Goal: Task Accomplishment & Management: Manage account settings

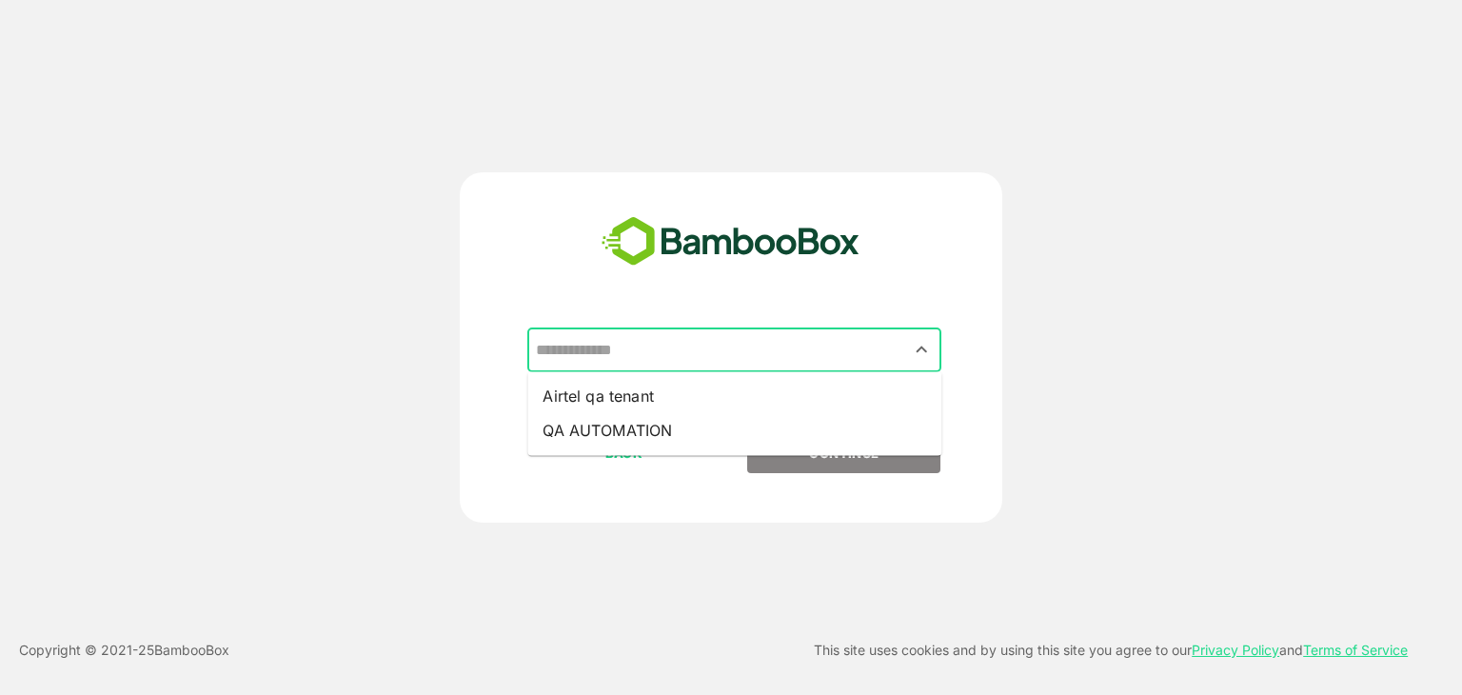
click at [663, 354] on input "text" at bounding box center [734, 350] width 407 height 36
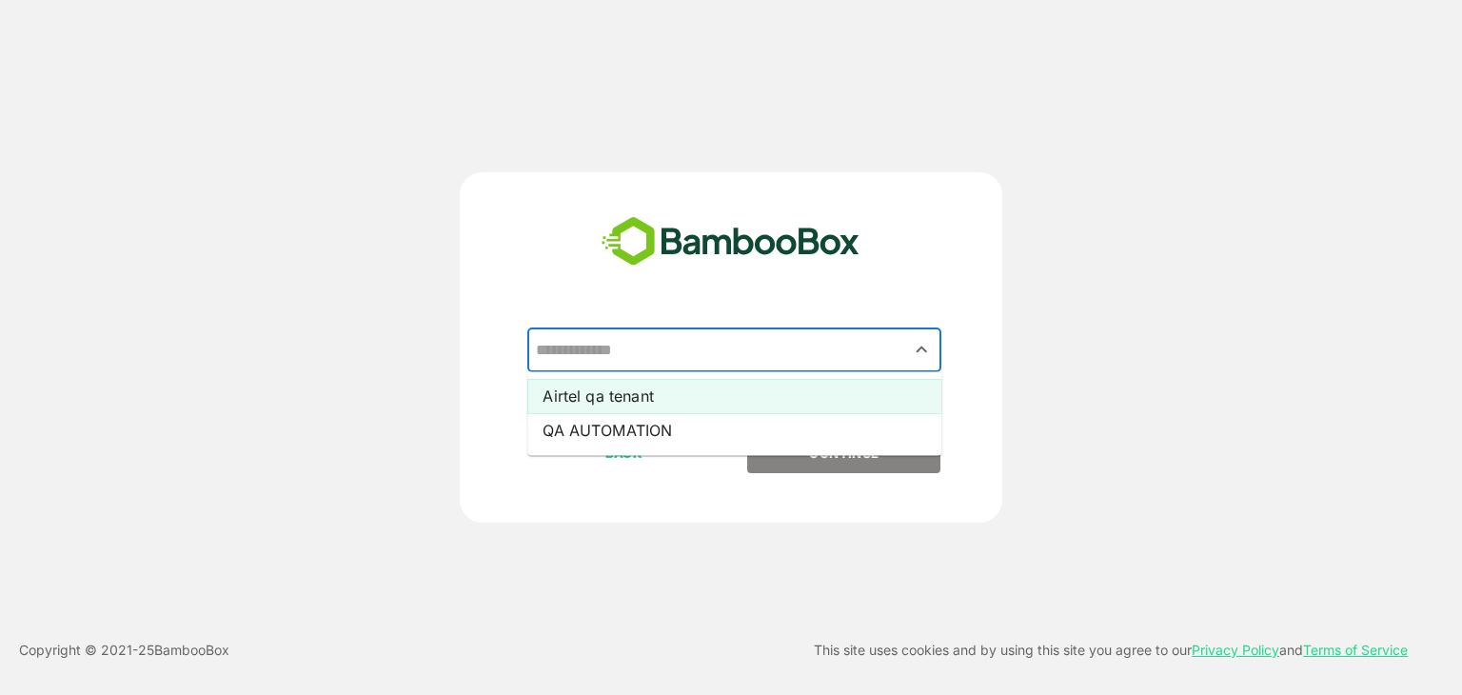
click at [687, 398] on li "Airtel qa tenant" at bounding box center [734, 396] width 414 height 34
type input "**********"
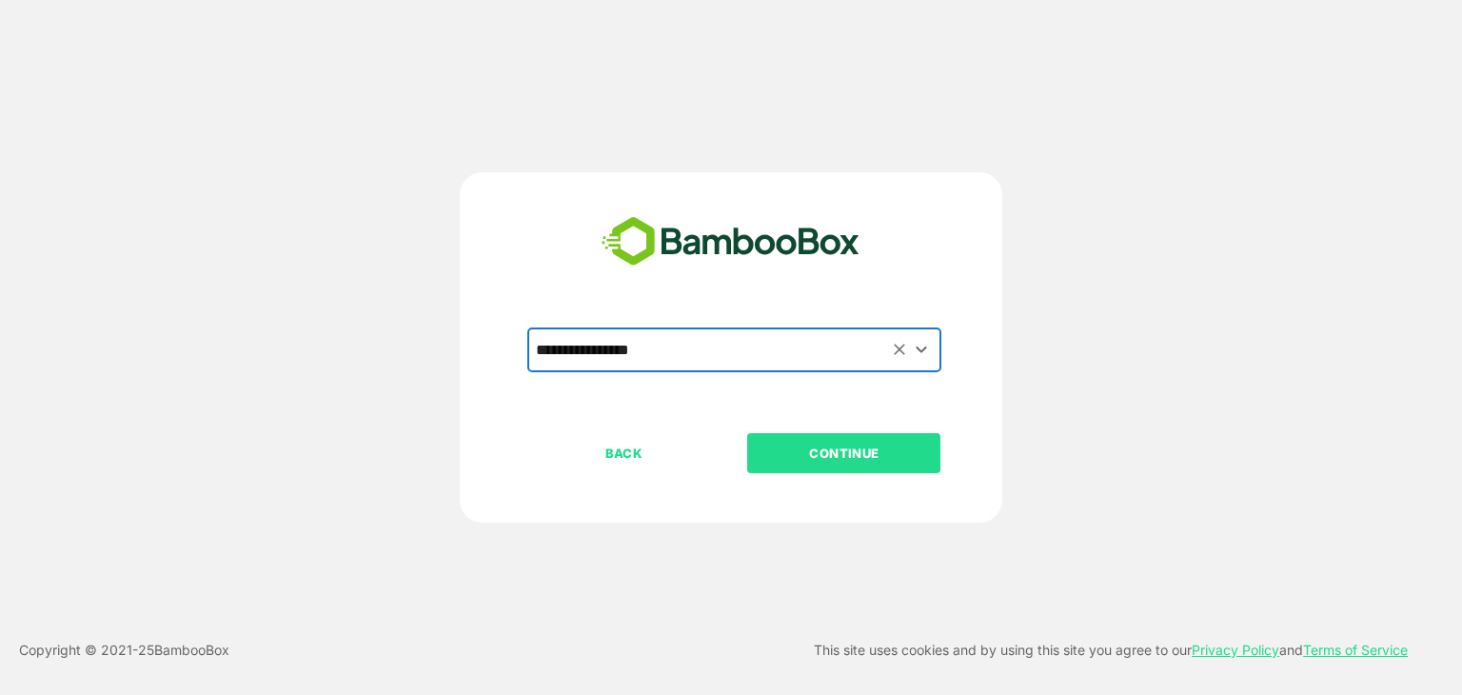
click at [821, 446] on p "CONTINUE" at bounding box center [844, 453] width 190 height 21
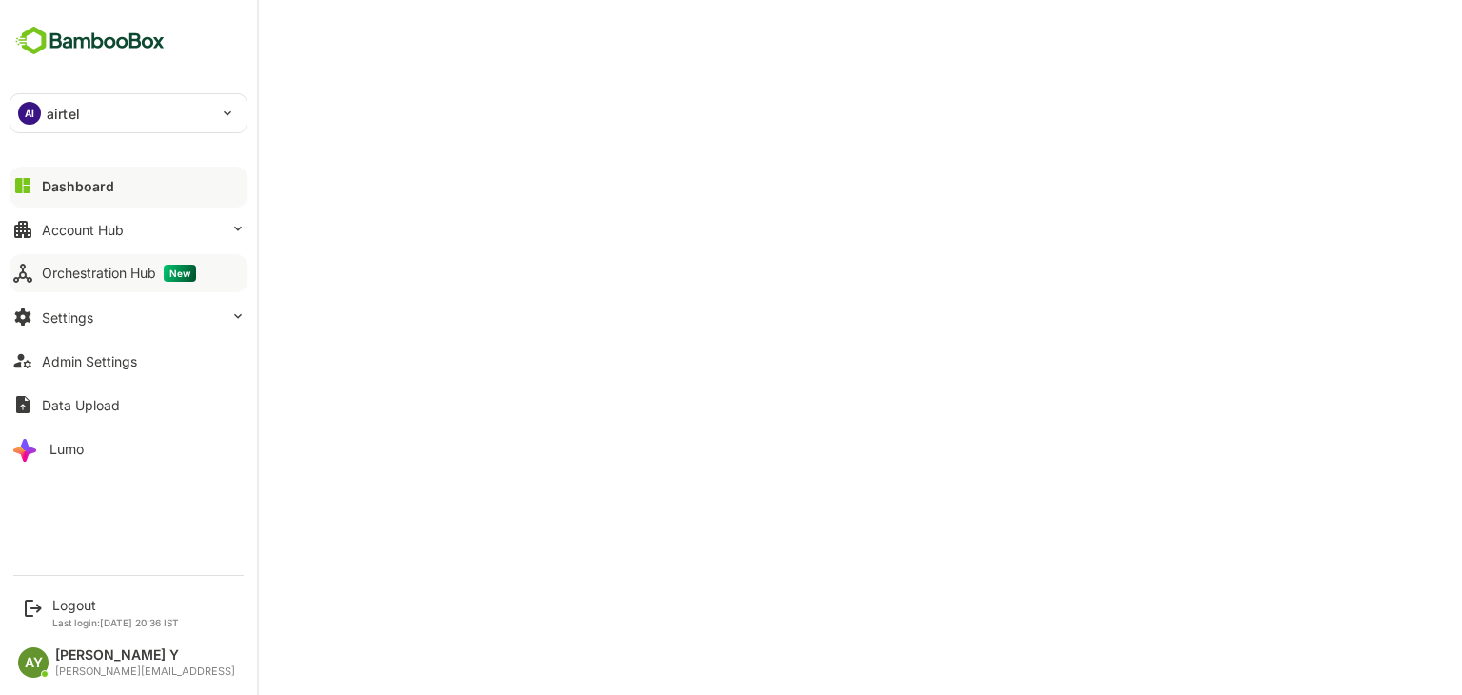
click at [40, 274] on button "Orchestration Hub New" at bounding box center [129, 273] width 238 height 38
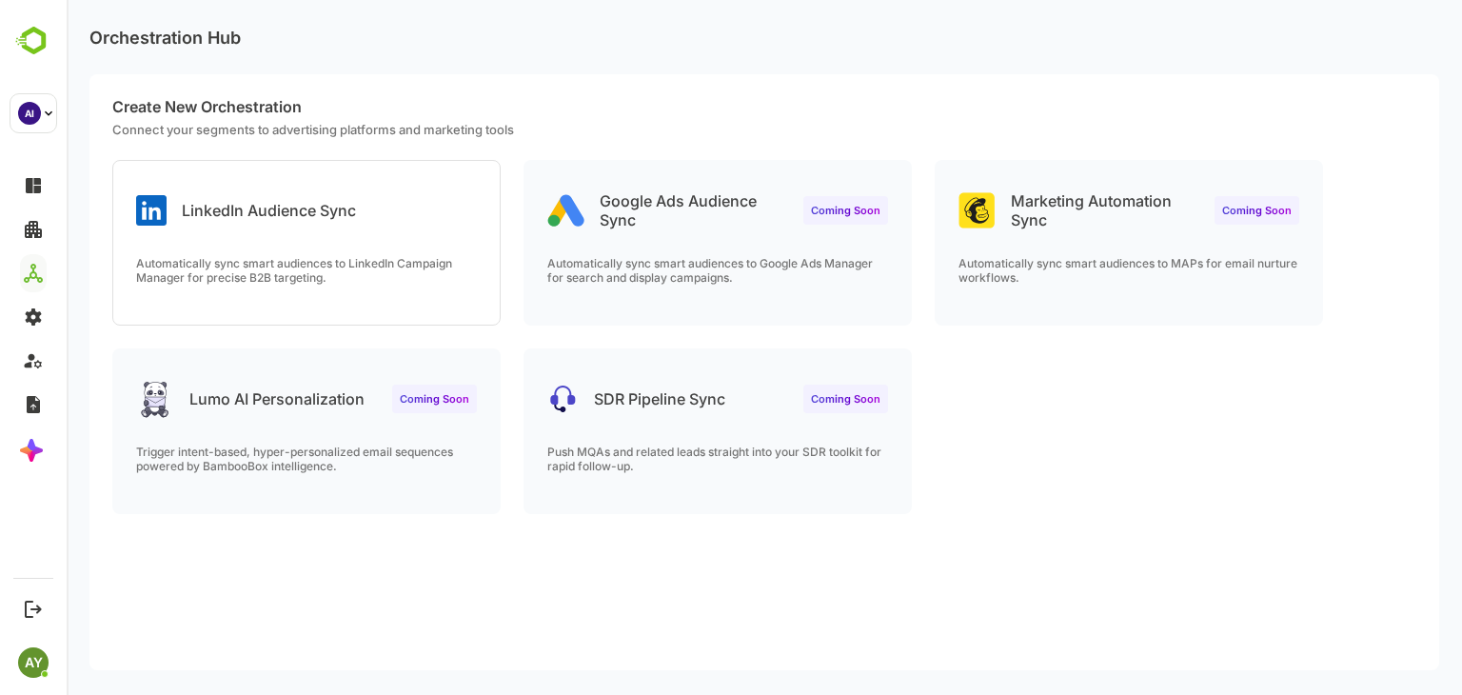
click at [340, 252] on div "LinkedIn Audience Sync Automatically sync smart audiences to LinkedIn Campaign …" at bounding box center [306, 243] width 387 height 164
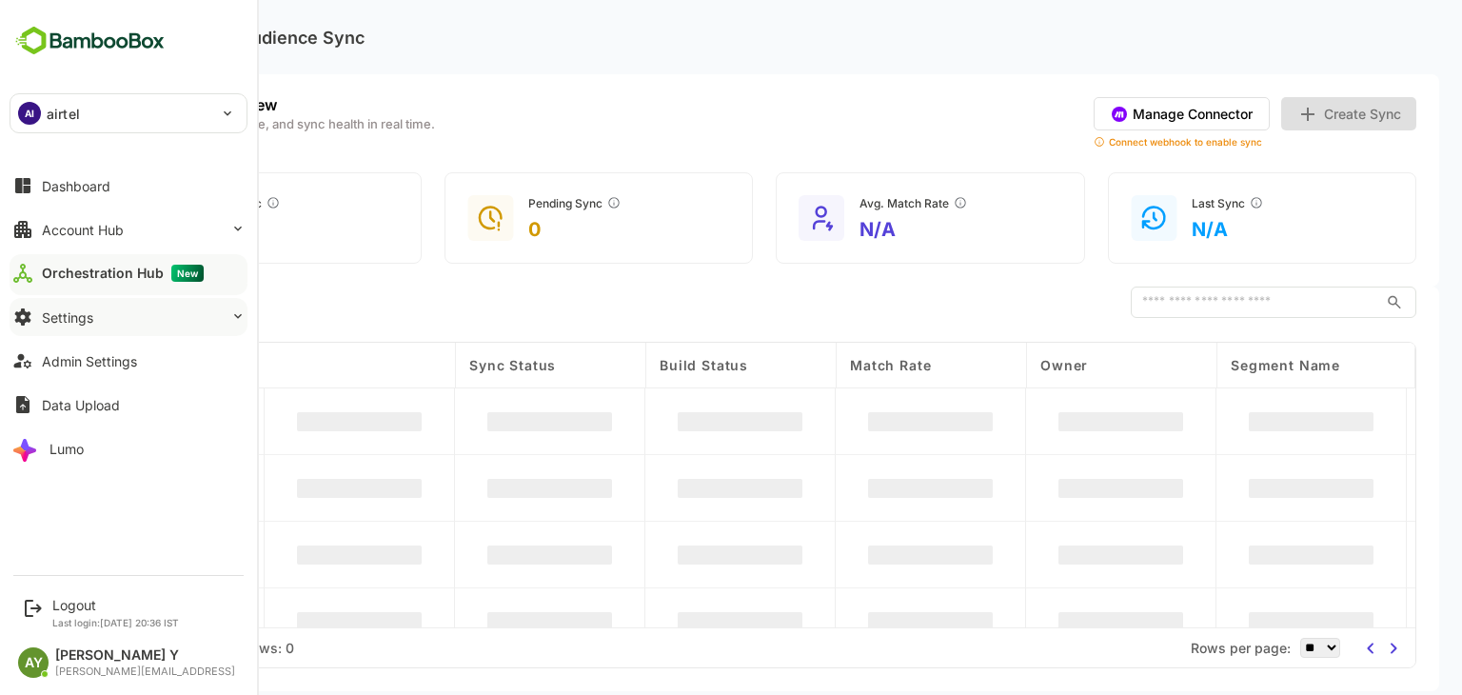
click at [38, 306] on button "Settings" at bounding box center [129, 317] width 238 height 38
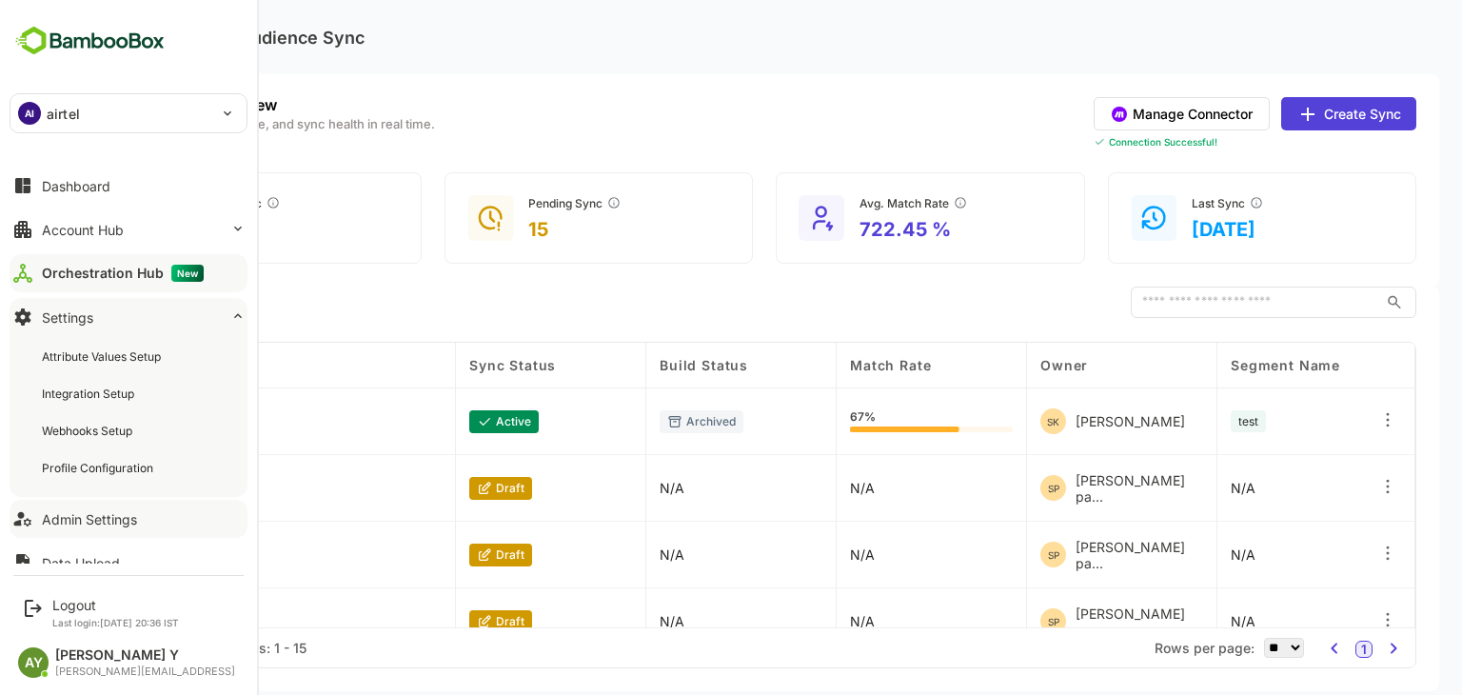
click at [129, 509] on button "Admin Settings" at bounding box center [129, 519] width 238 height 38
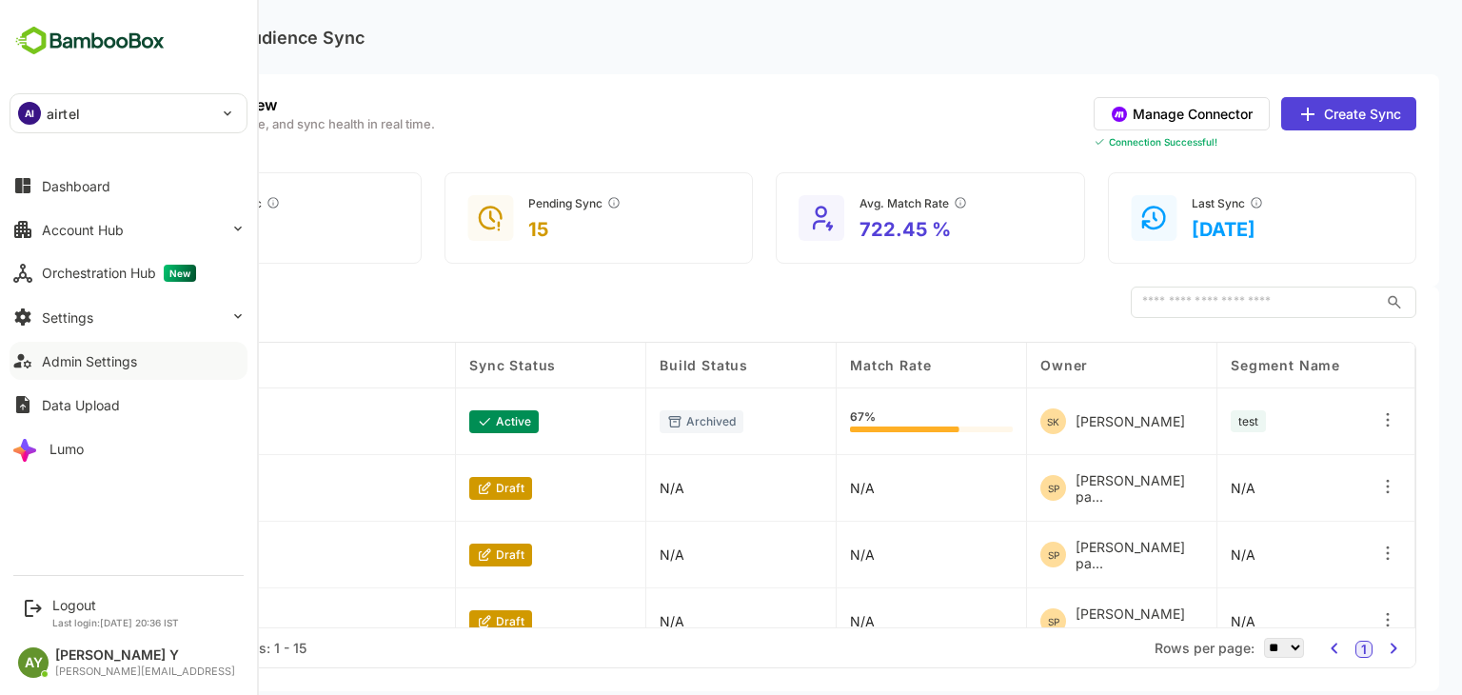
click at [139, 367] on button "Admin Settings" at bounding box center [129, 361] width 238 height 38
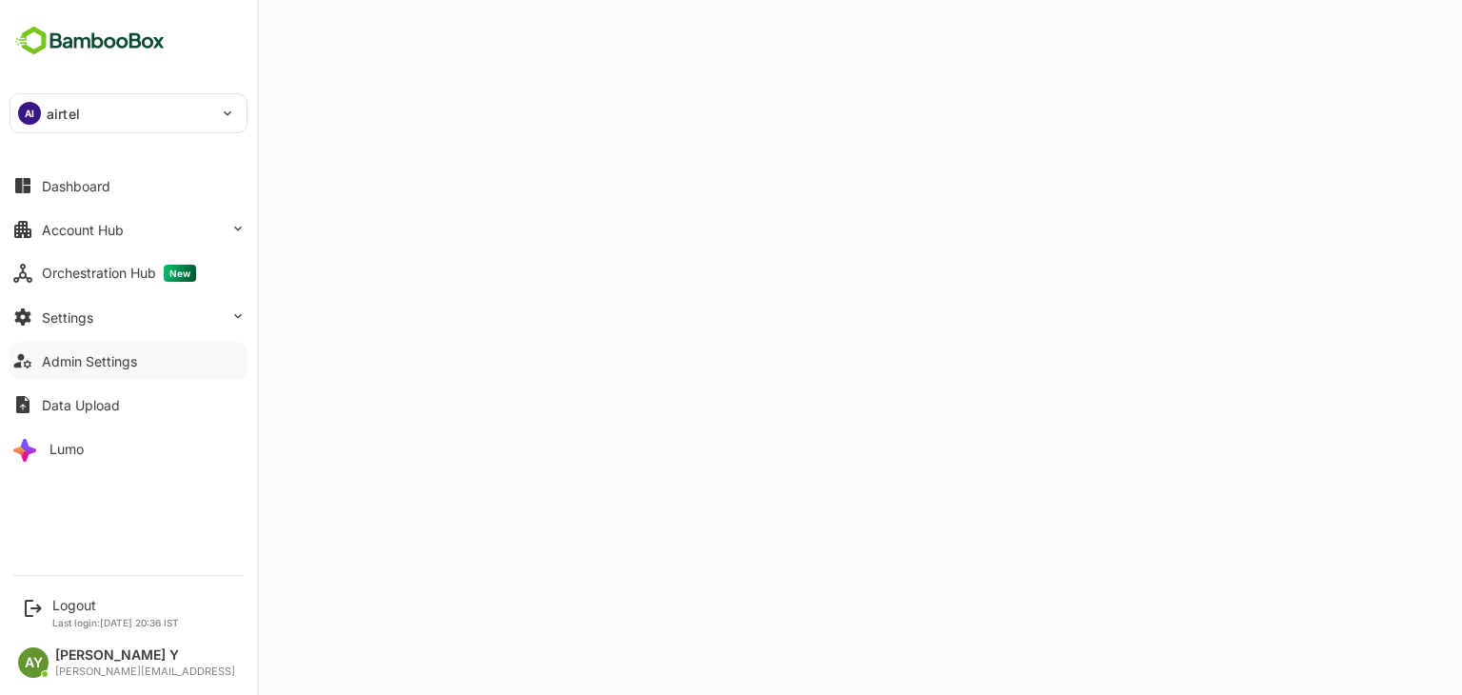
click at [19, 351] on icon at bounding box center [22, 360] width 23 height 23
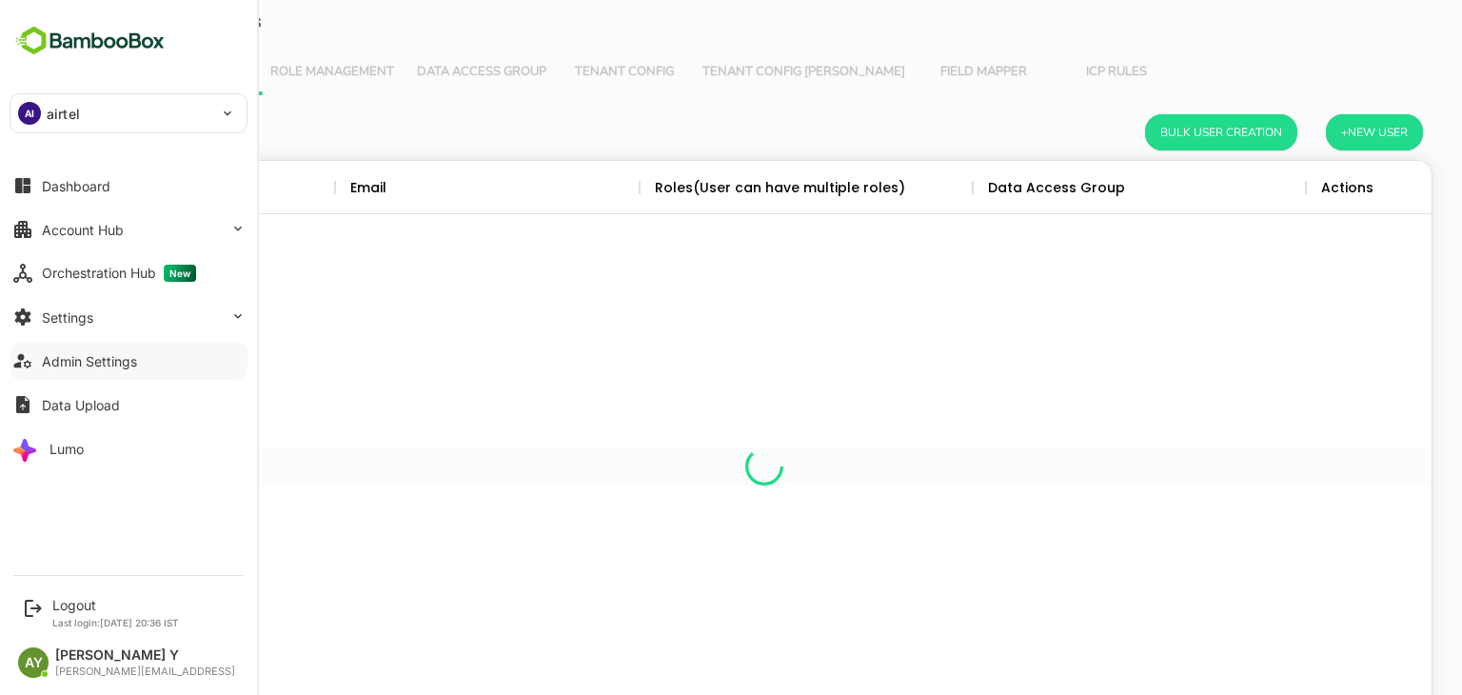
scroll to position [544, 1306]
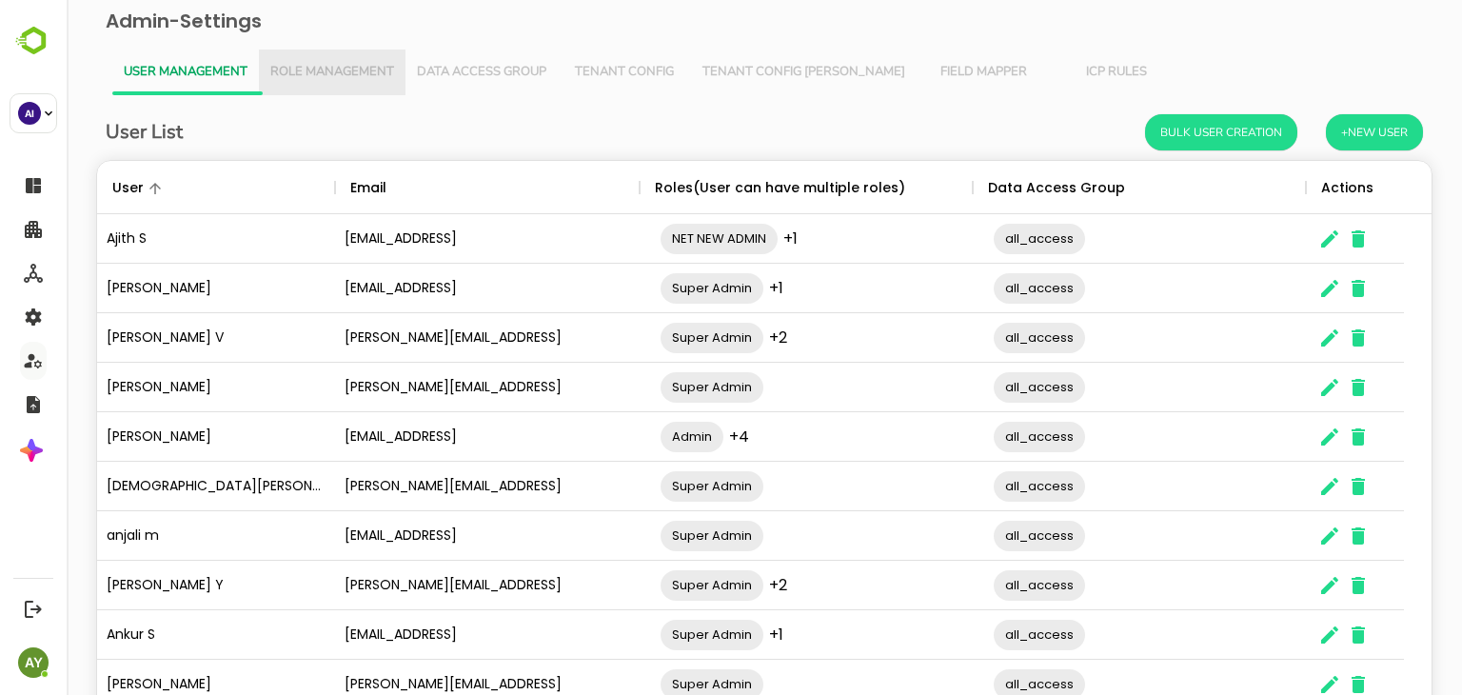
click at [298, 58] on button "Role Management" at bounding box center [332, 73] width 147 height 46
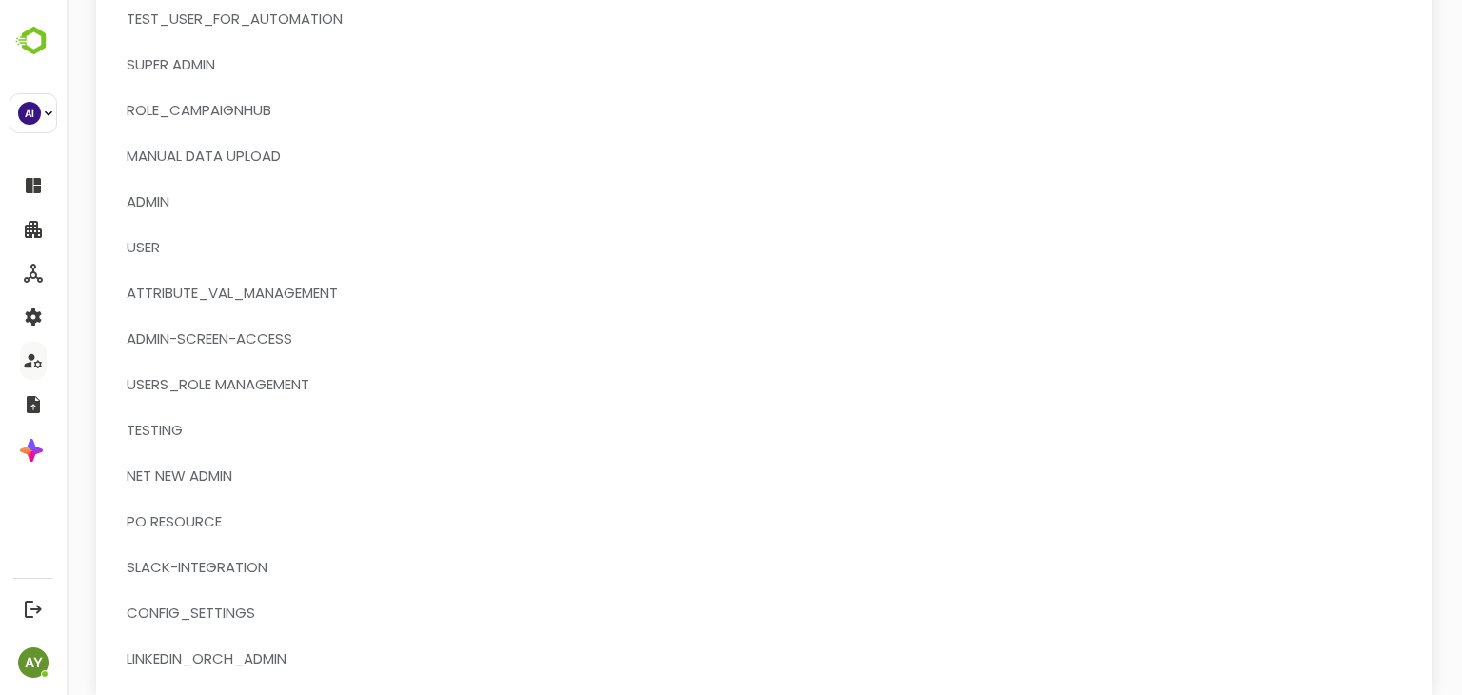
scroll to position [465, 0]
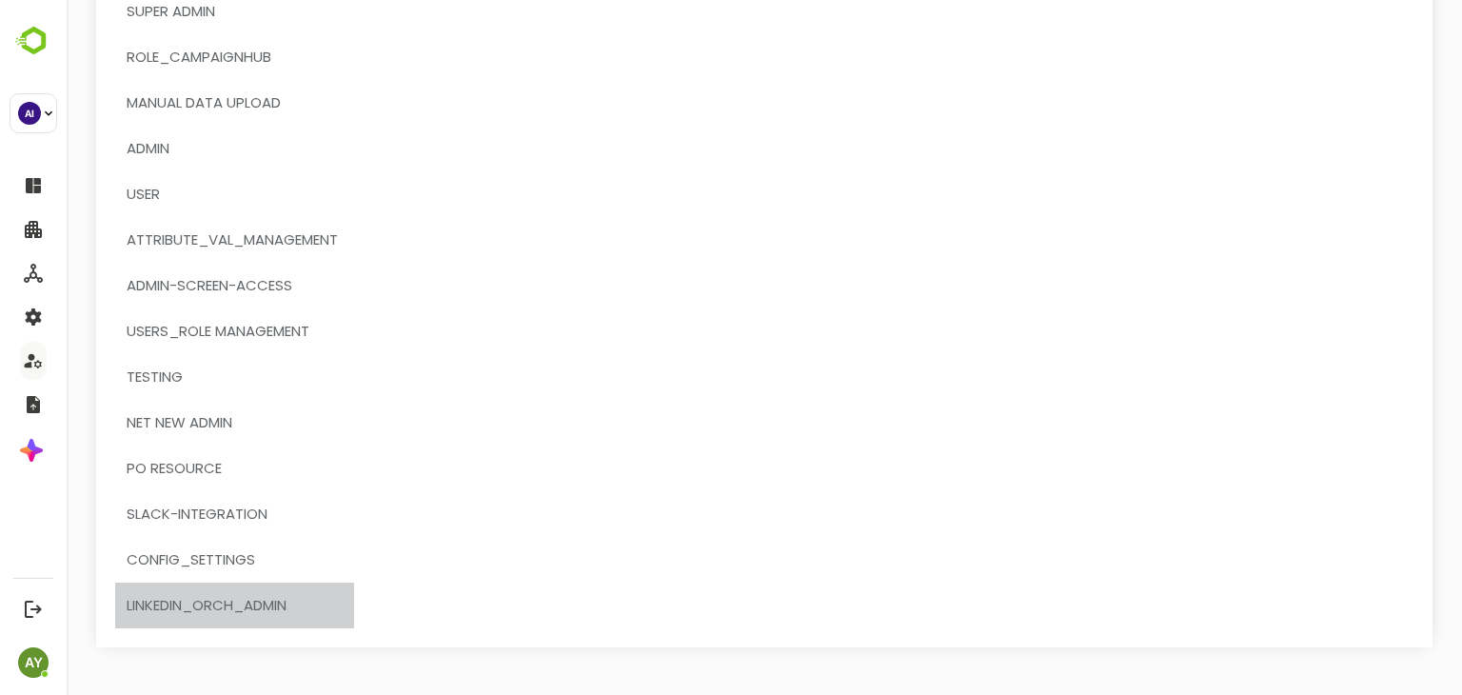
click at [232, 602] on span "LinkedIn_orch_admin" at bounding box center [207, 605] width 160 height 25
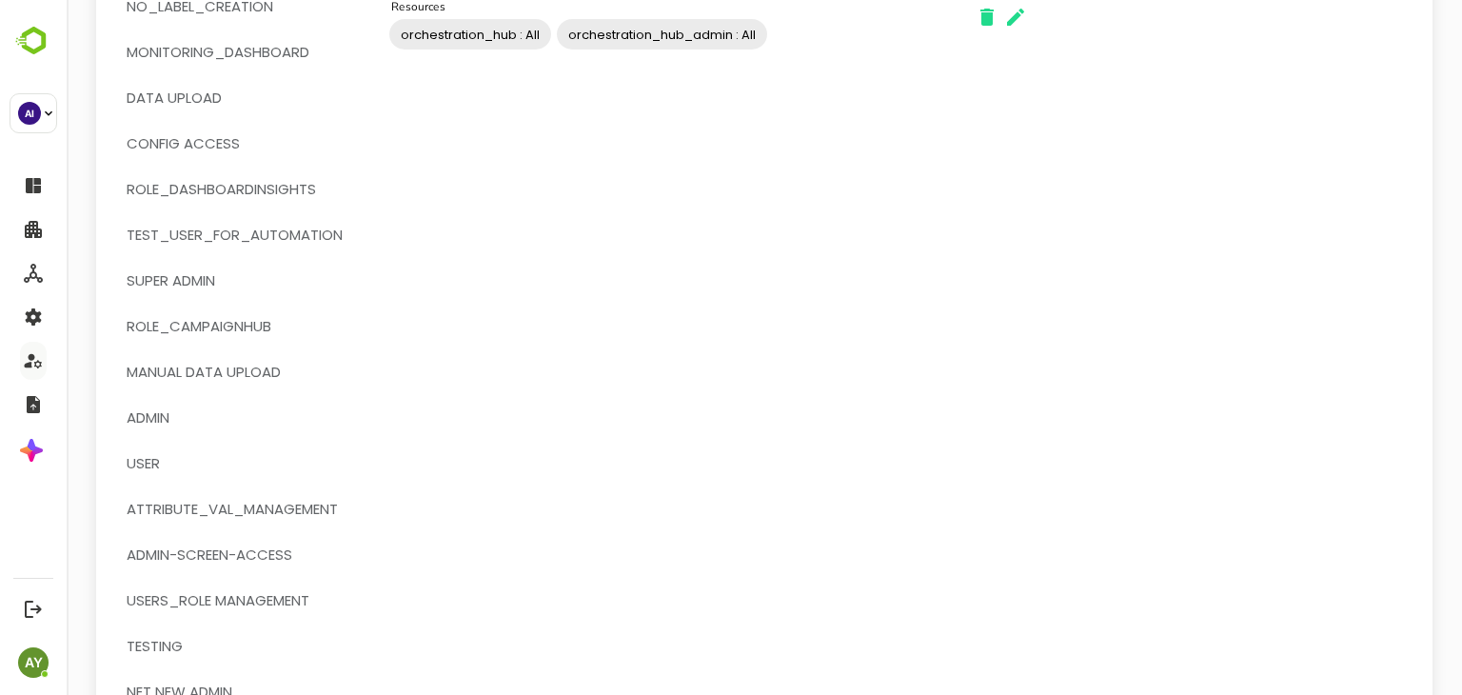
scroll to position [197, 0]
click at [166, 469] on span "User" at bounding box center [235, 461] width 216 height 25
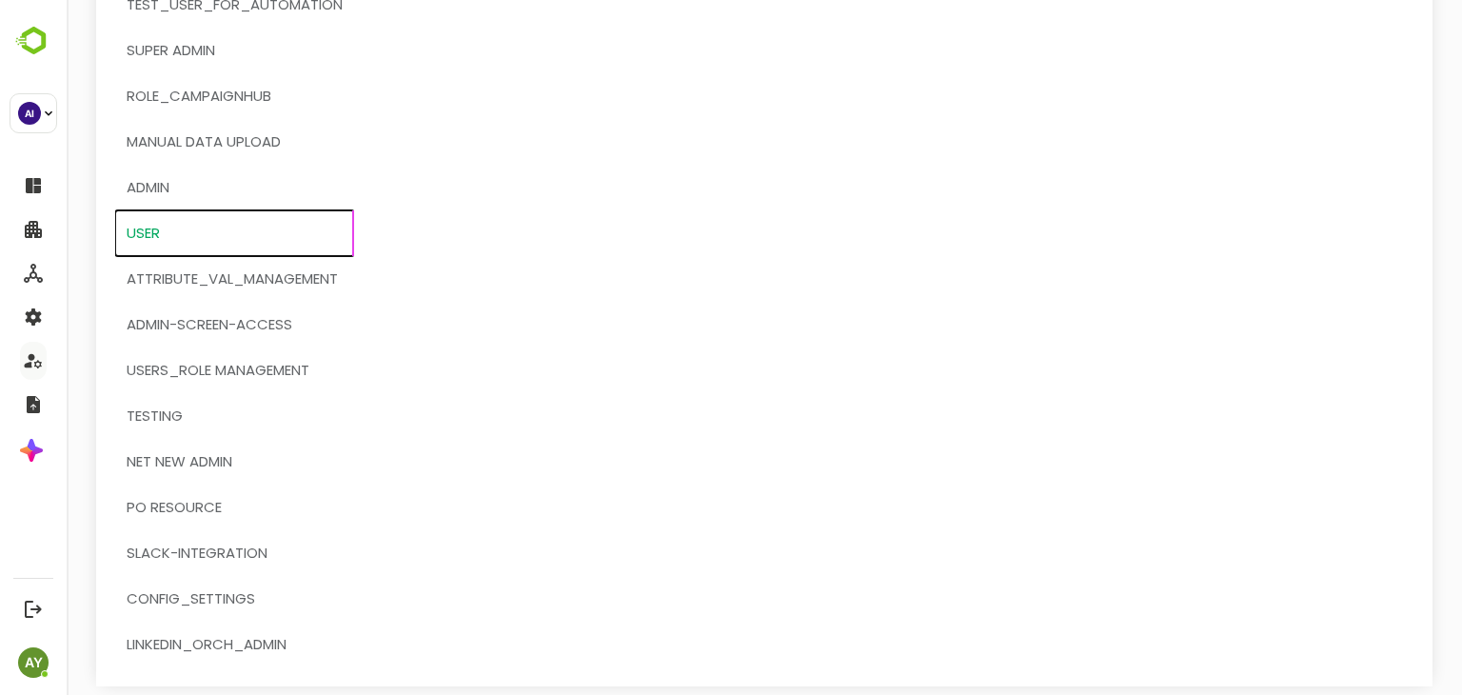
scroll to position [427, 0]
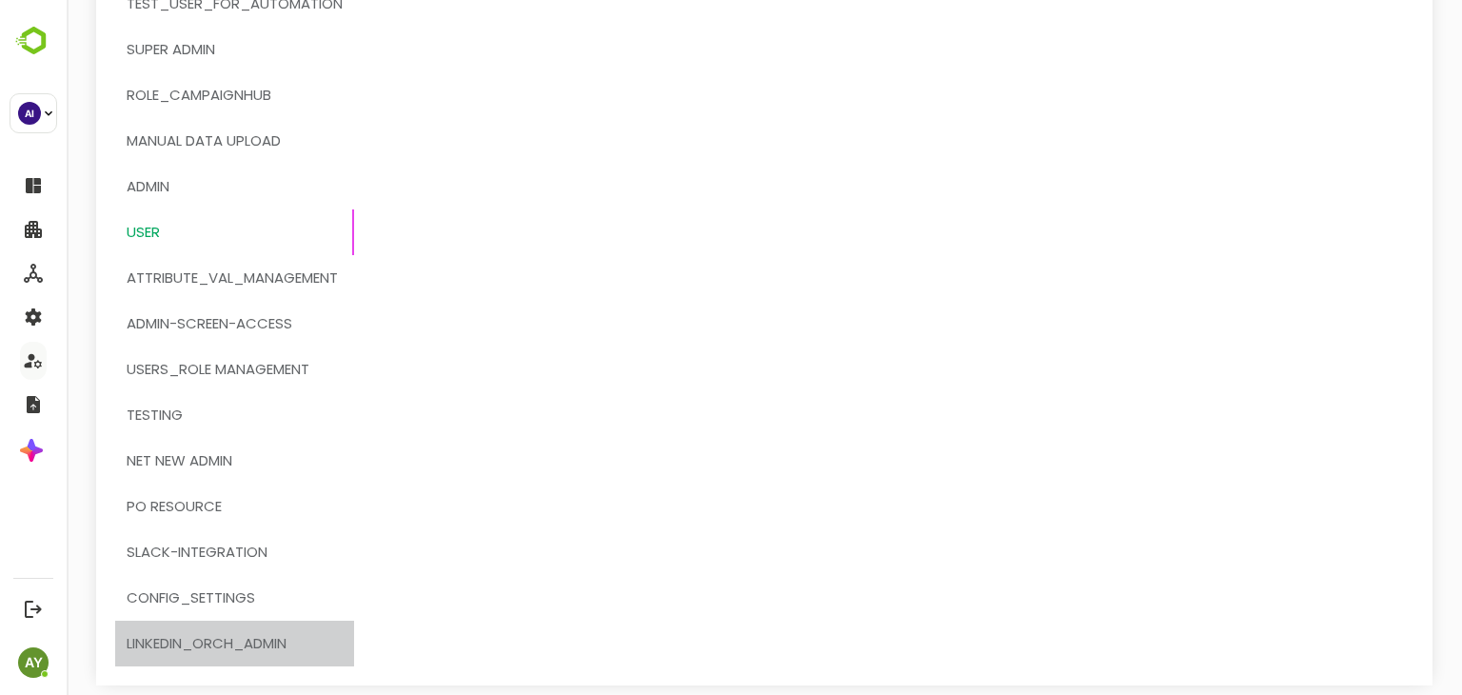
click at [179, 656] on button "LinkedIn_orch_admin" at bounding box center [234, 644] width 239 height 46
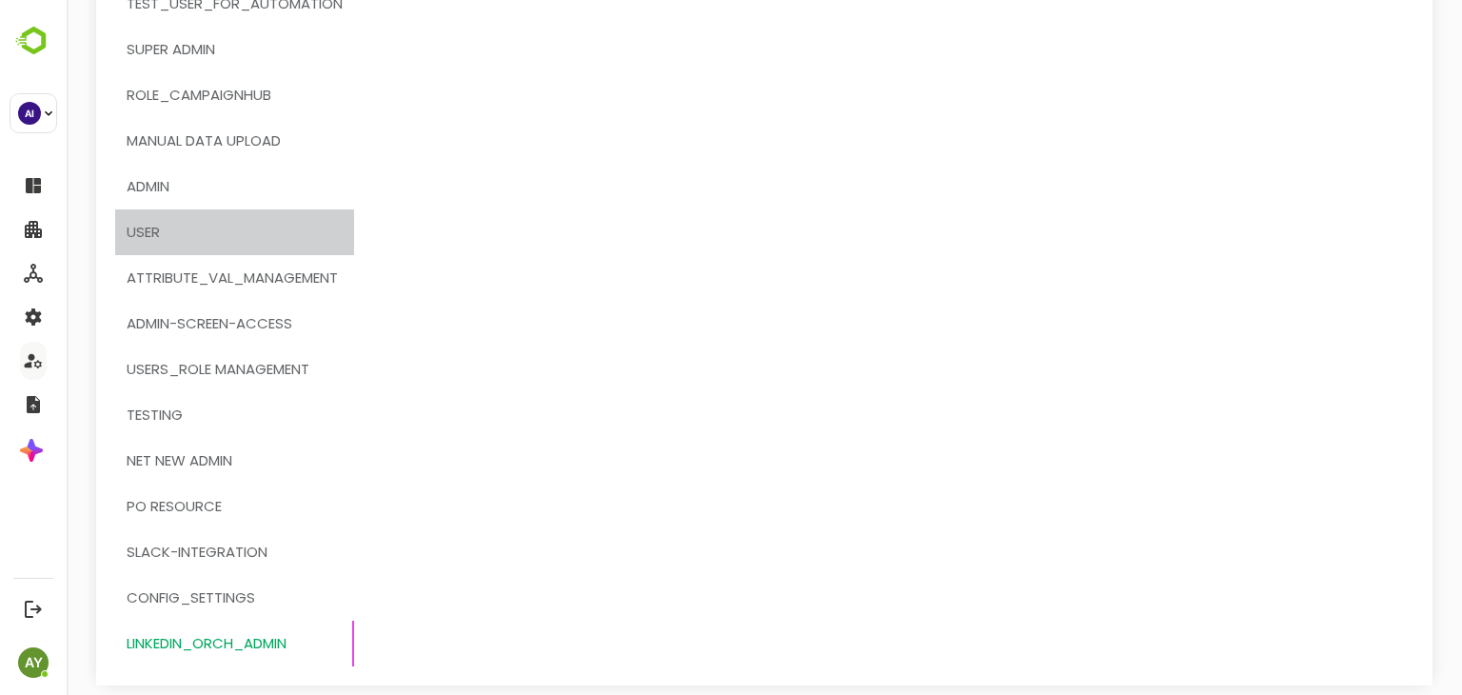
click at [179, 228] on span "User" at bounding box center [235, 232] width 216 height 25
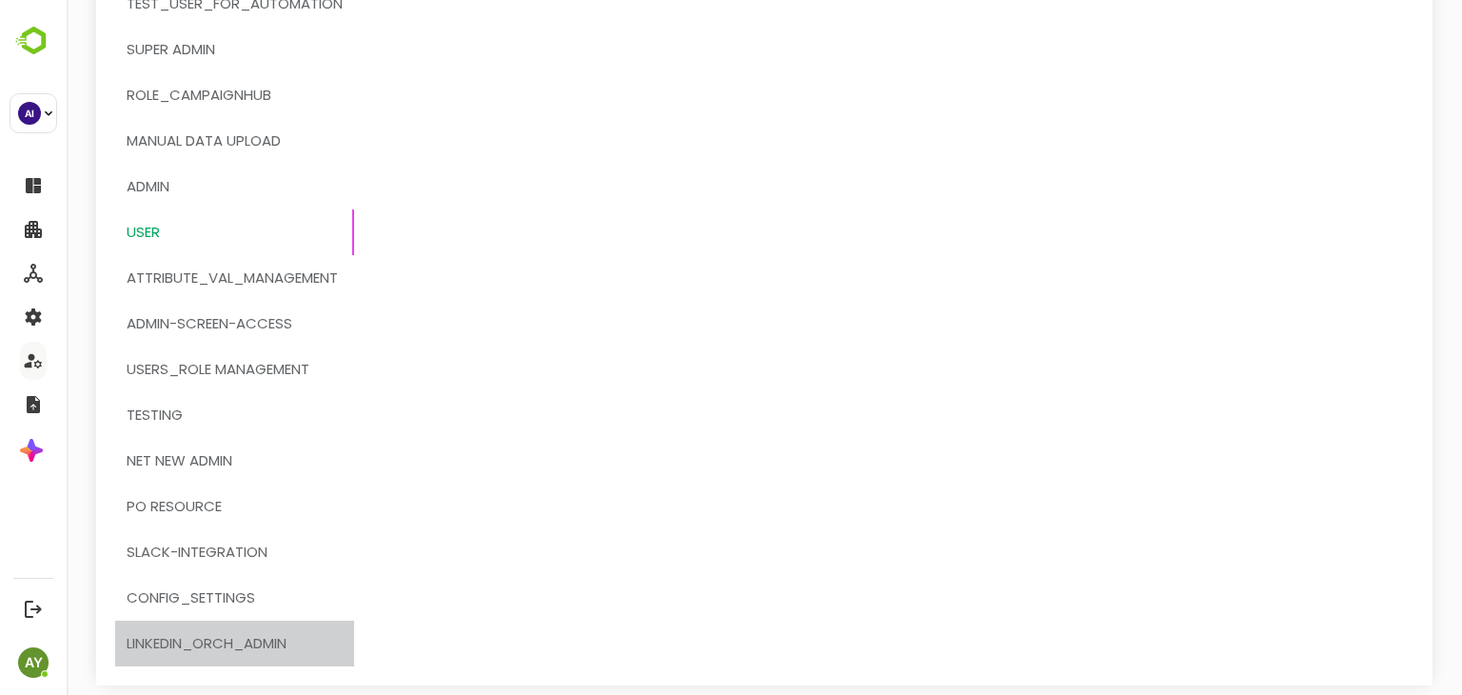
click at [210, 650] on span "LinkedIn_orch_admin" at bounding box center [207, 643] width 160 height 25
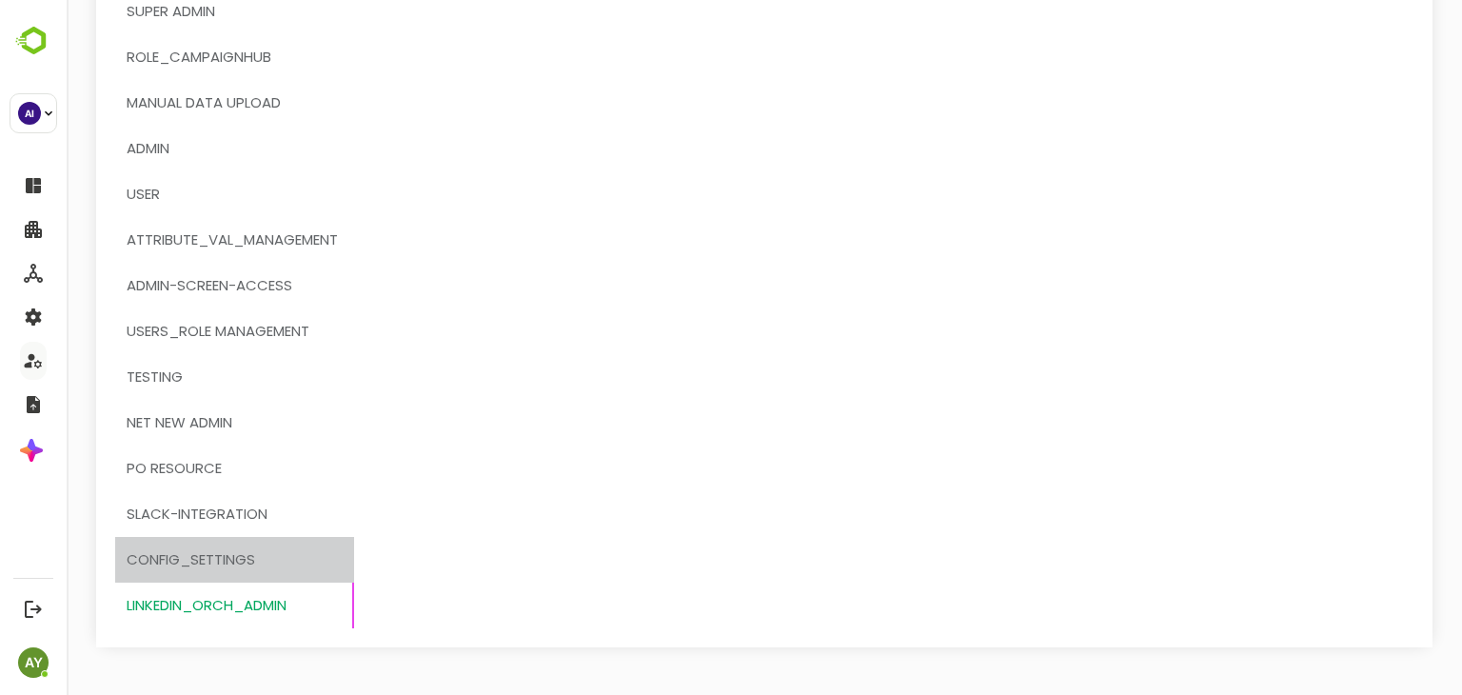
click at [203, 556] on span "CONFIG_SETTINGS" at bounding box center [191, 559] width 129 height 25
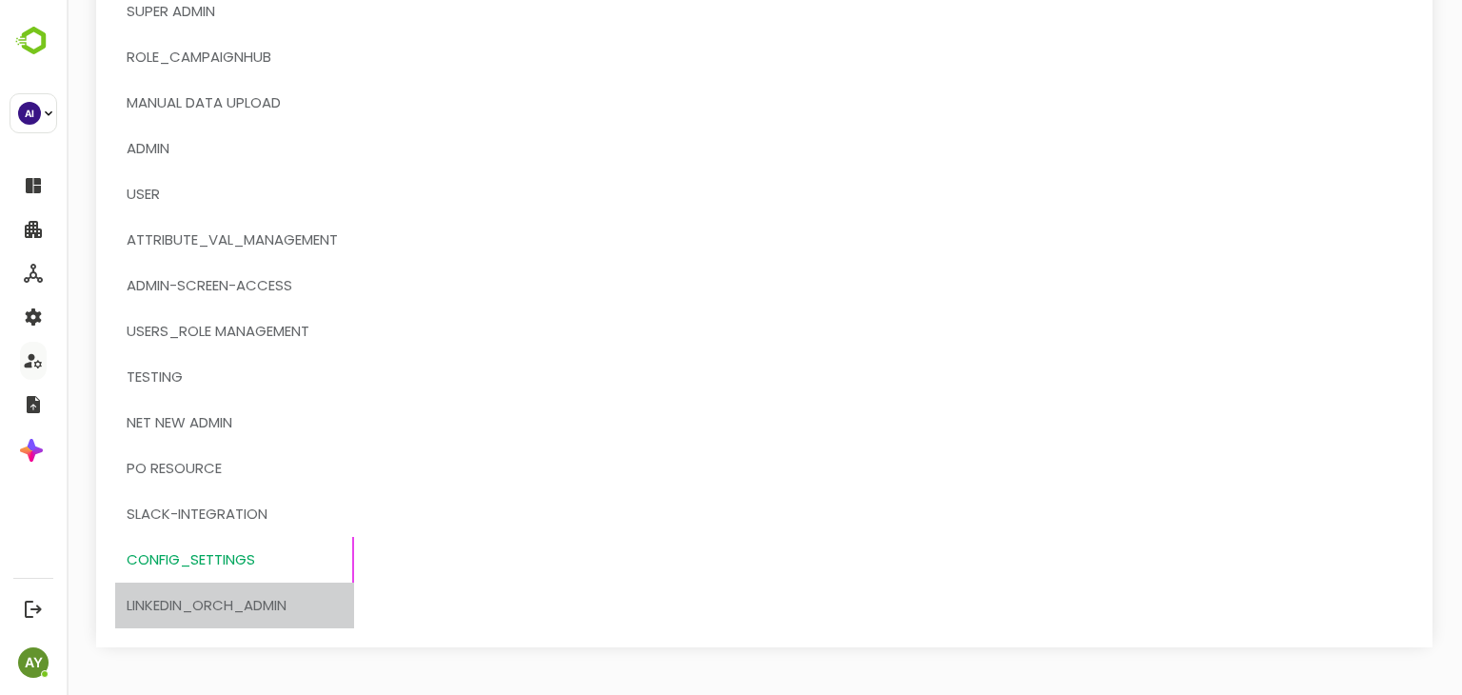
click at [218, 606] on span "LinkedIn_orch_admin" at bounding box center [207, 605] width 160 height 25
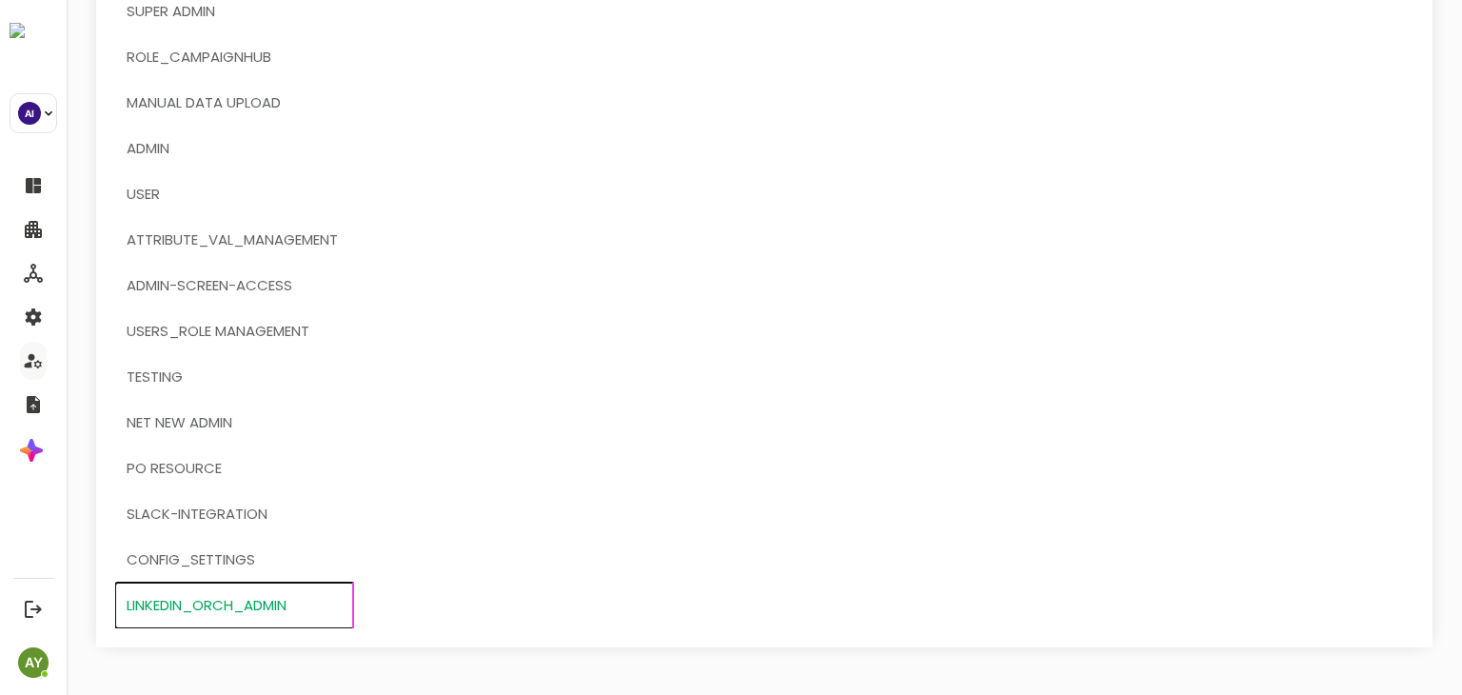
scroll to position [0, 0]
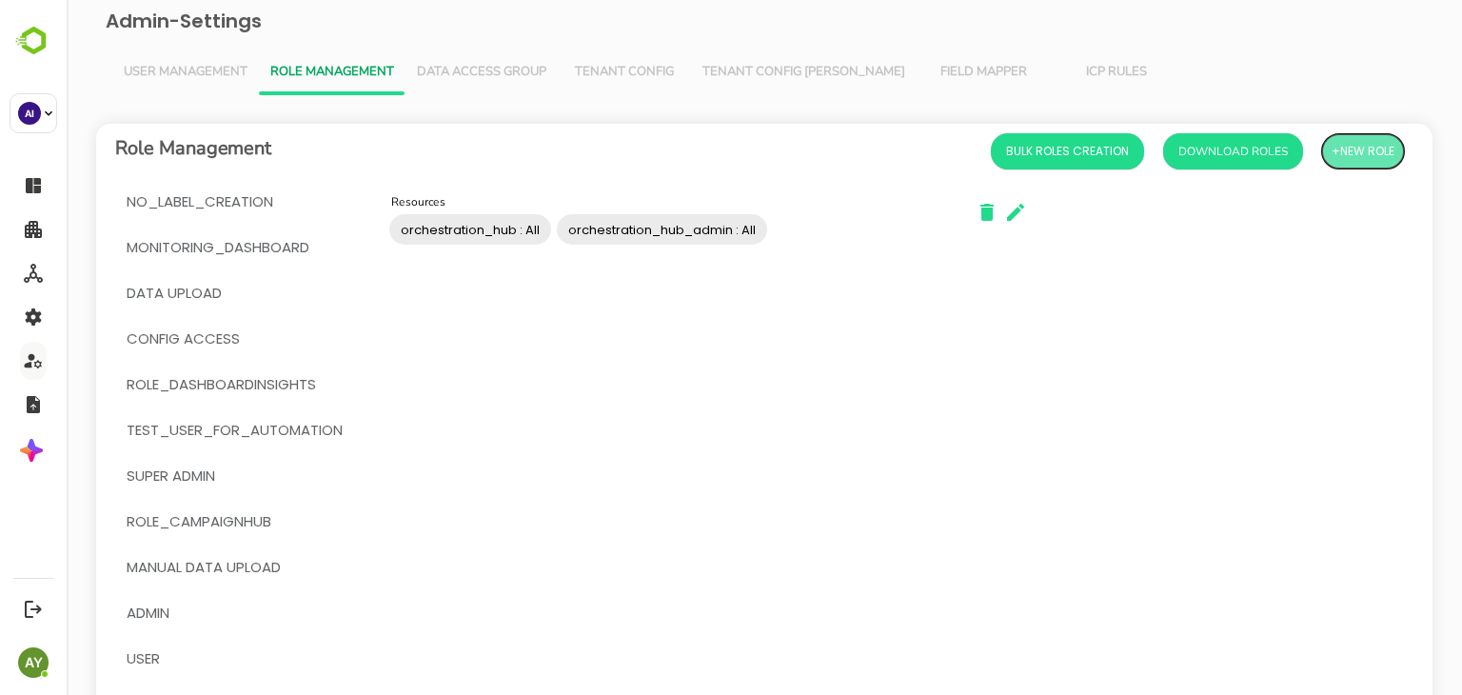
click at [1337, 156] on span "+New Role" at bounding box center [1363, 151] width 63 height 25
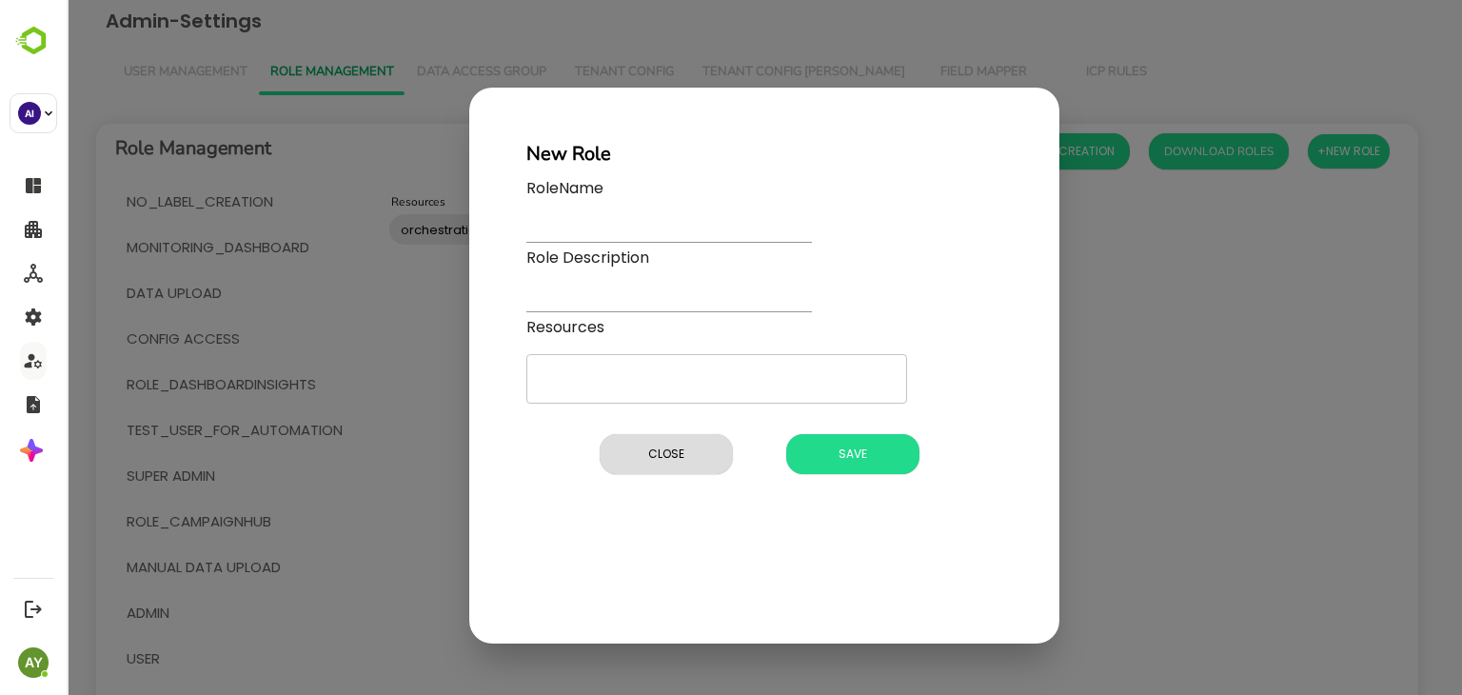
drag, startPoint x: 660, startPoint y: 199, endPoint x: 650, endPoint y: 223, distance: 25.6
click at [650, 223] on div "RoleName" at bounding box center [669, 211] width 286 height 69
click at [650, 223] on input "text" at bounding box center [669, 229] width 286 height 28
paste input "**********"
click at [604, 229] on input "**********" at bounding box center [669, 229] width 286 height 28
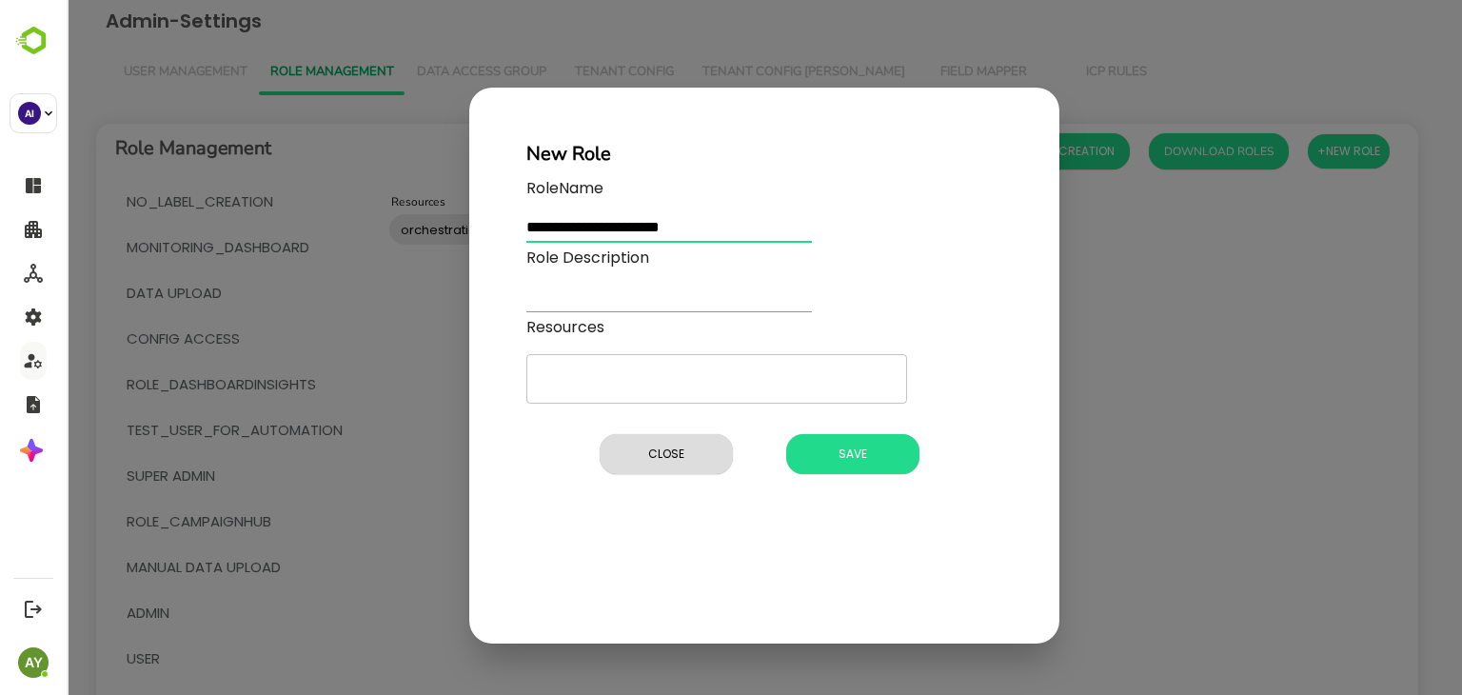
type input "**********"
click at [653, 287] on input "text" at bounding box center [669, 299] width 286 height 28
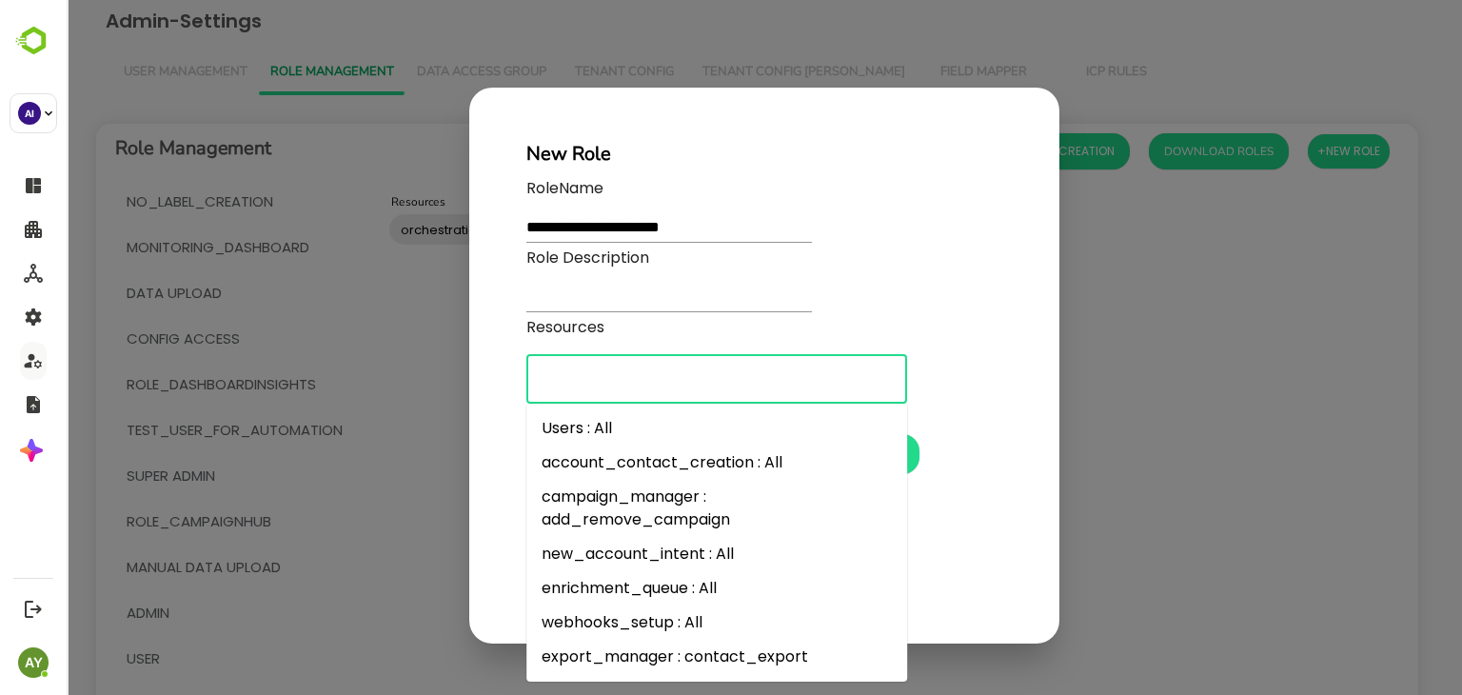
click at [564, 367] on input "Resources" at bounding box center [717, 379] width 364 height 32
type input "****"
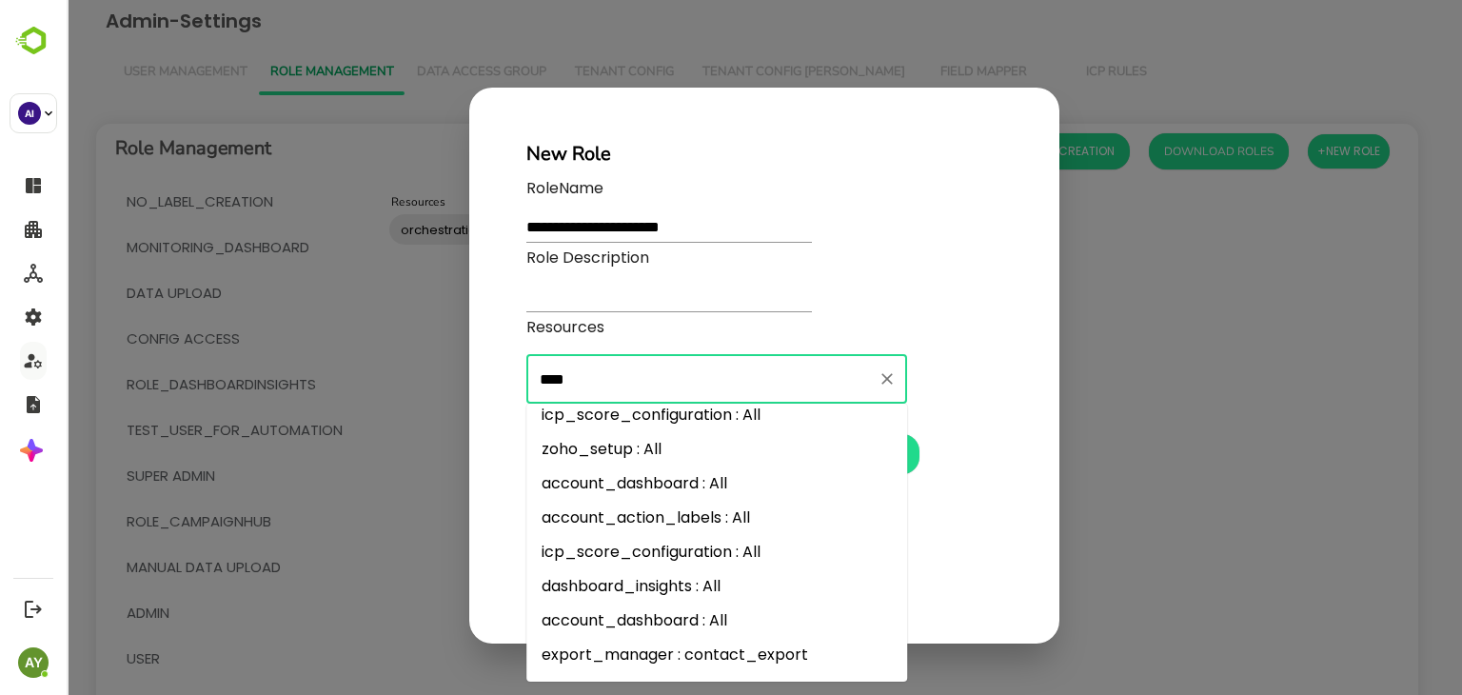
scroll to position [1668, 0]
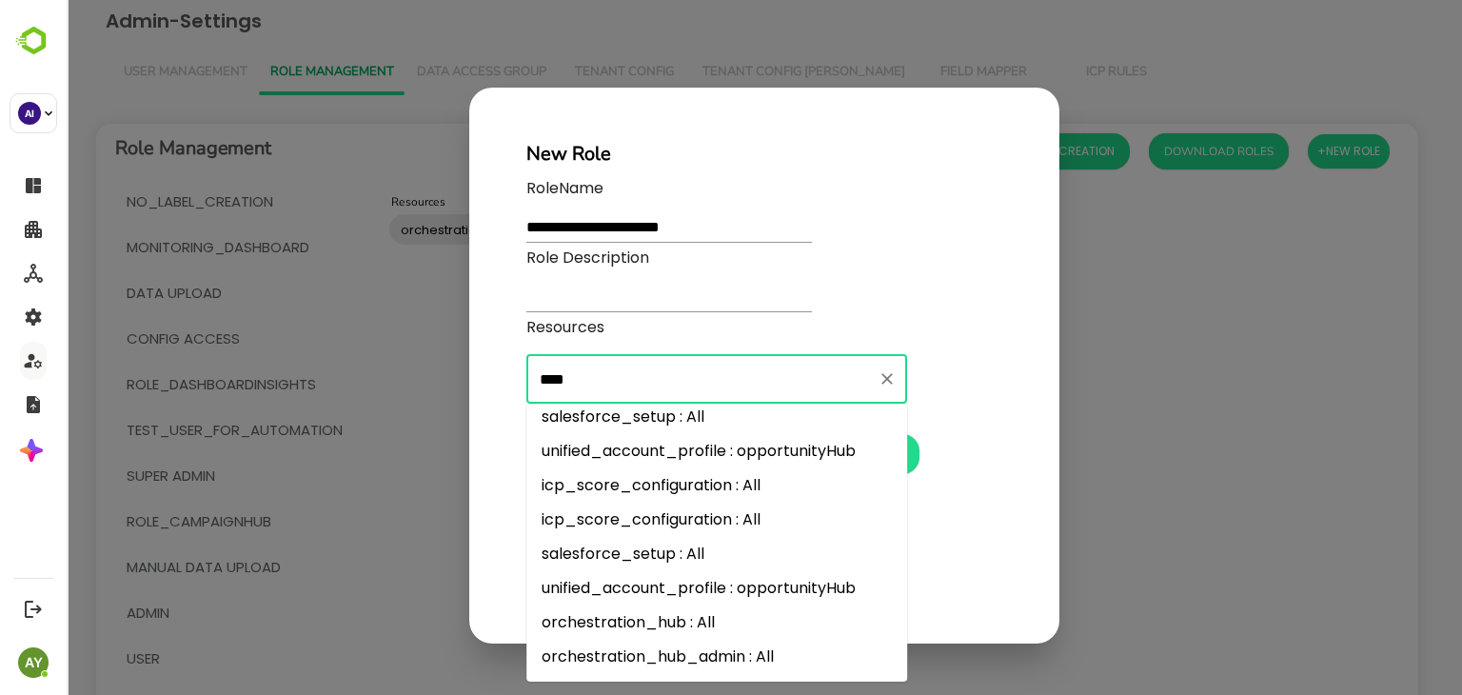
click at [702, 626] on li "orchestration_hub : All" at bounding box center [716, 622] width 381 height 34
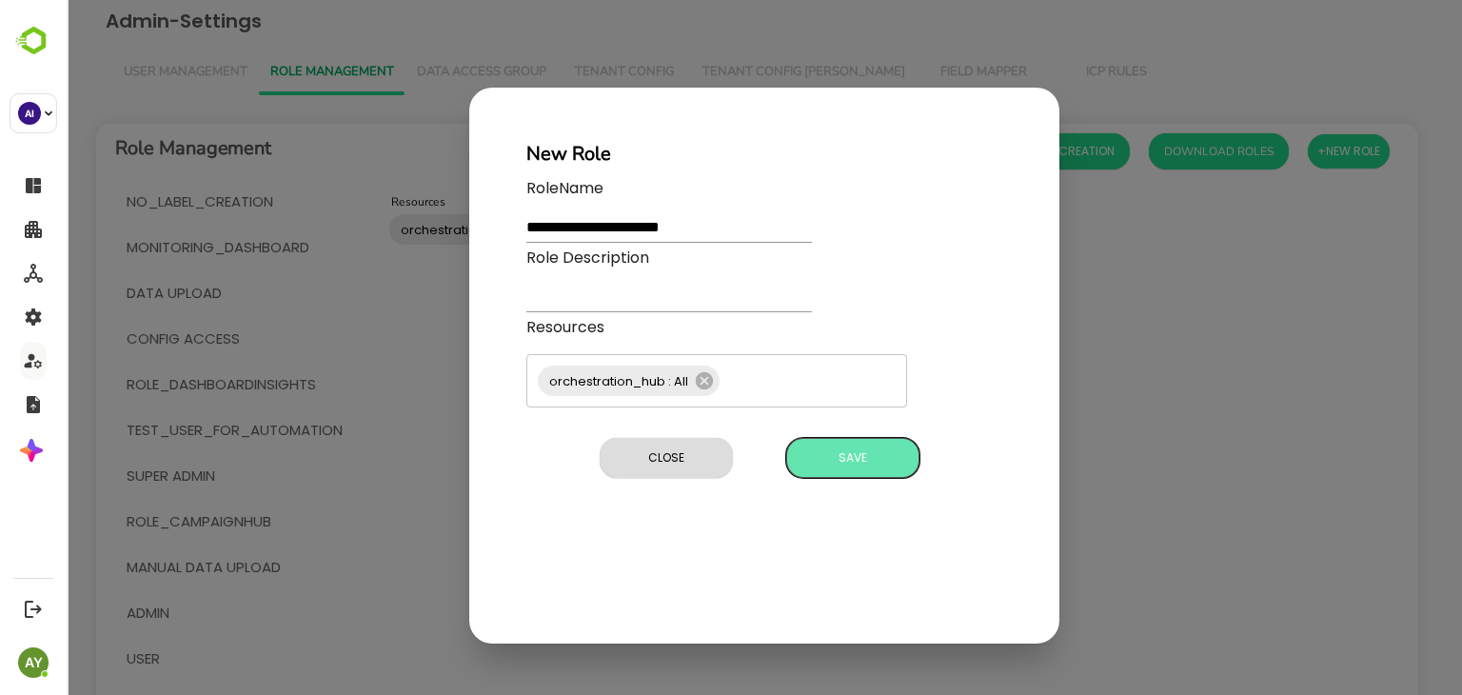
click at [854, 454] on span "Save" at bounding box center [853, 458] width 114 height 25
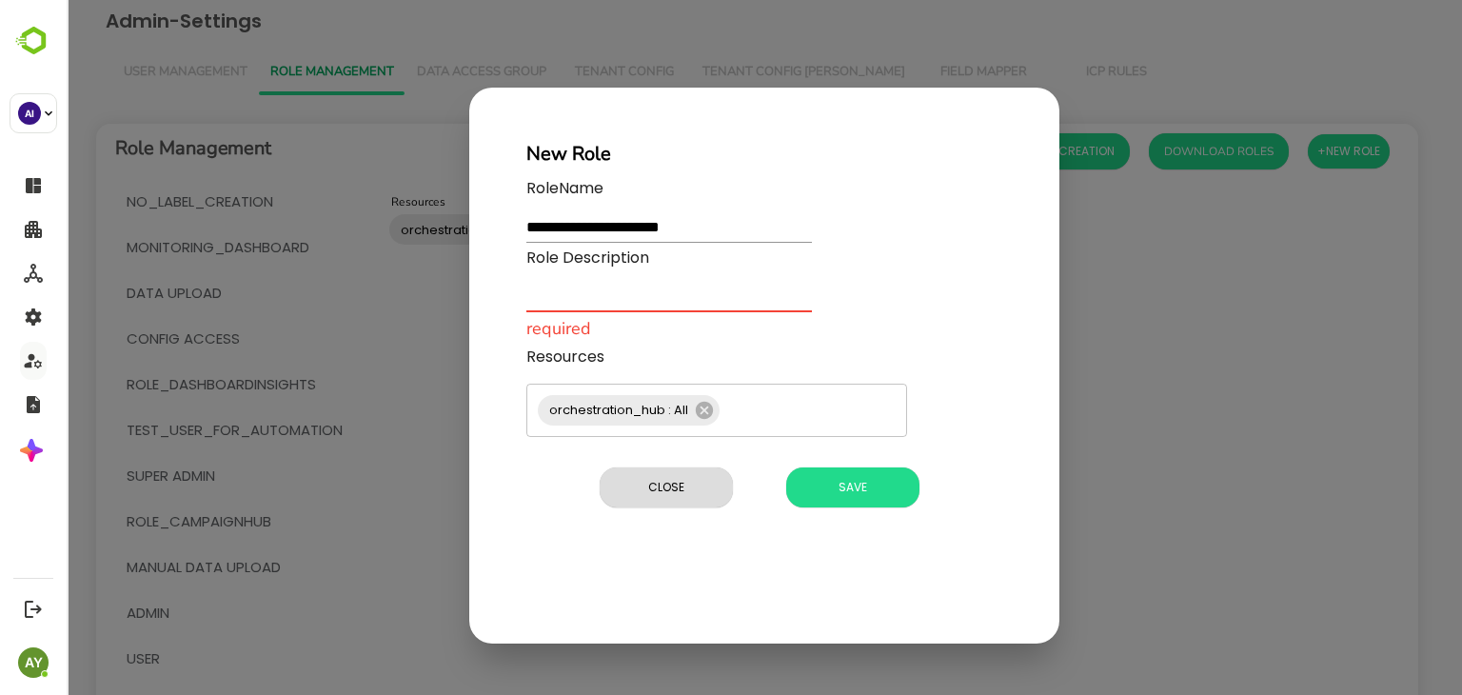
click at [663, 300] on input "text" at bounding box center [669, 299] width 286 height 28
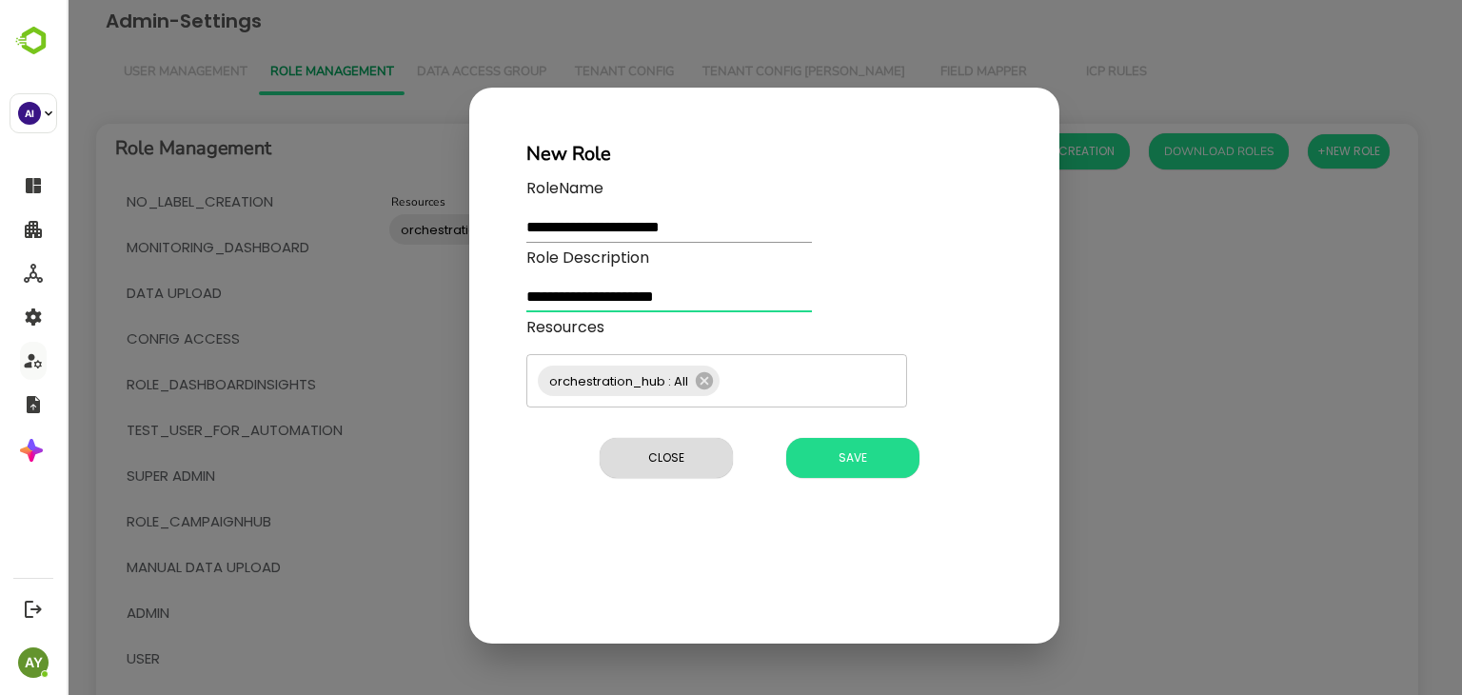
type input "**********"
click at [864, 453] on span "Save" at bounding box center [853, 458] width 114 height 25
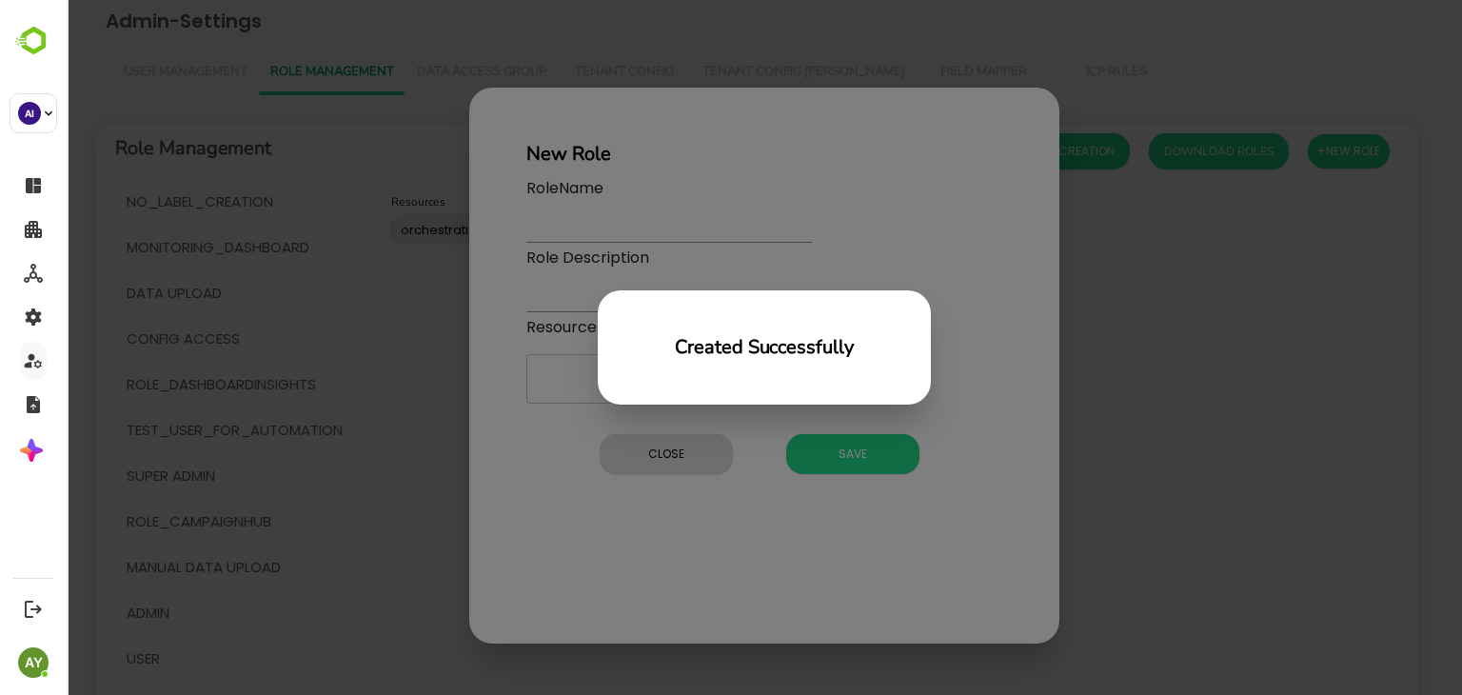
click at [377, 361] on div "Created Successfully" at bounding box center [765, 347] width 1396 height 695
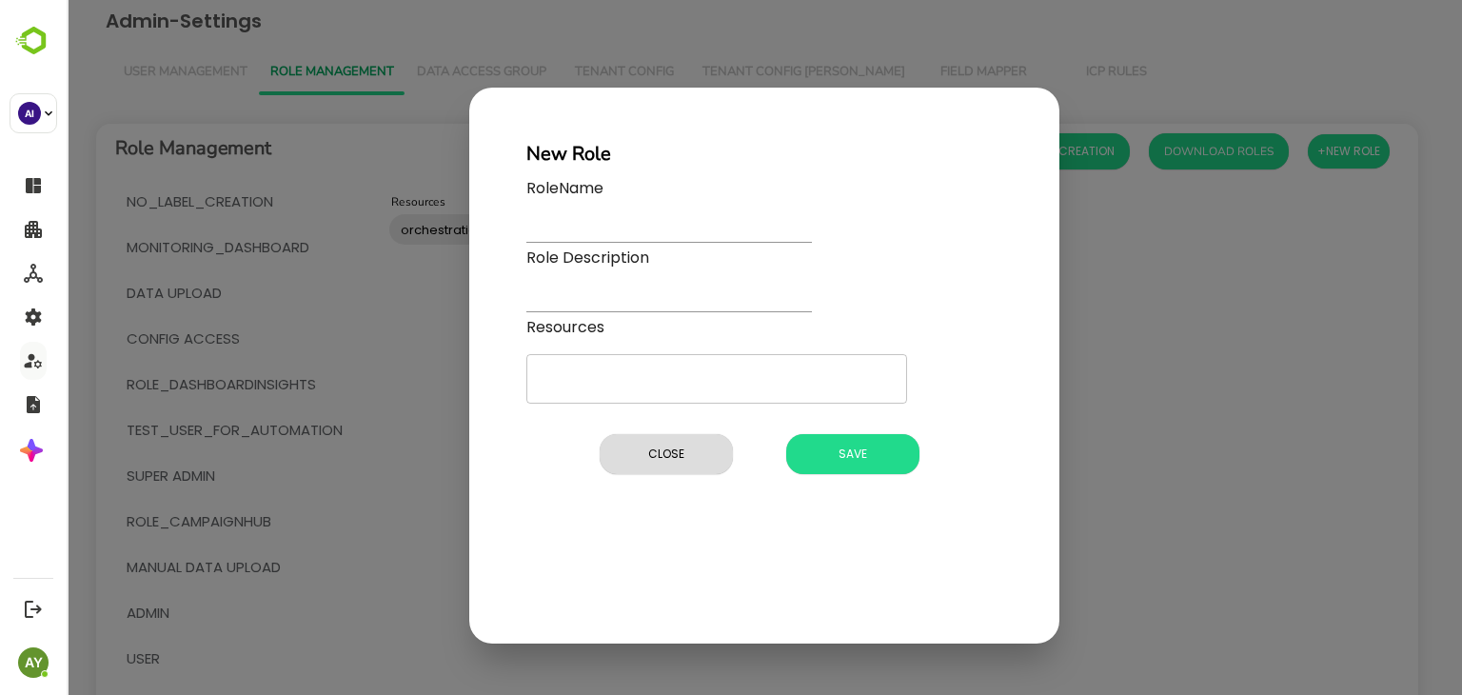
click at [377, 361] on div "New Role RoleName Role Description Resources ​ Name and description cannot be e…" at bounding box center [765, 347] width 1396 height 695
drag, startPoint x: 424, startPoint y: 365, endPoint x: 664, endPoint y: 426, distance: 247.5
click at [664, 426] on div "New Role RoleName Role Description Resources ​ Name and description cannot be e…" at bounding box center [765, 347] width 1396 height 695
click at [670, 444] on span "Close" at bounding box center [666, 454] width 114 height 25
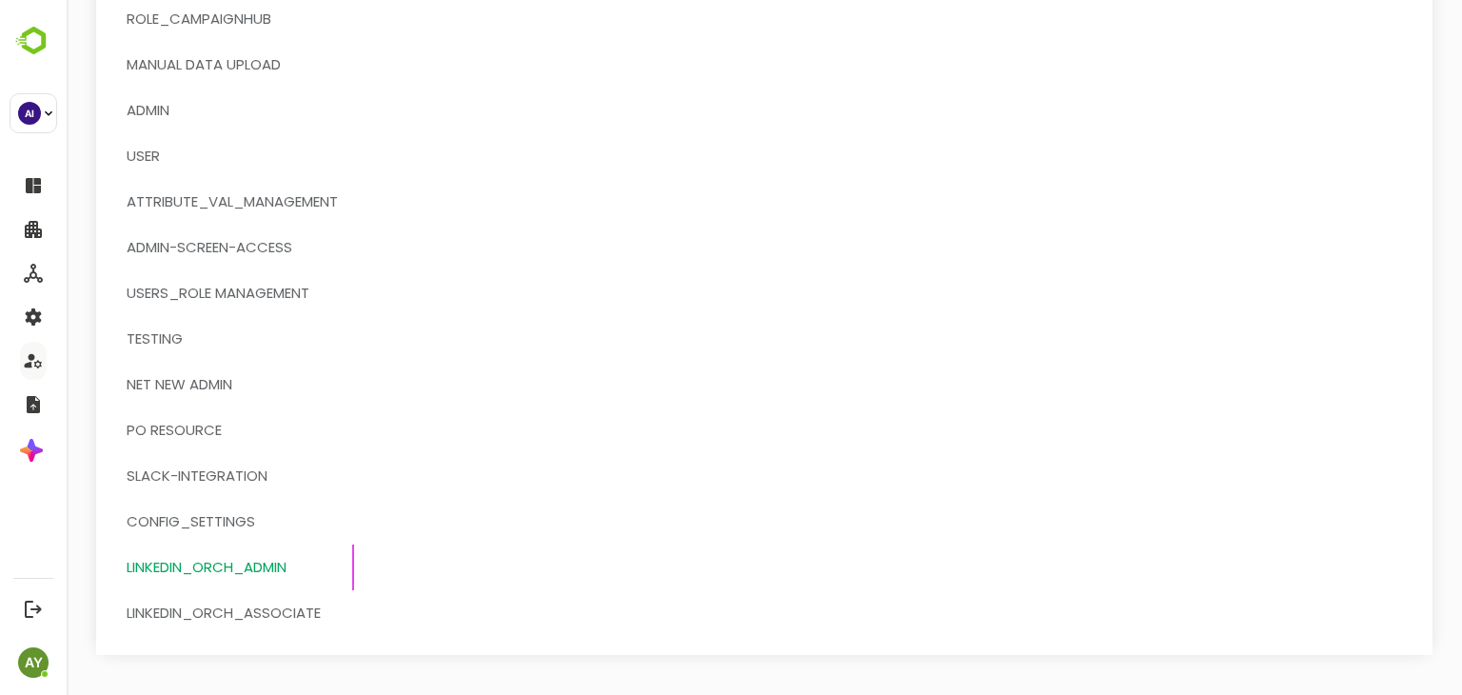
scroll to position [510, 0]
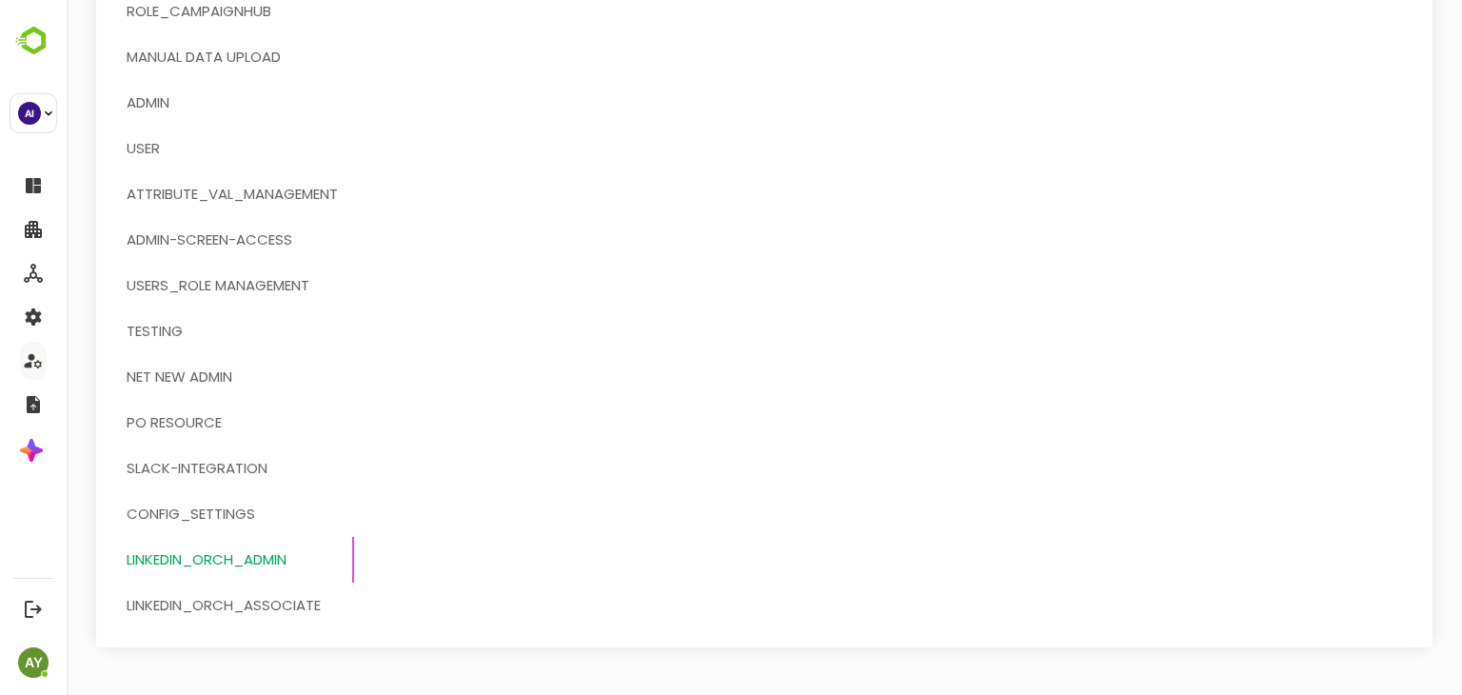
click at [260, 611] on span "LinkedIn_orch_associate" at bounding box center [224, 605] width 194 height 25
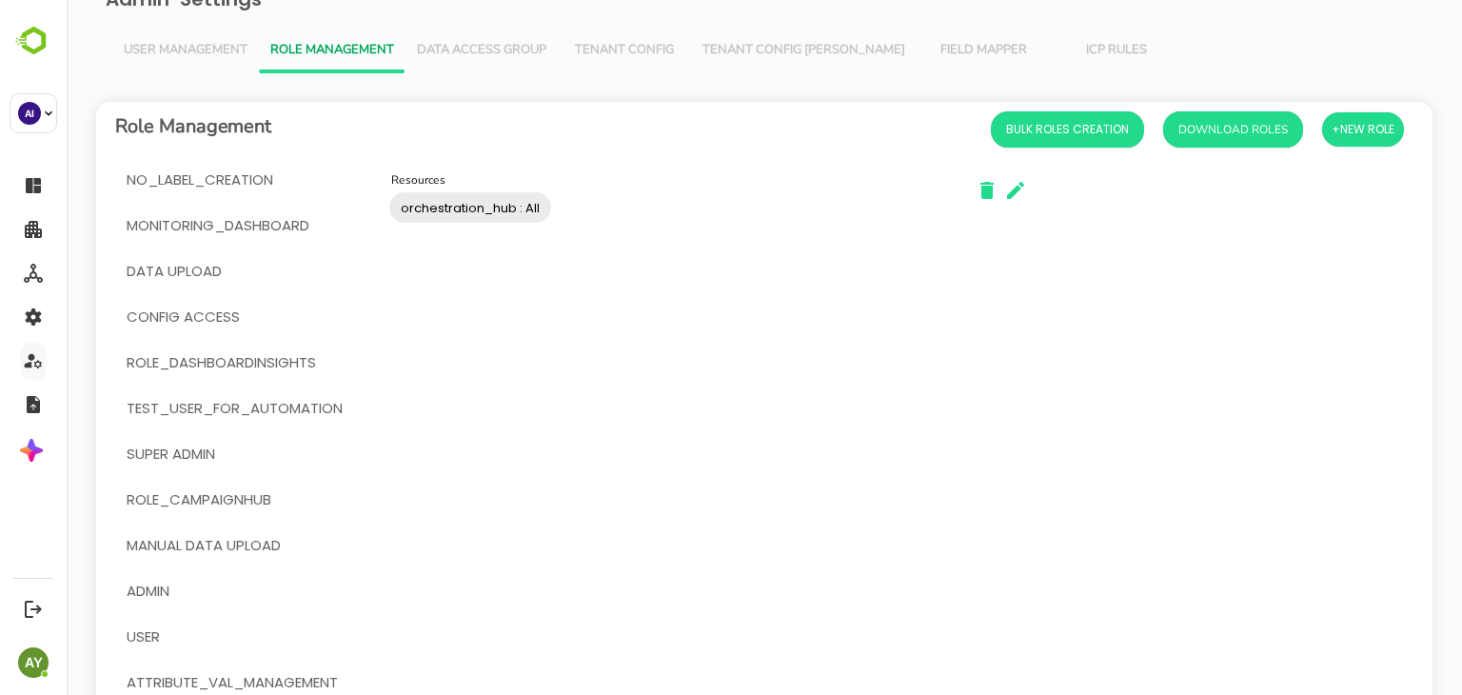
scroll to position [0, 0]
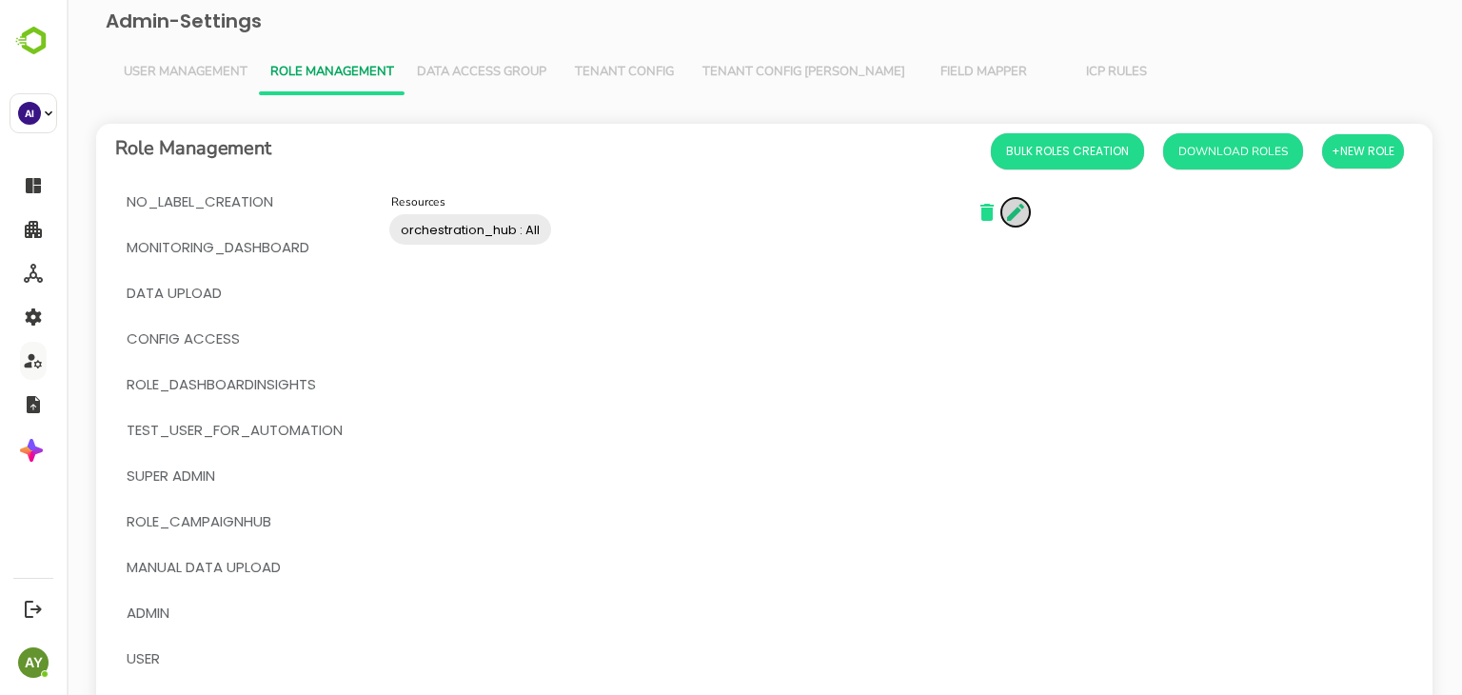
click at [1016, 204] on icon "button" at bounding box center [1015, 212] width 23 height 23
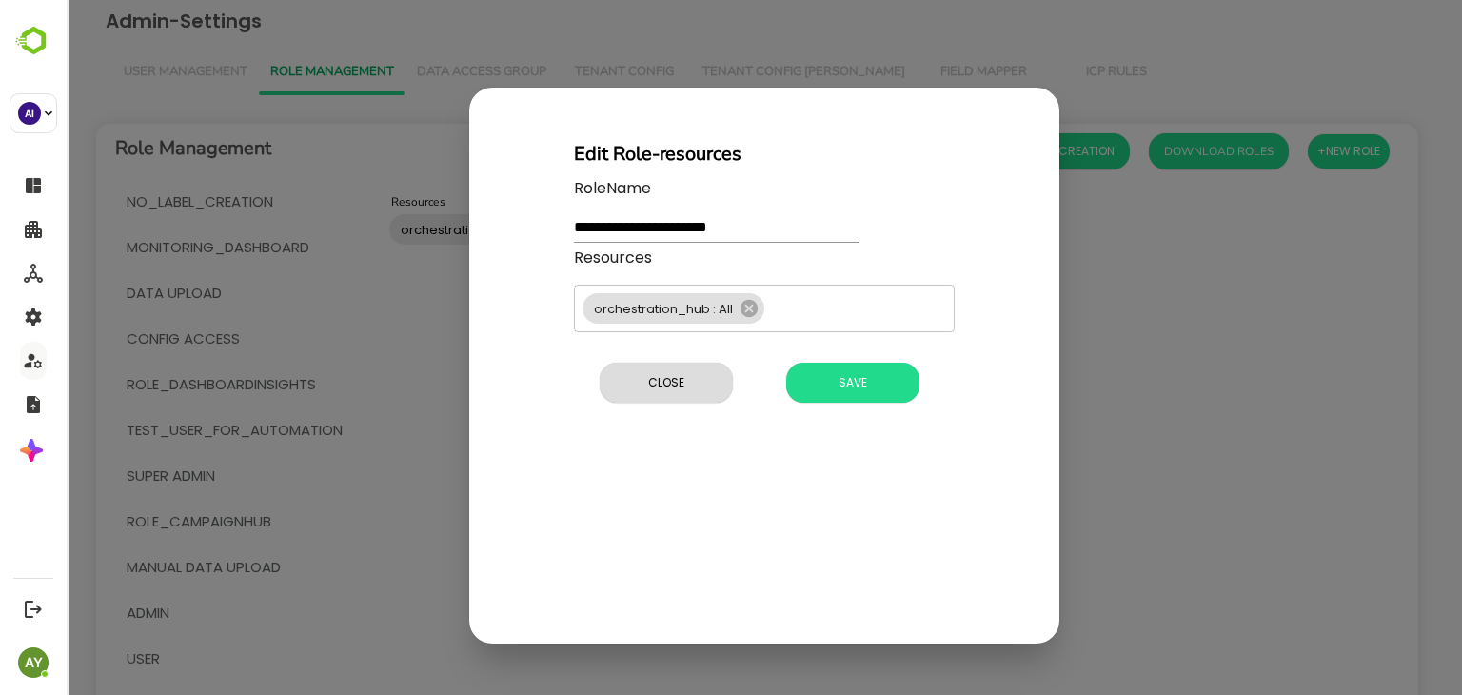
click at [662, 261] on div "Resources orchestration_hub : All ​" at bounding box center [764, 291] width 381 height 89
click at [866, 386] on span "Save" at bounding box center [853, 382] width 114 height 25
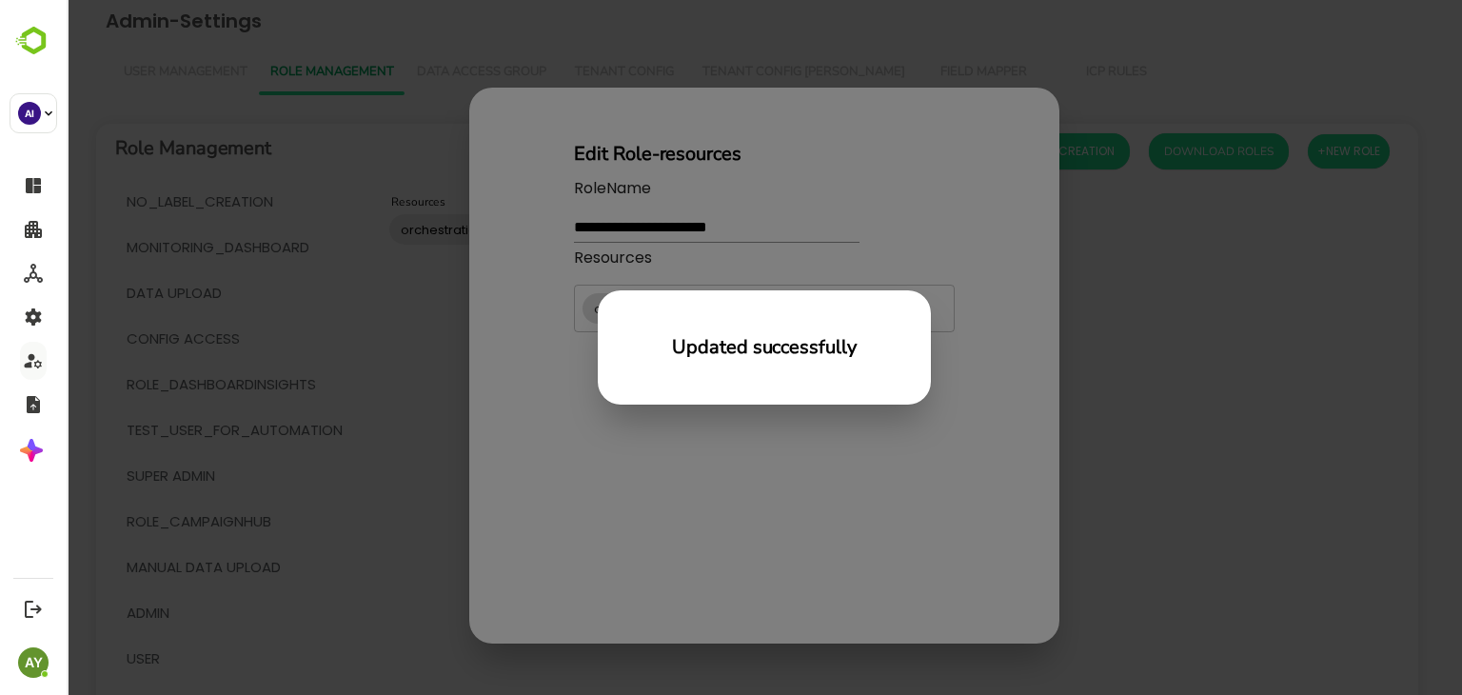
click at [257, 316] on div "Updated successfully" at bounding box center [765, 347] width 1396 height 695
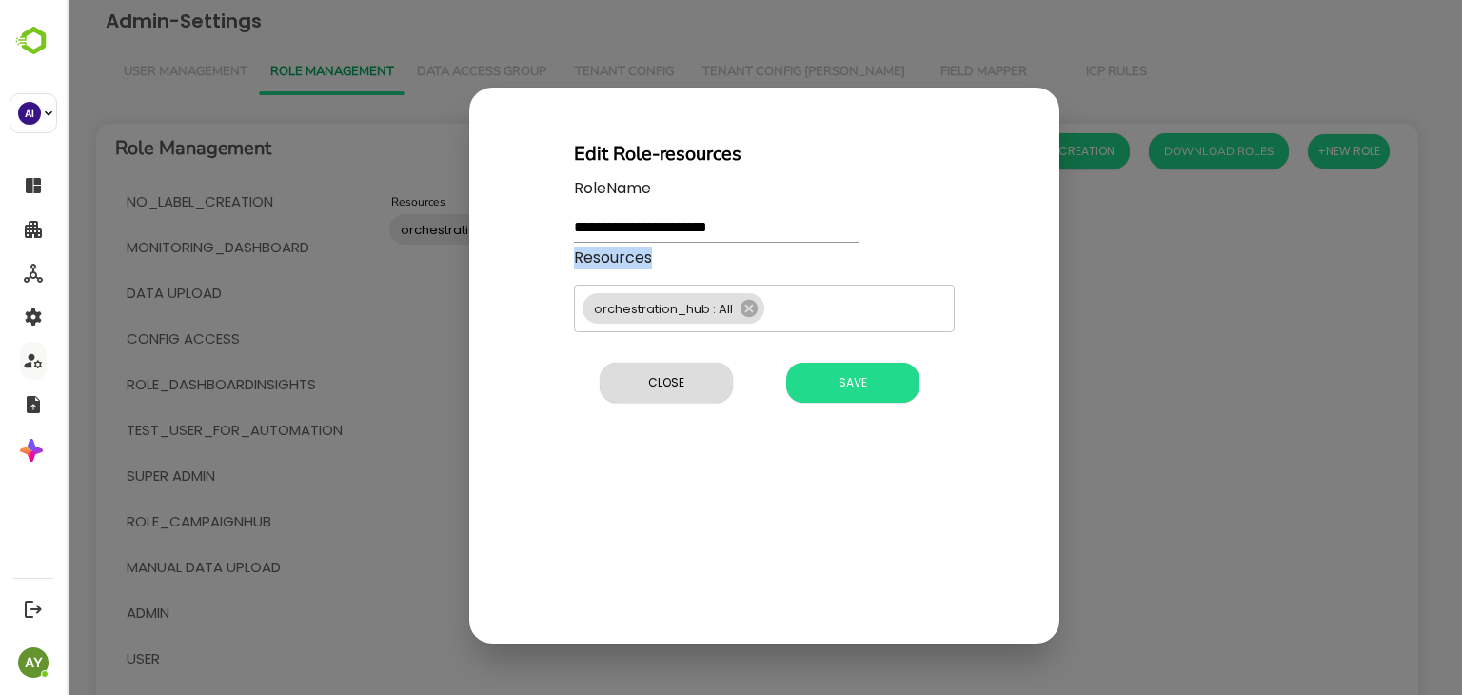
click at [257, 316] on div "**********" at bounding box center [765, 347] width 1396 height 695
click at [273, 322] on div "**********" at bounding box center [765, 347] width 1396 height 695
drag, startPoint x: 731, startPoint y: 359, endPoint x: 701, endPoint y: 384, distance: 39.3
click at [701, 384] on div "Close Save" at bounding box center [764, 382] width 381 height 55
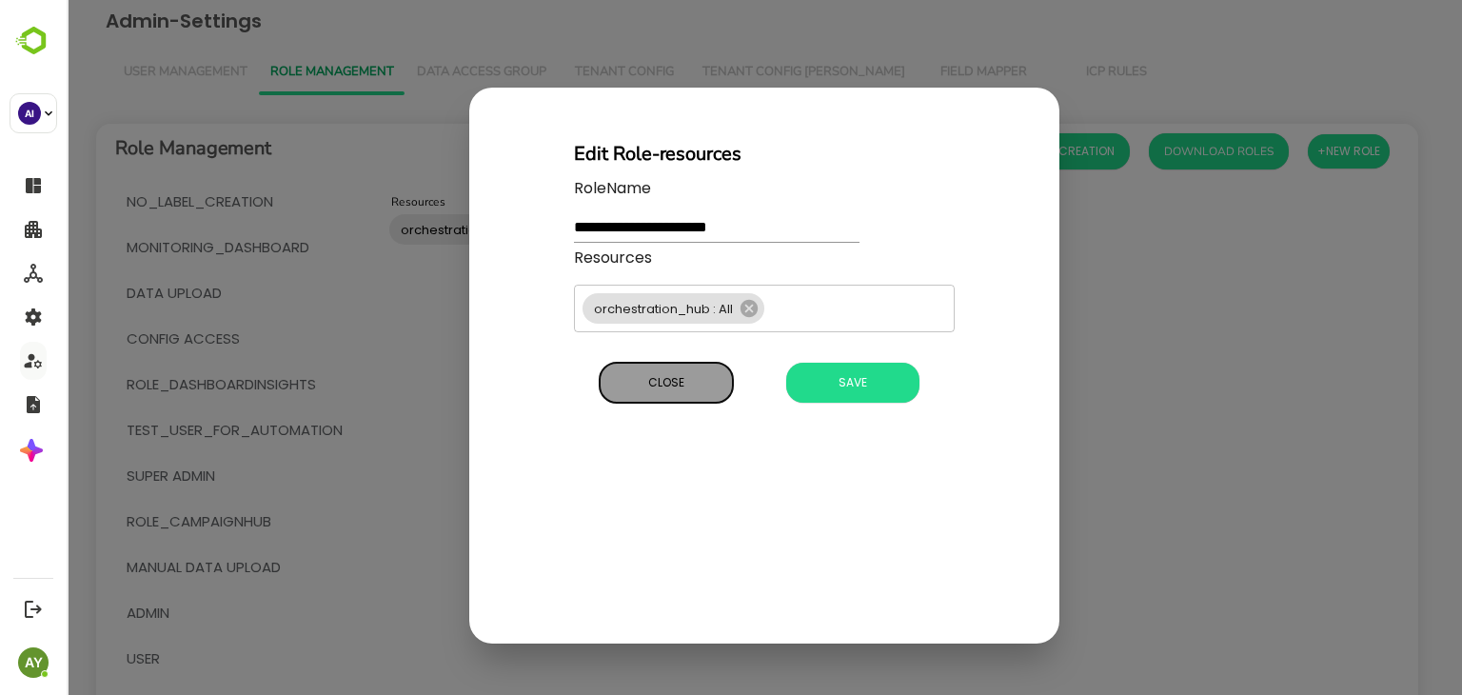
click at [701, 384] on span "Close" at bounding box center [666, 382] width 114 height 25
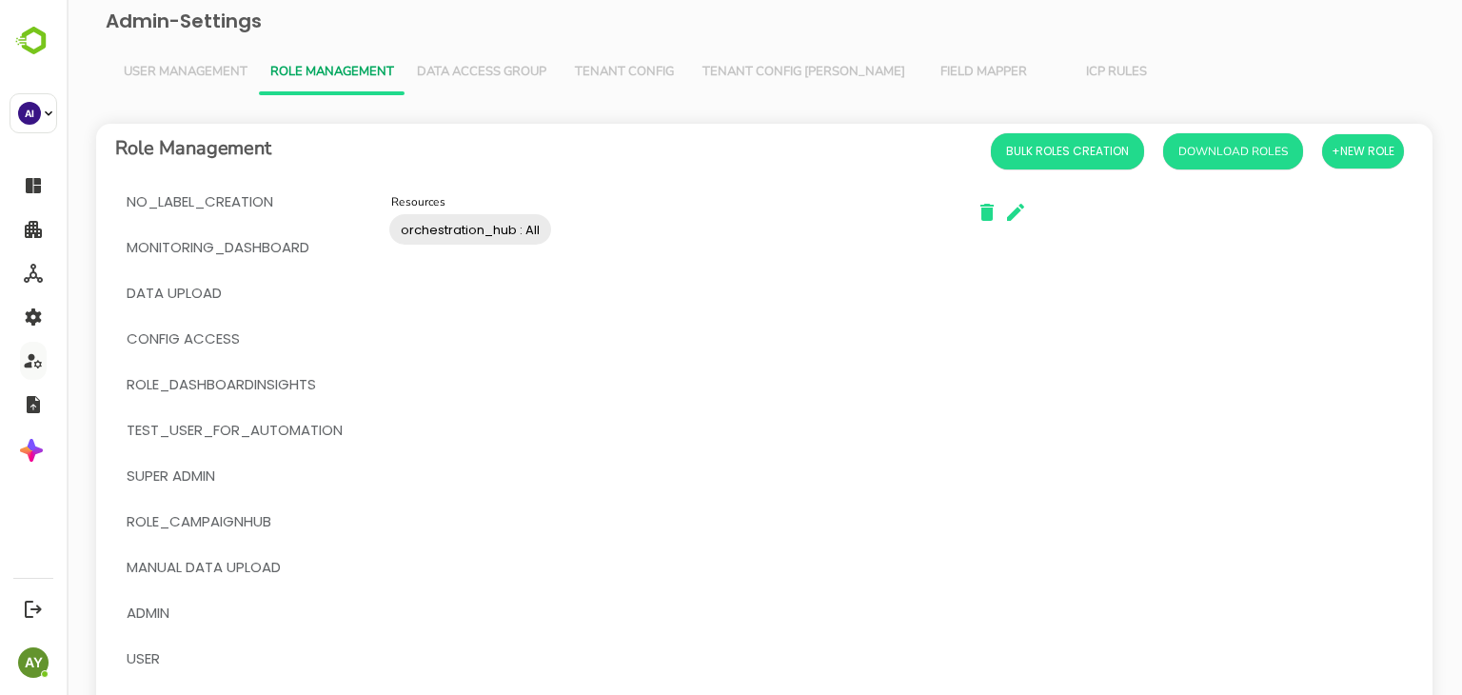
click at [418, 259] on div "Resources orchestration_hub : All Resources" at bounding box center [663, 658] width 590 height 931
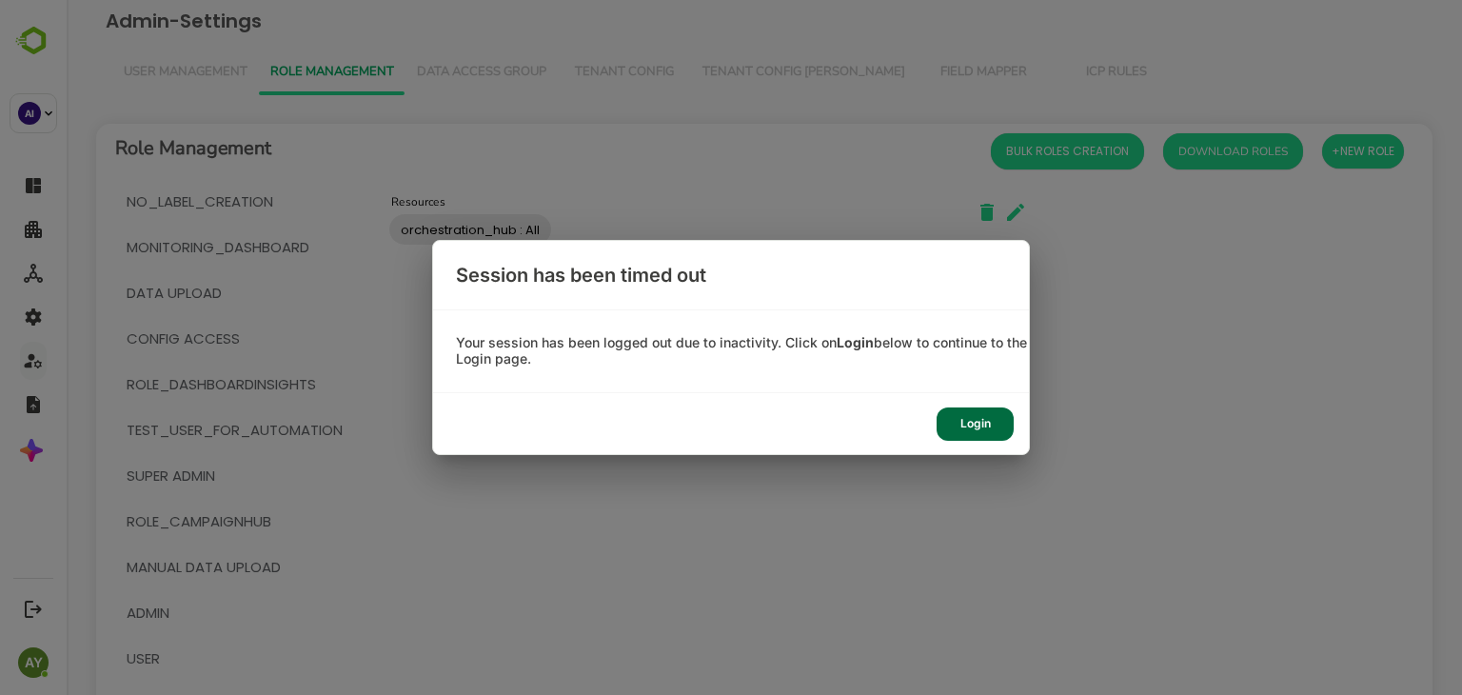
click at [973, 415] on div "Login" at bounding box center [975, 423] width 77 height 33
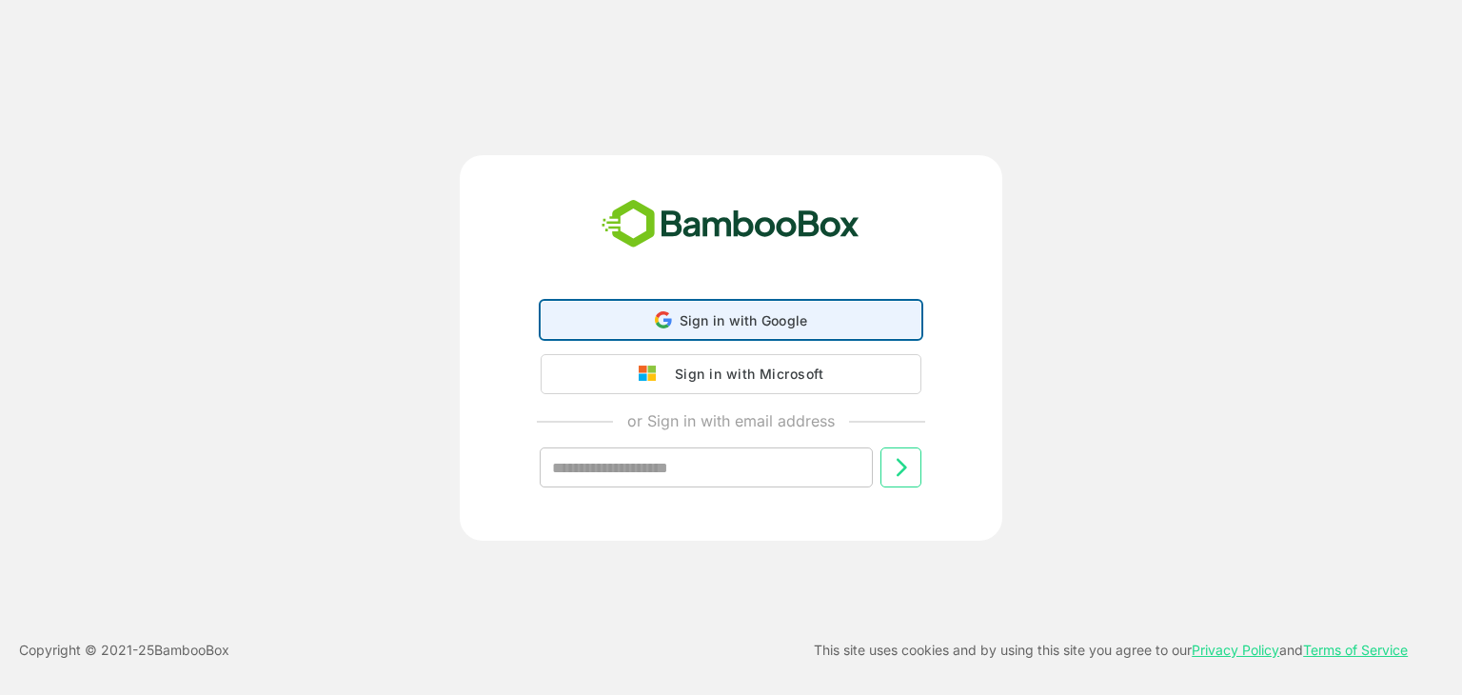
click at [549, 325] on div at bounding box center [731, 320] width 379 height 36
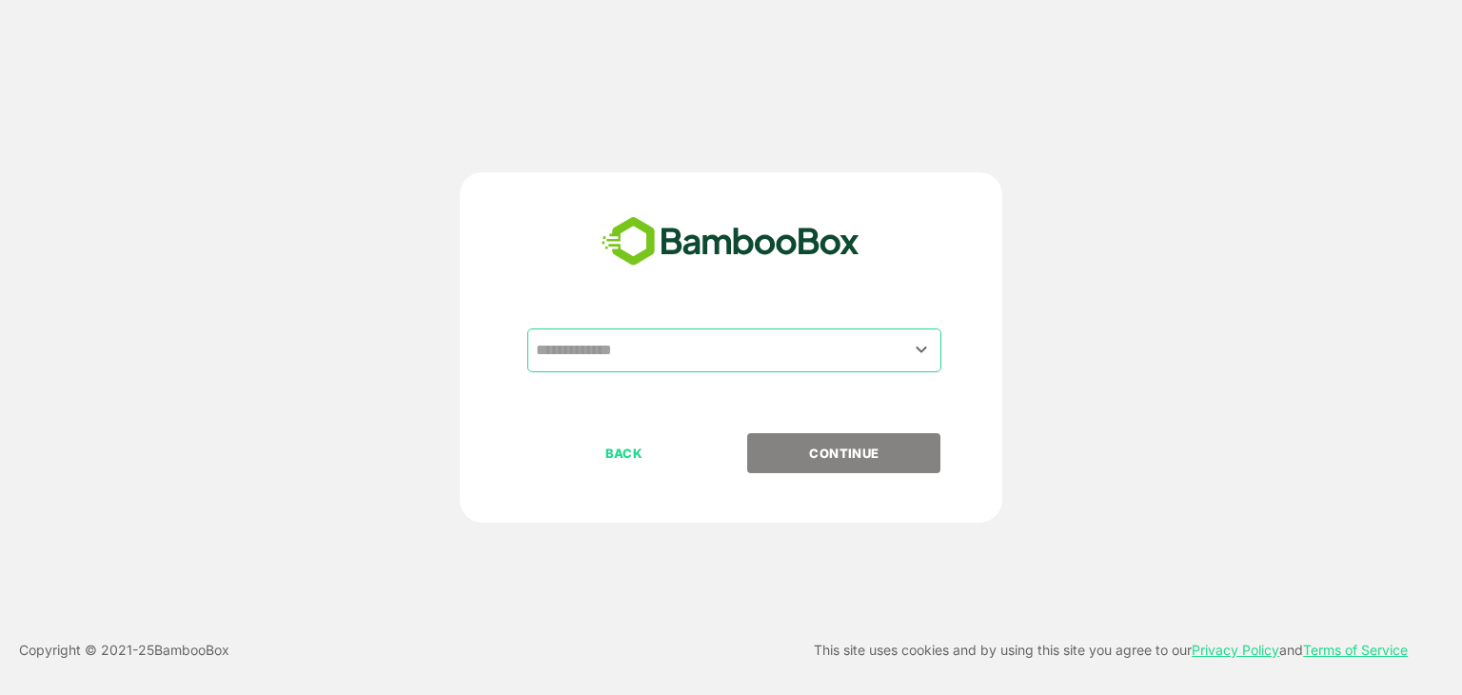
drag, startPoint x: 688, startPoint y: 325, endPoint x: 701, endPoint y: 351, distance: 29.4
click at [701, 351] on div "​ BACK CONTINUE" at bounding box center [731, 347] width 543 height 350
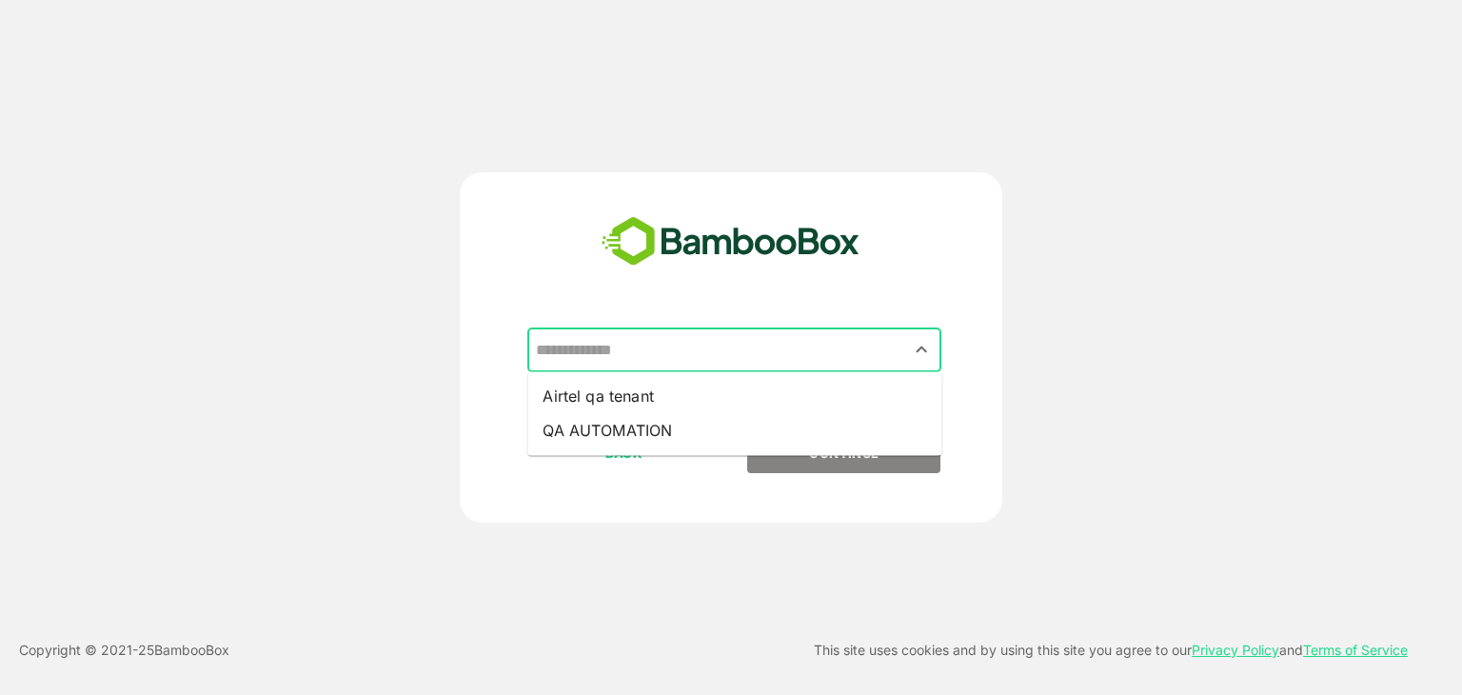
click at [701, 351] on input "text" at bounding box center [734, 350] width 407 height 36
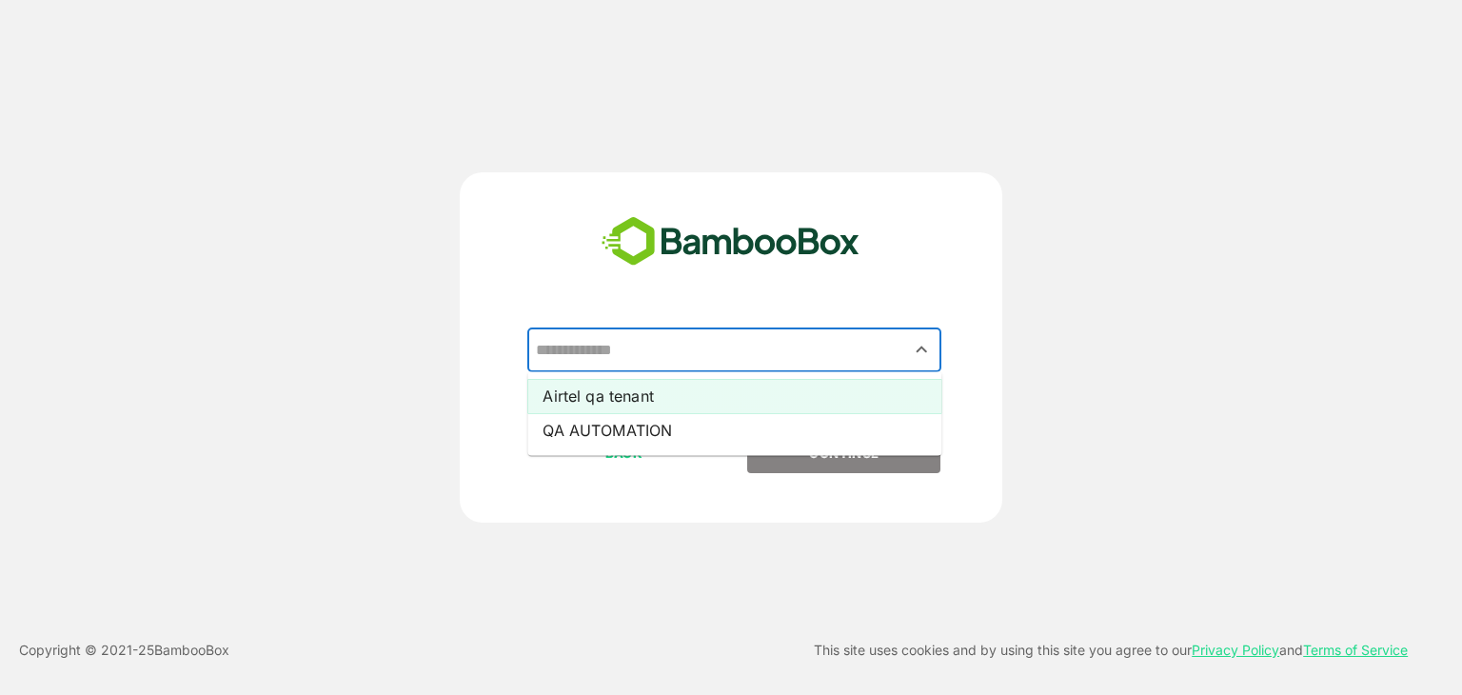
click at [759, 397] on li "Airtel qa tenant" at bounding box center [734, 396] width 414 height 34
type input "**********"
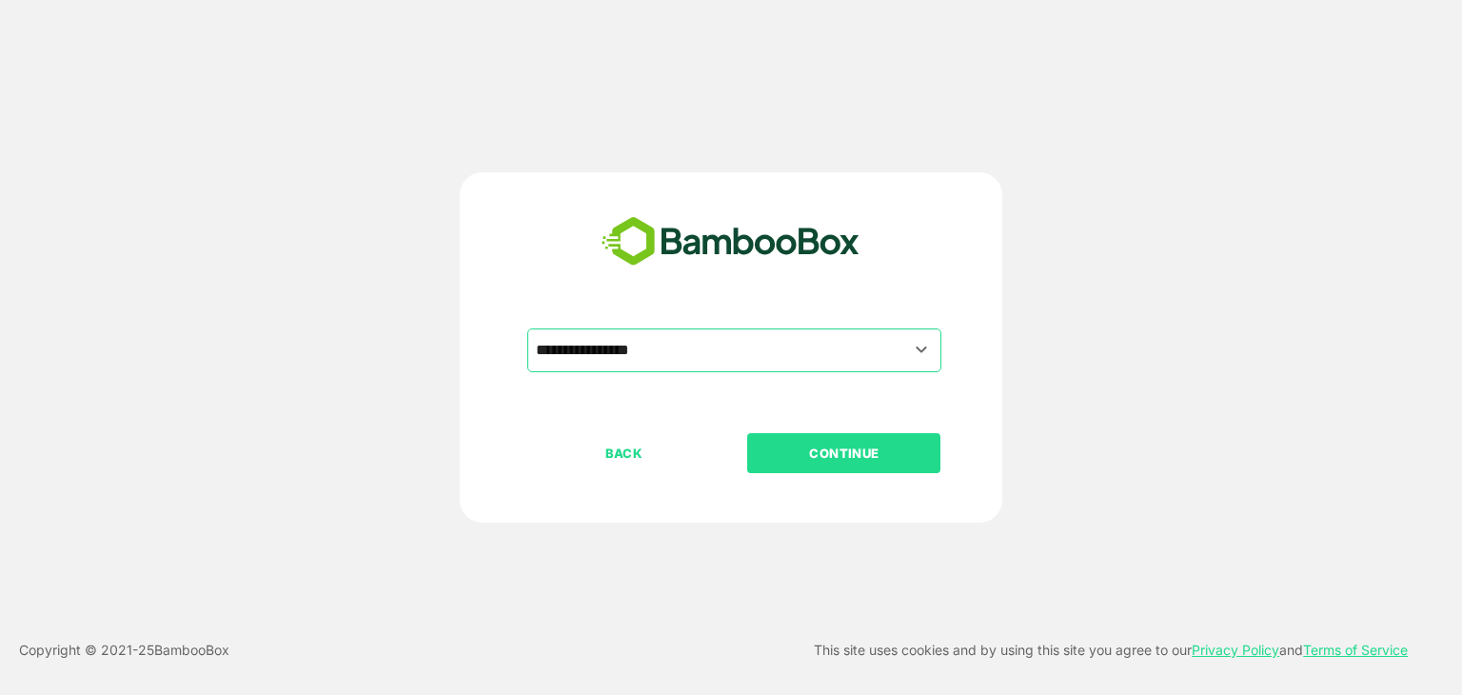
click at [844, 462] on p "CONTINUE" at bounding box center [844, 453] width 190 height 21
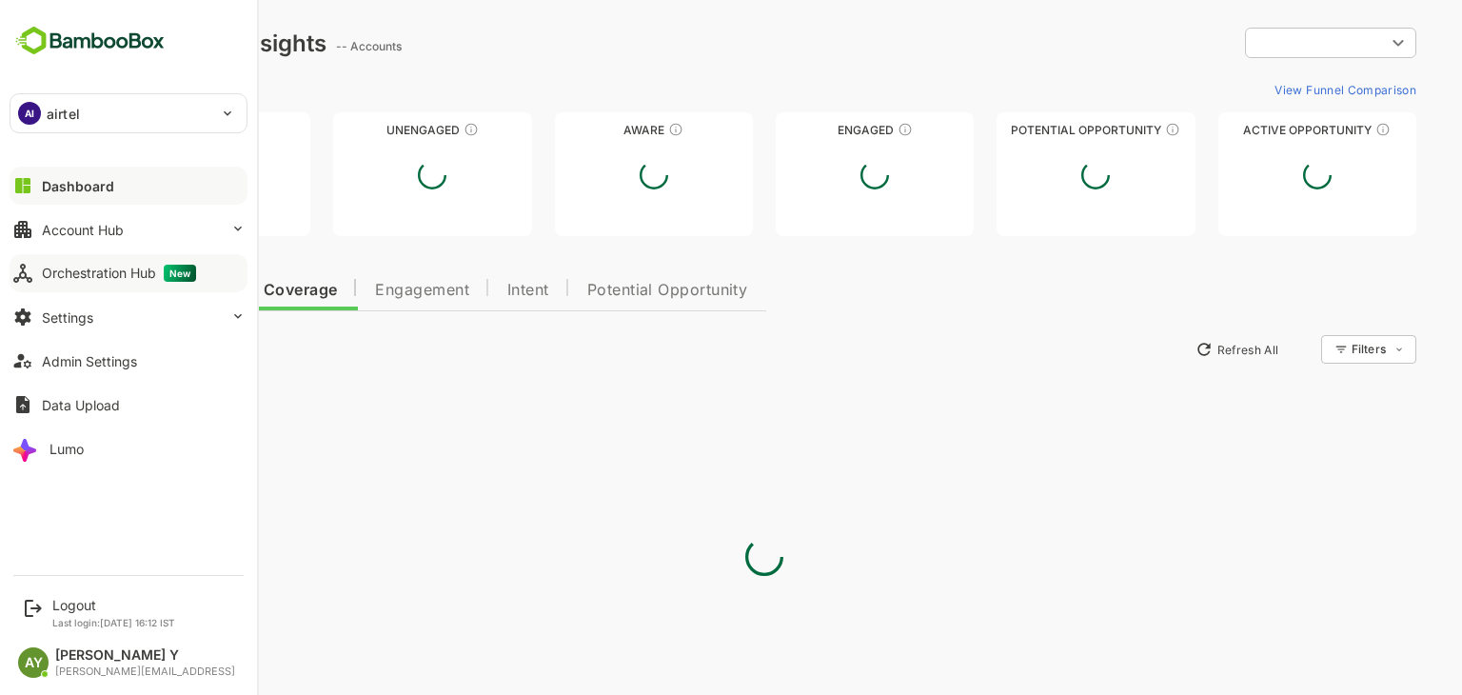
click at [12, 263] on icon at bounding box center [22, 273] width 23 height 23
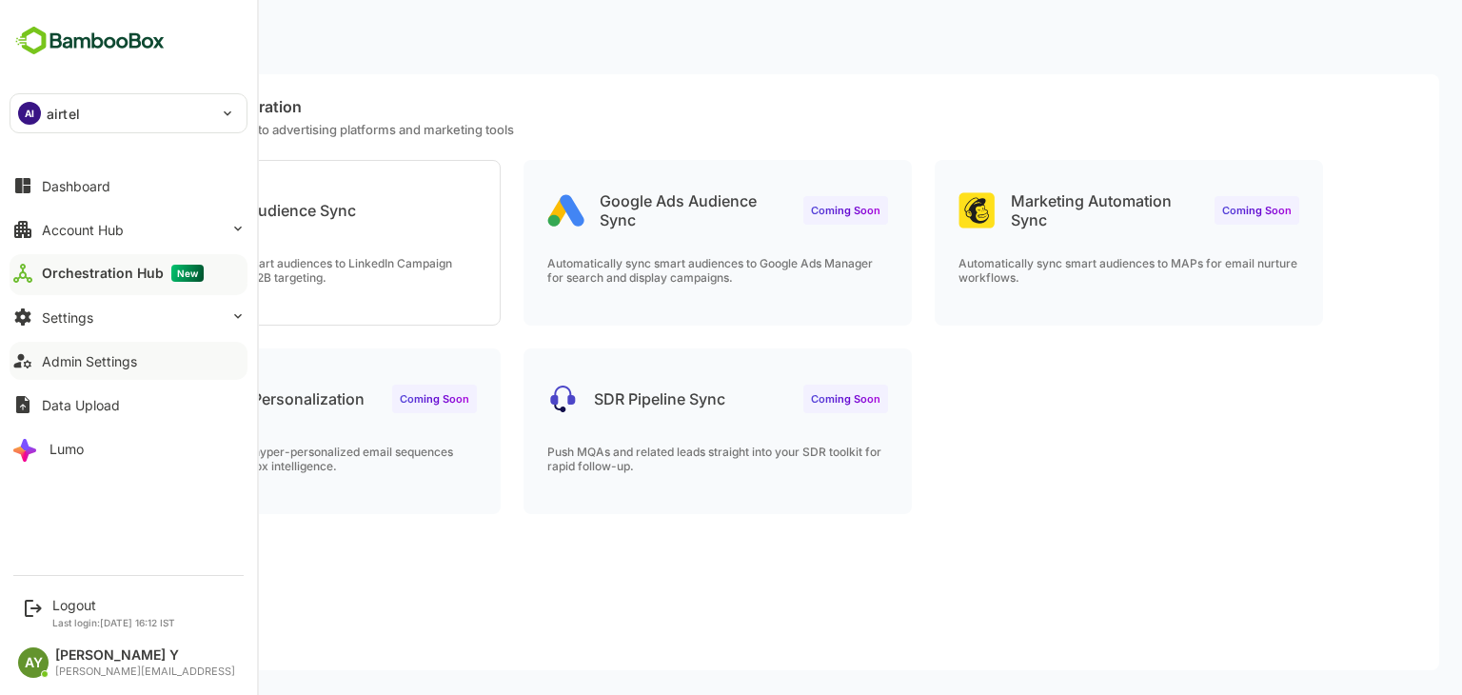
click at [38, 359] on button "Admin Settings" at bounding box center [129, 361] width 238 height 38
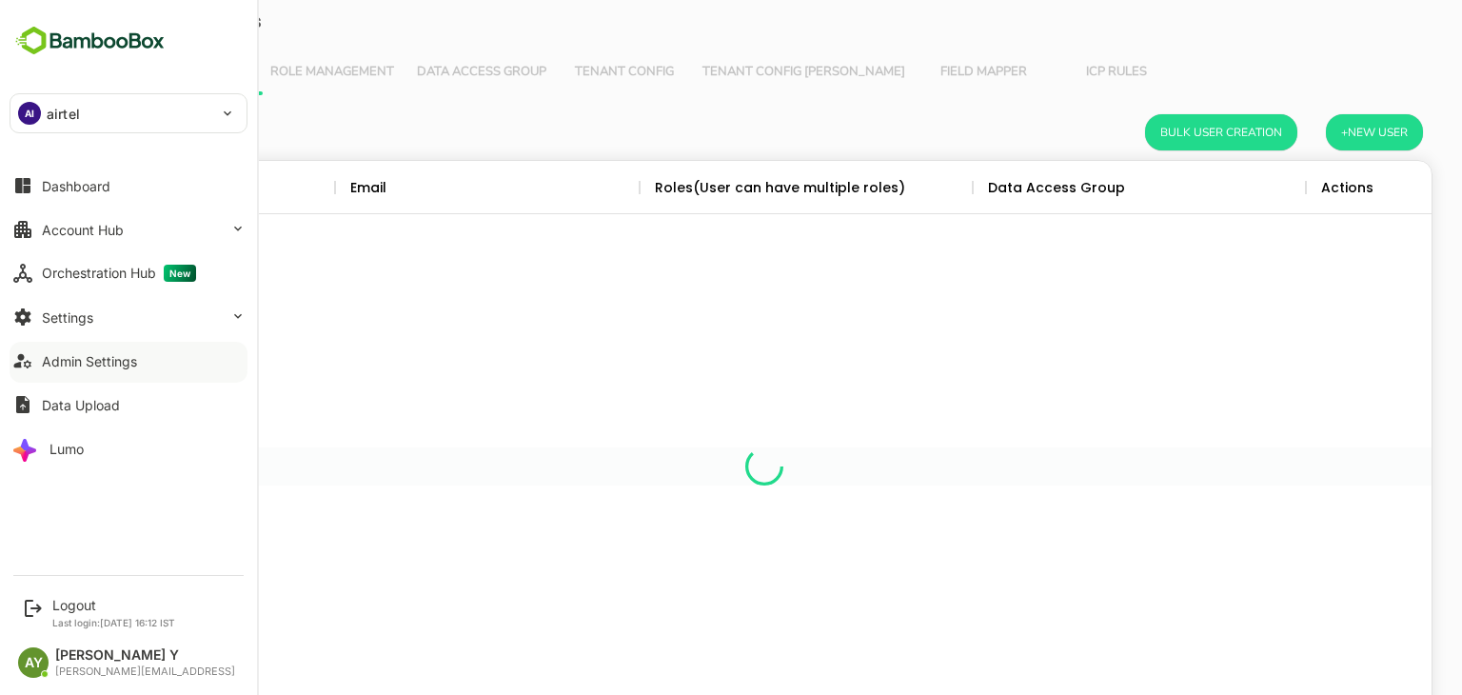
scroll to position [544, 1306]
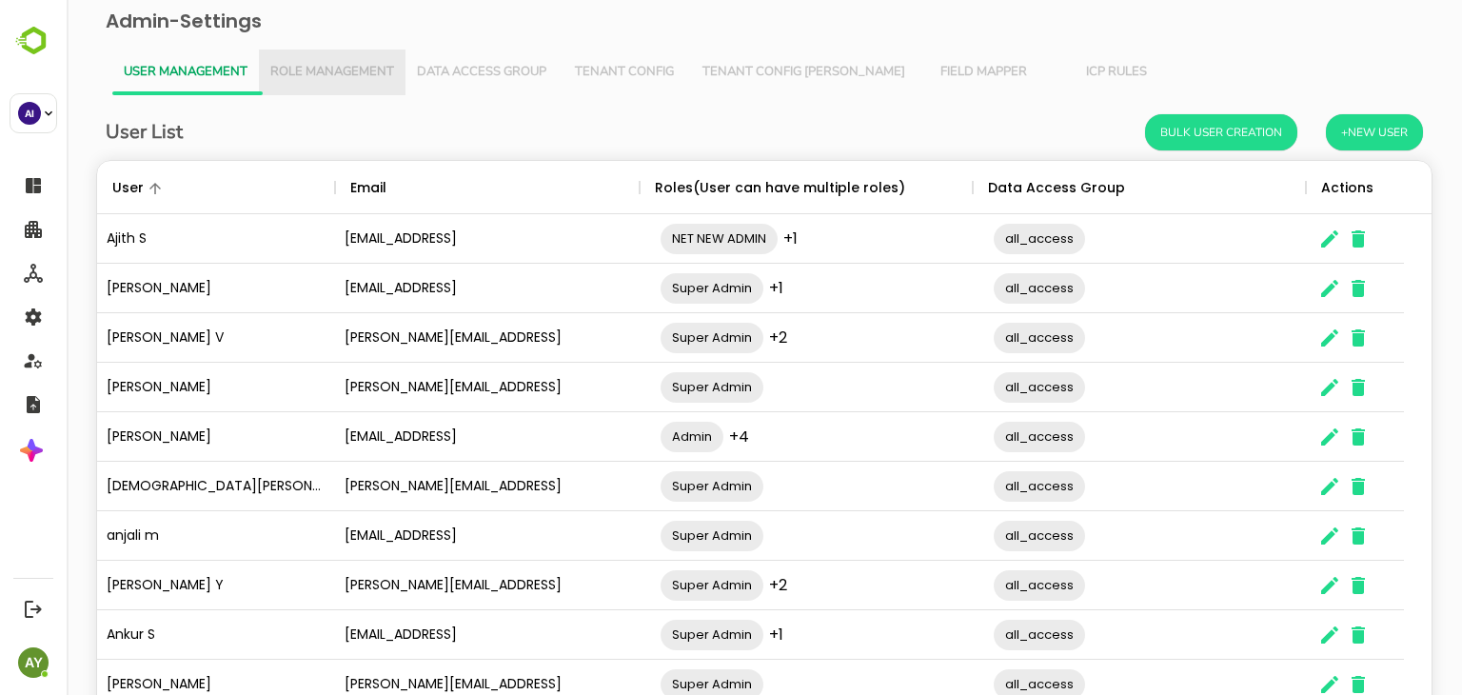
click at [346, 77] on span "Role Management" at bounding box center [332, 72] width 124 height 15
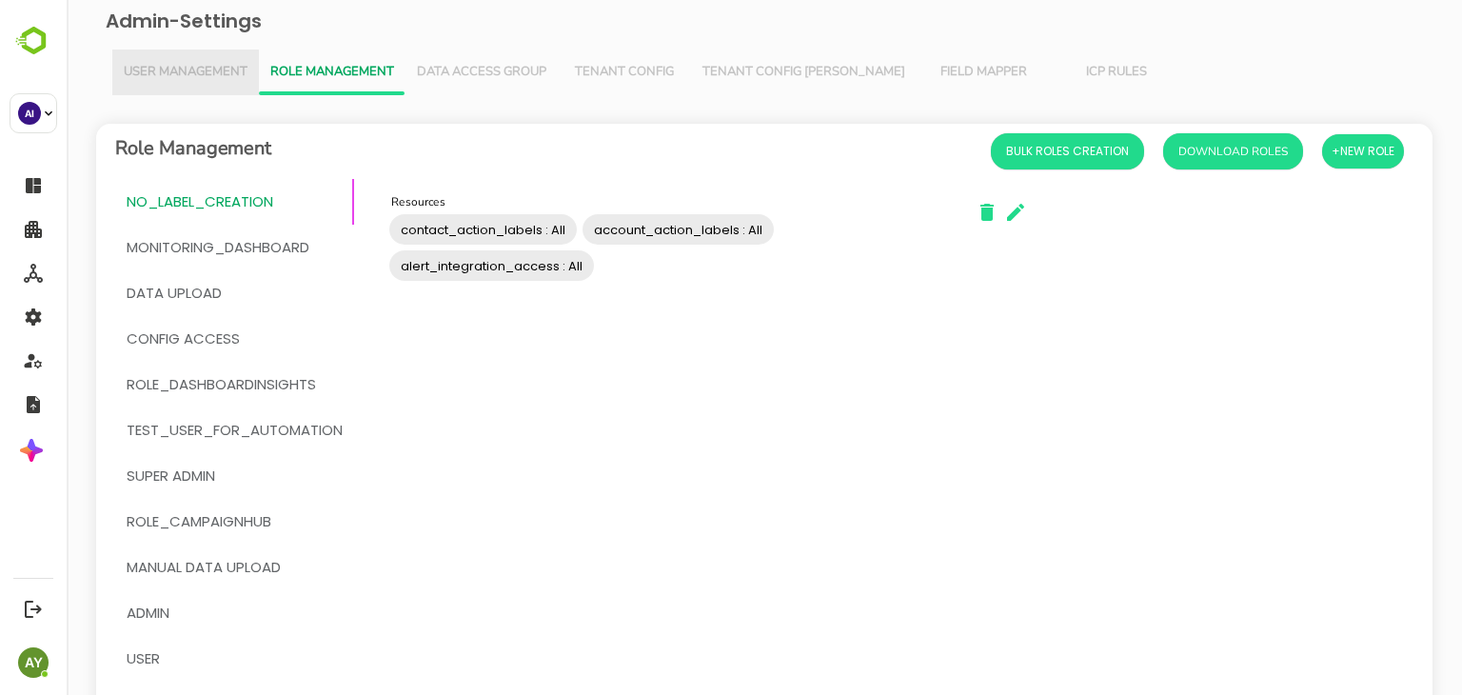
click at [222, 83] on button "User Management" at bounding box center [185, 73] width 147 height 46
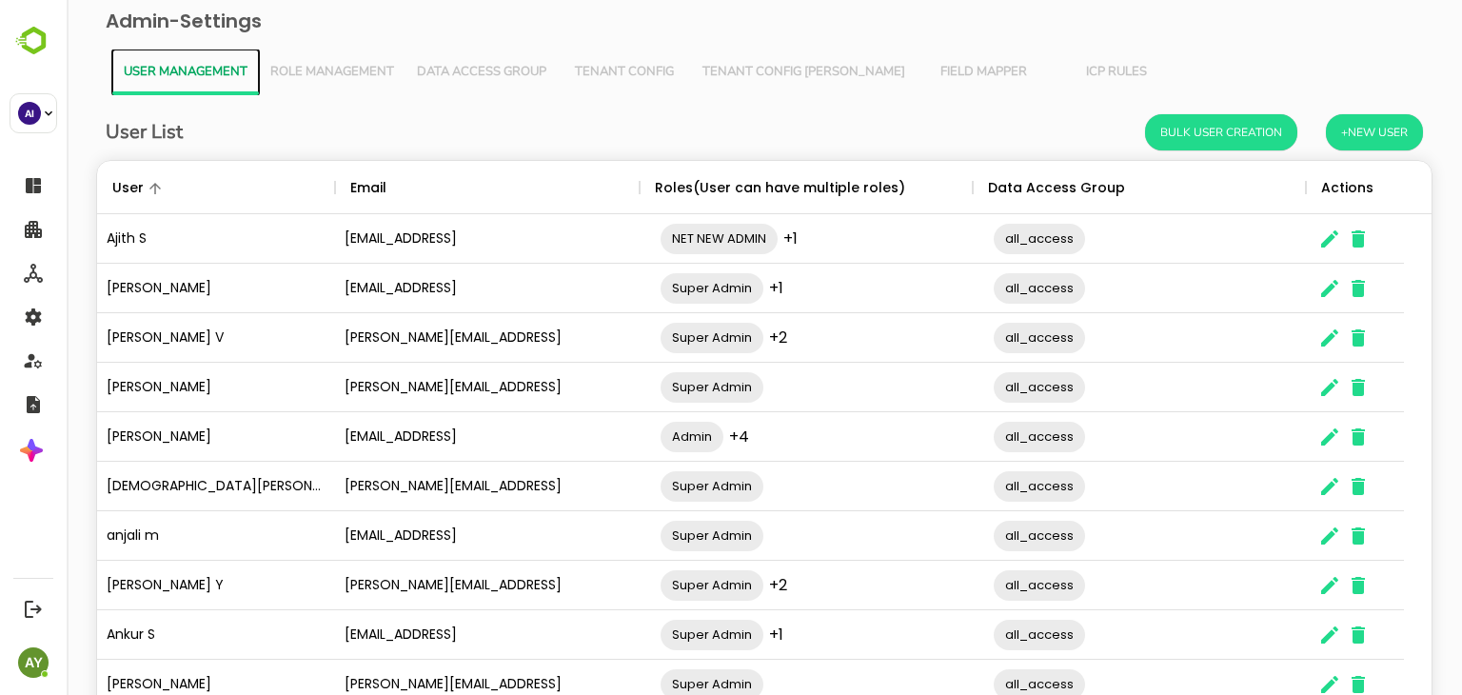
scroll to position [99, 0]
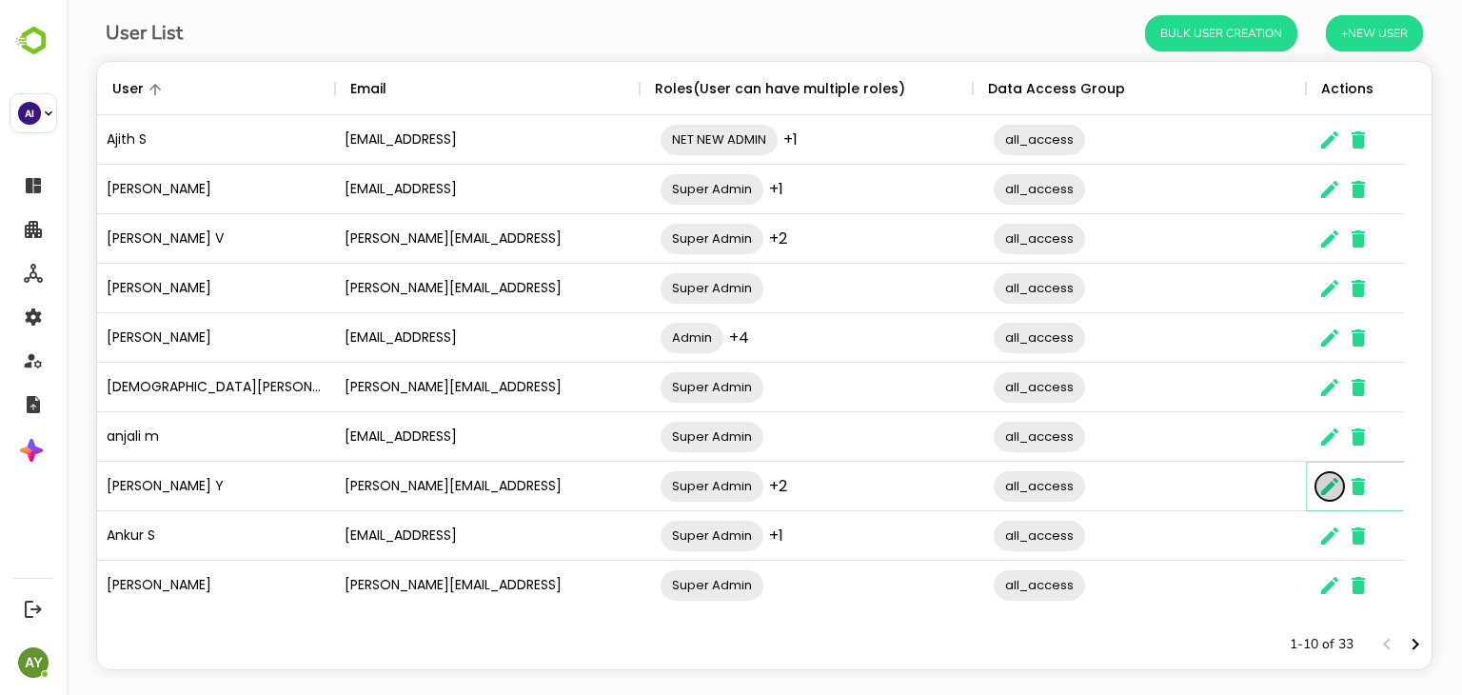
click at [1326, 498] on button "The User Data" at bounding box center [1330, 486] width 29 height 29
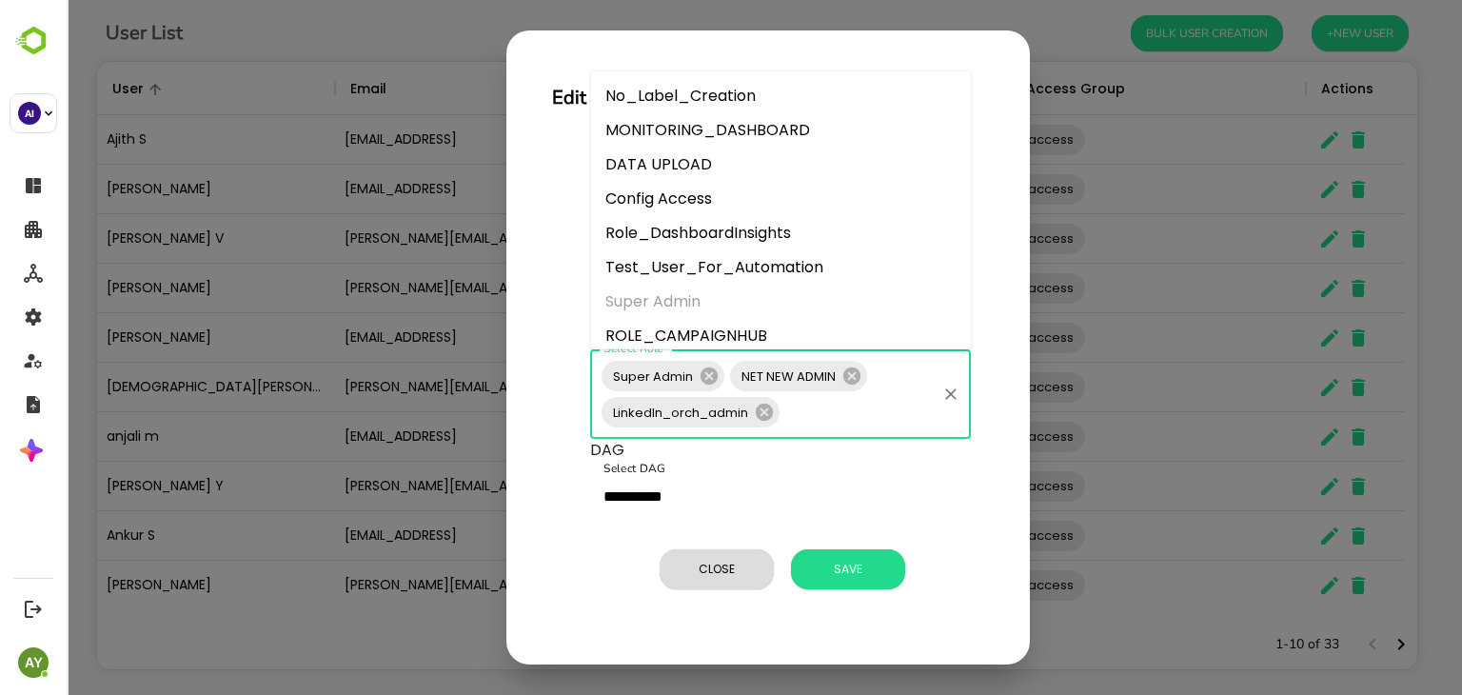
click at [820, 426] on input "Select Role" at bounding box center [858, 412] width 151 height 36
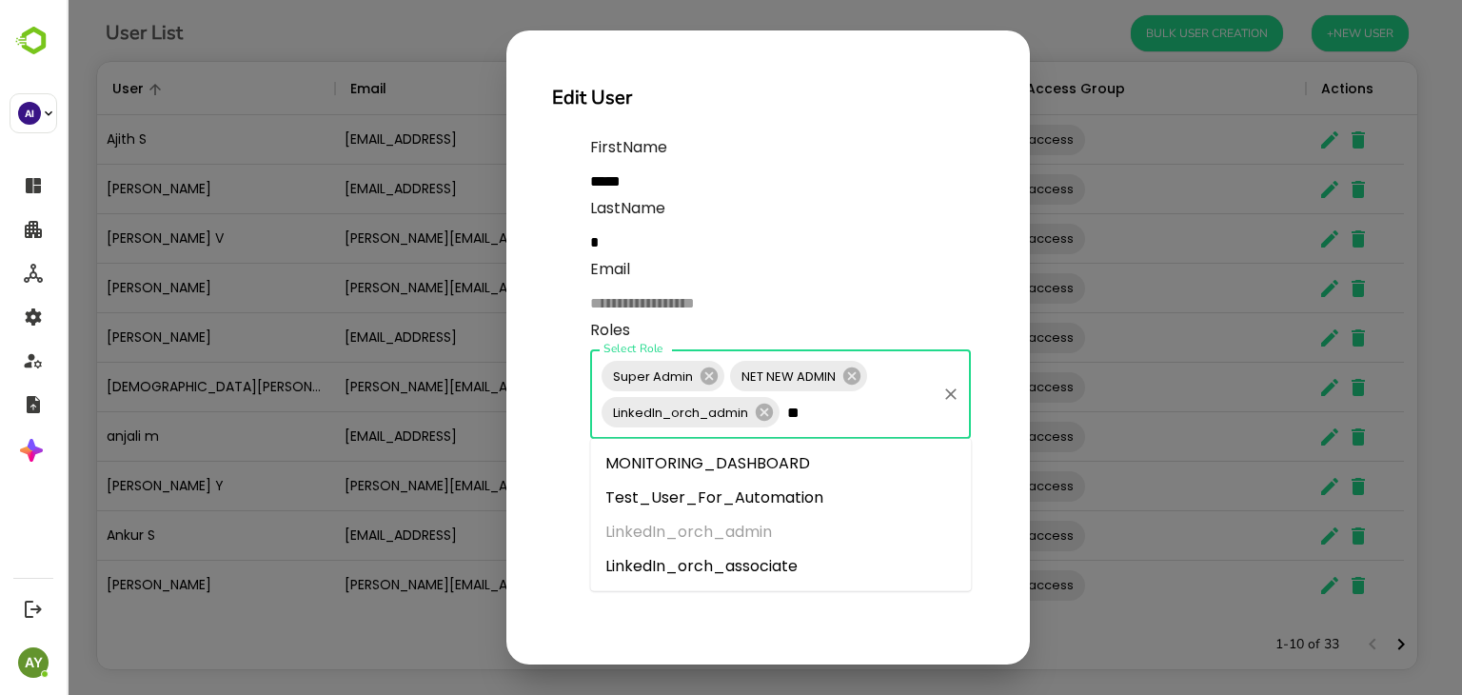
type input "***"
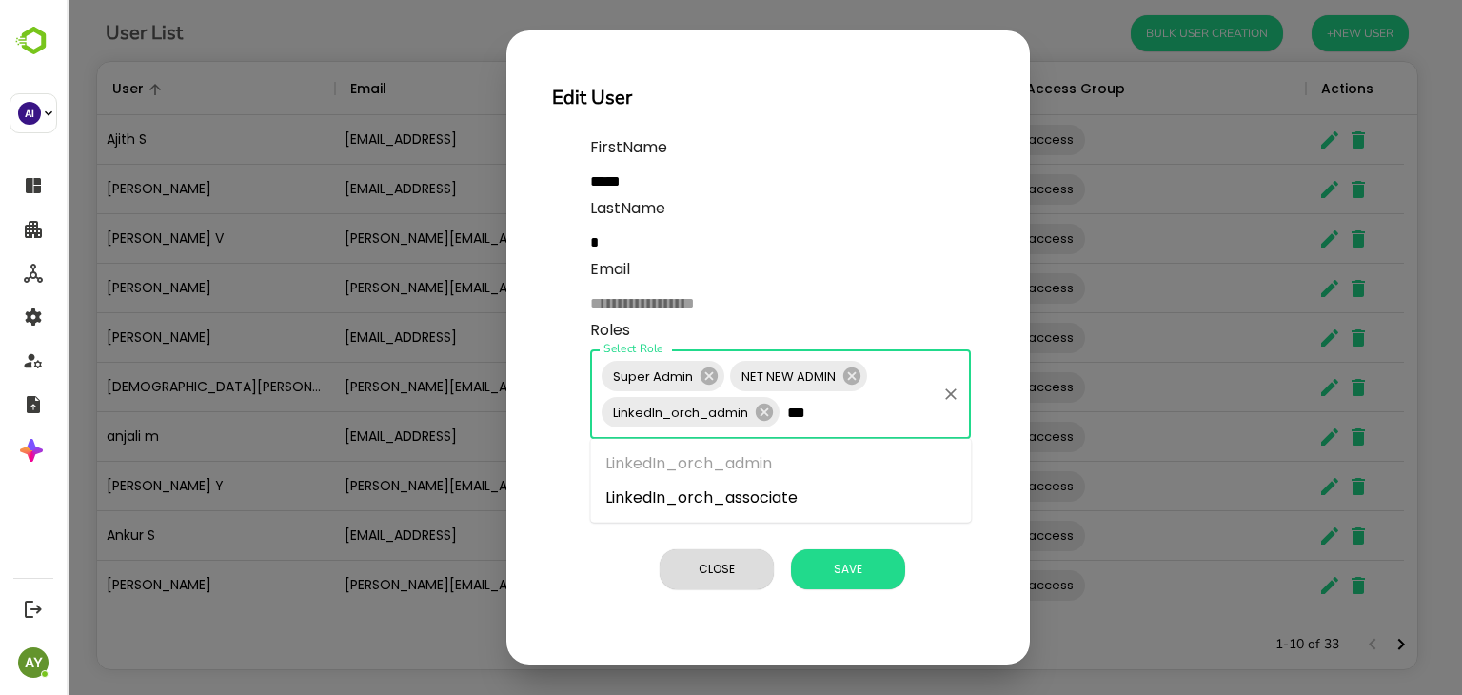
click at [830, 481] on li "LinkedIn_orch_associate" at bounding box center [780, 498] width 381 height 34
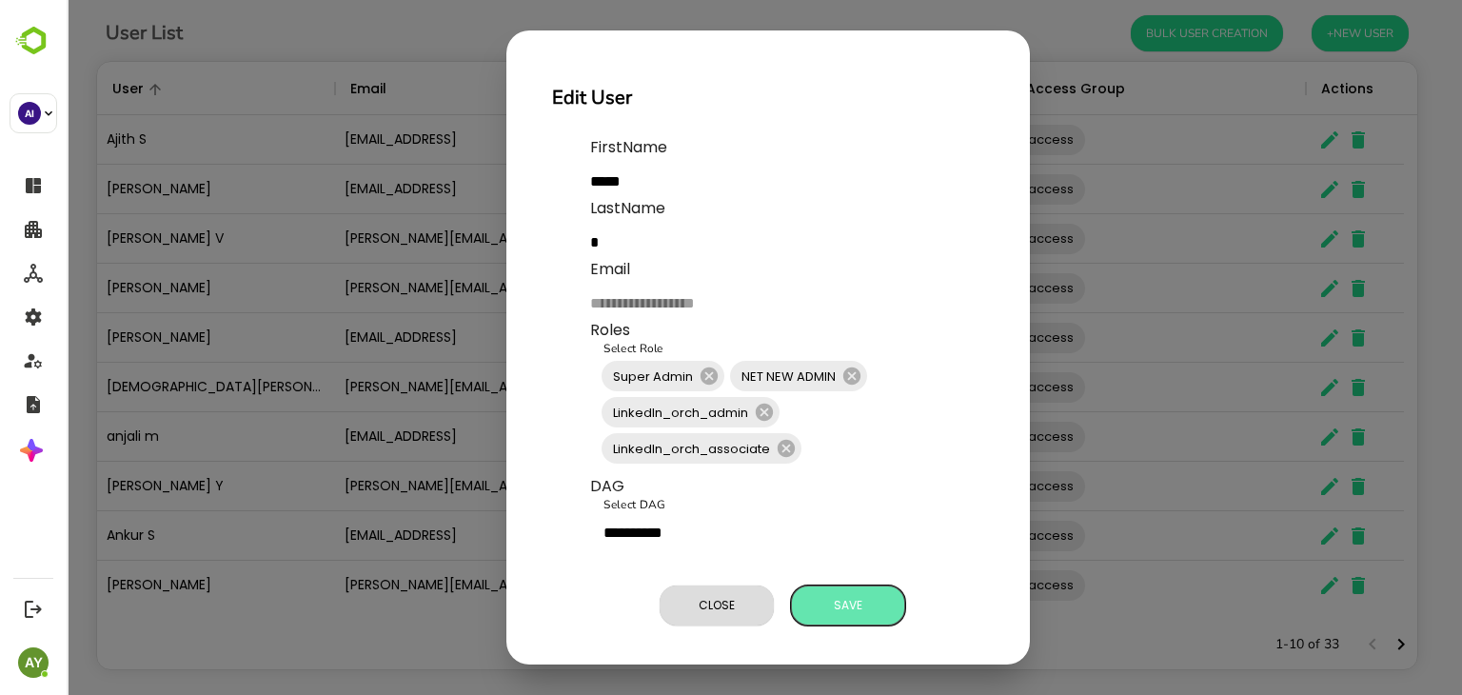
click at [845, 593] on span "Save" at bounding box center [848, 605] width 95 height 25
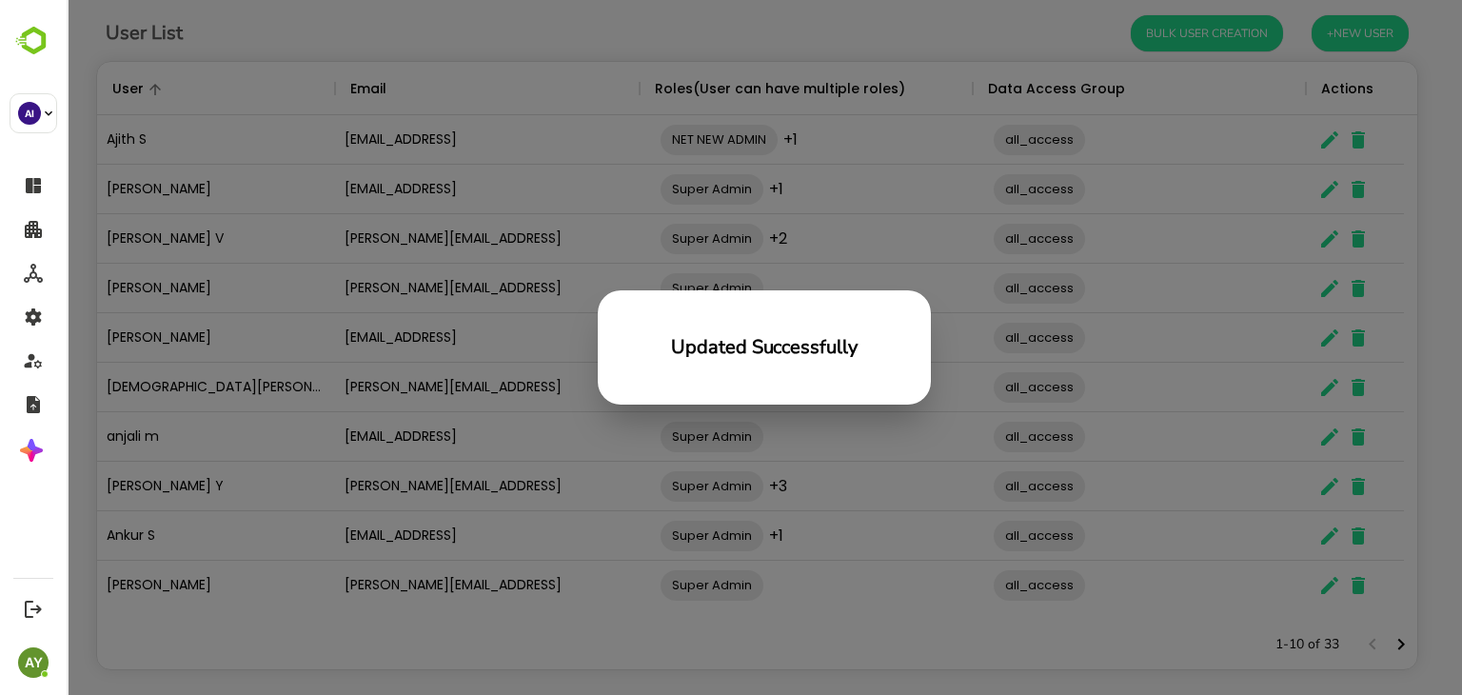
click at [773, 454] on div "Updated Successfully" at bounding box center [765, 347] width 1396 height 695
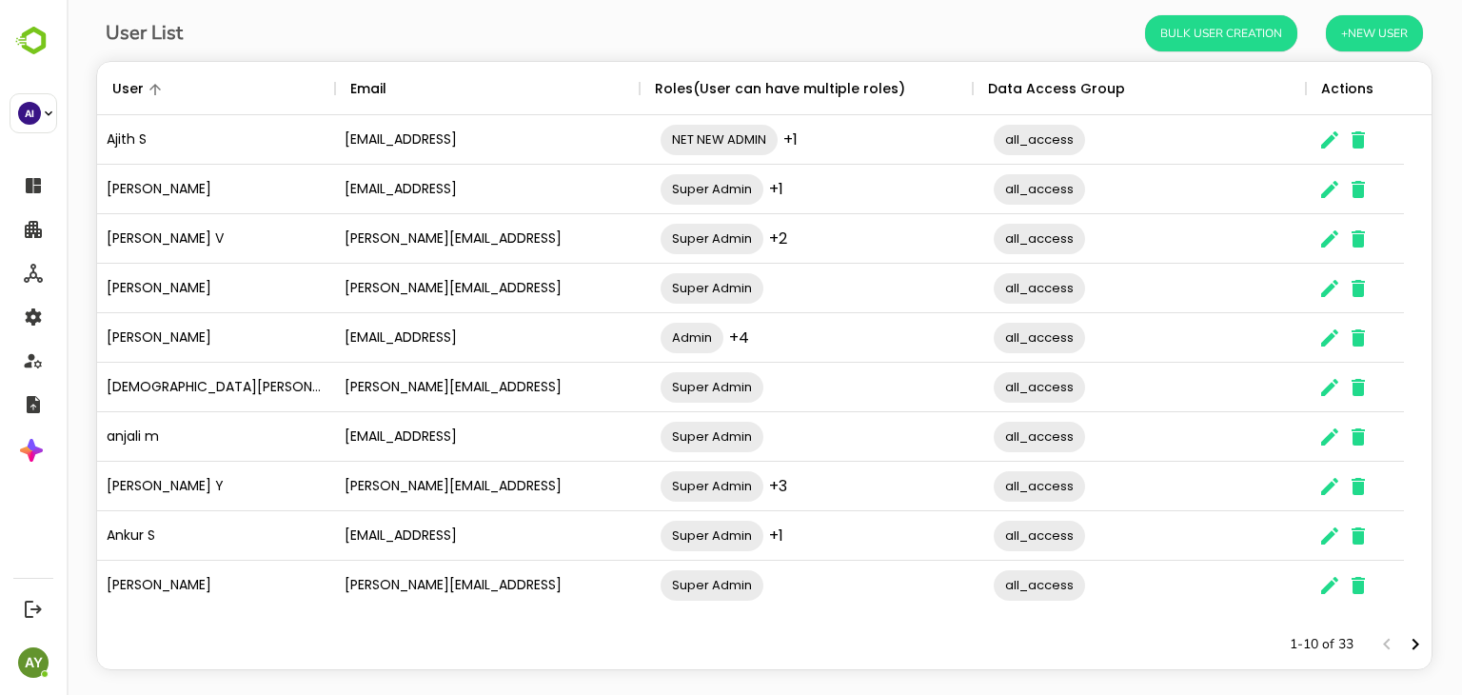
scroll to position [122, 0]
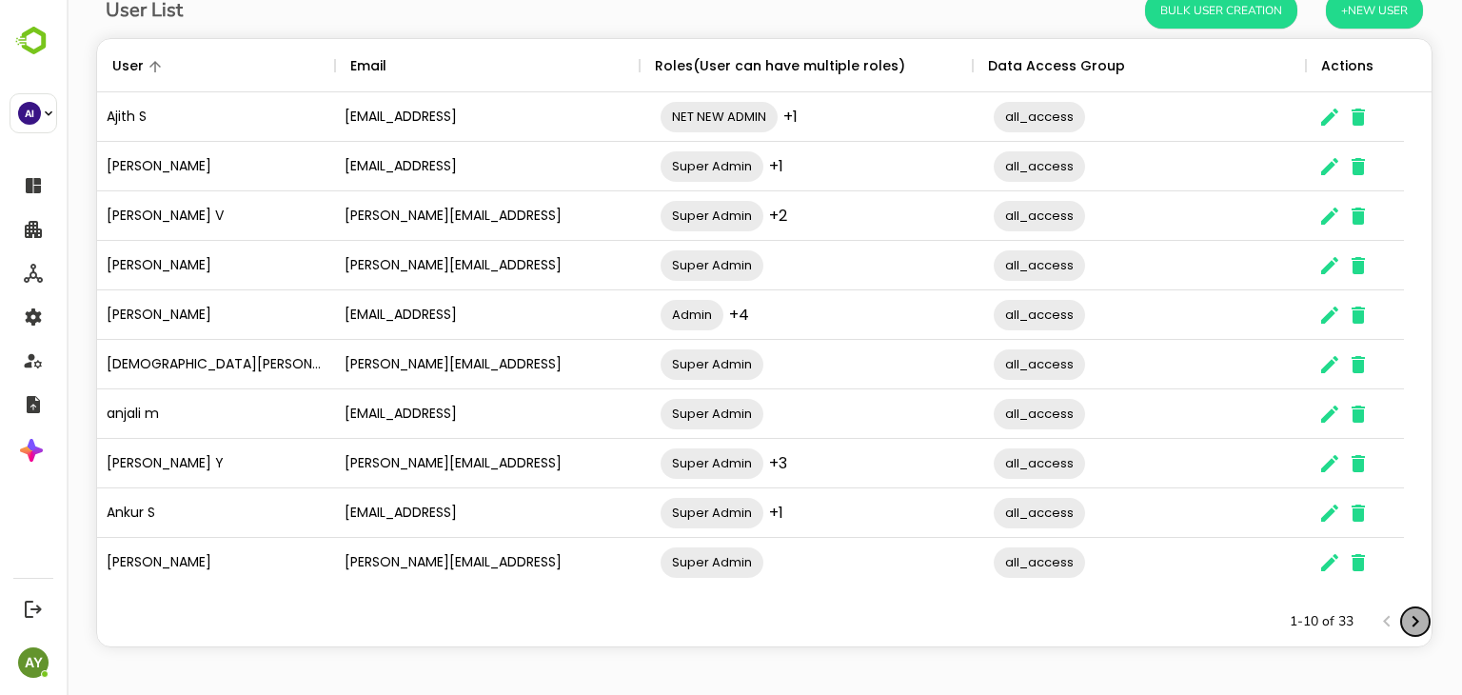
click at [1413, 621] on icon "Next page" at bounding box center [1416, 621] width 7 height 11
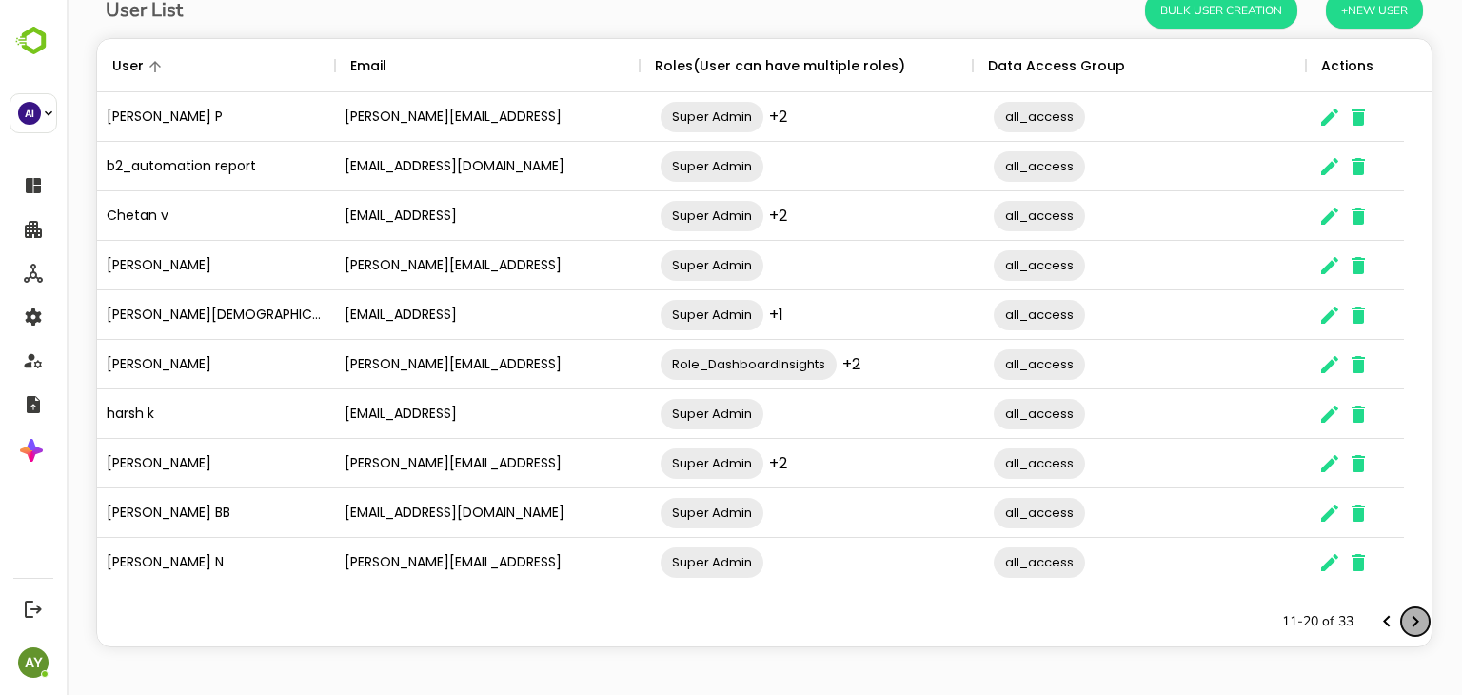
click at [1413, 621] on icon "Next page" at bounding box center [1416, 621] width 7 height 11
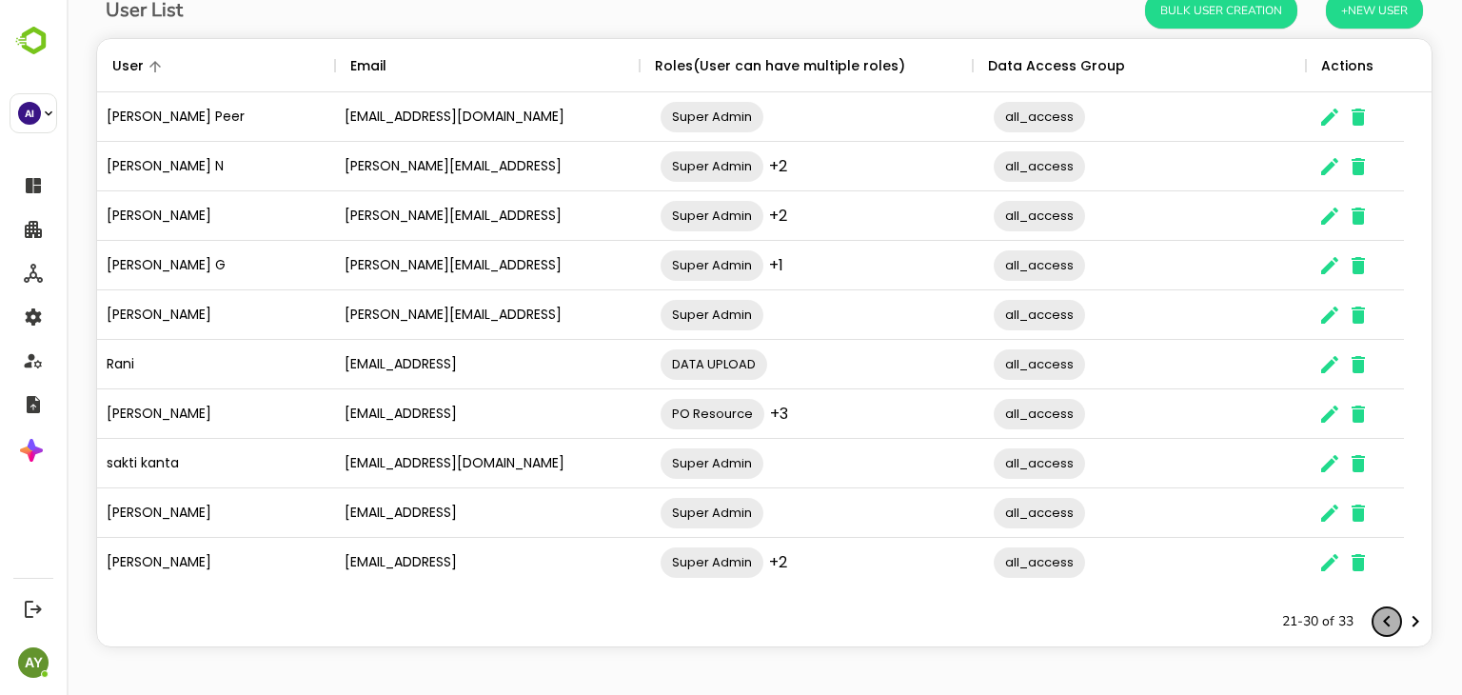
click at [1376, 618] on icon "Previous page" at bounding box center [1387, 621] width 23 height 23
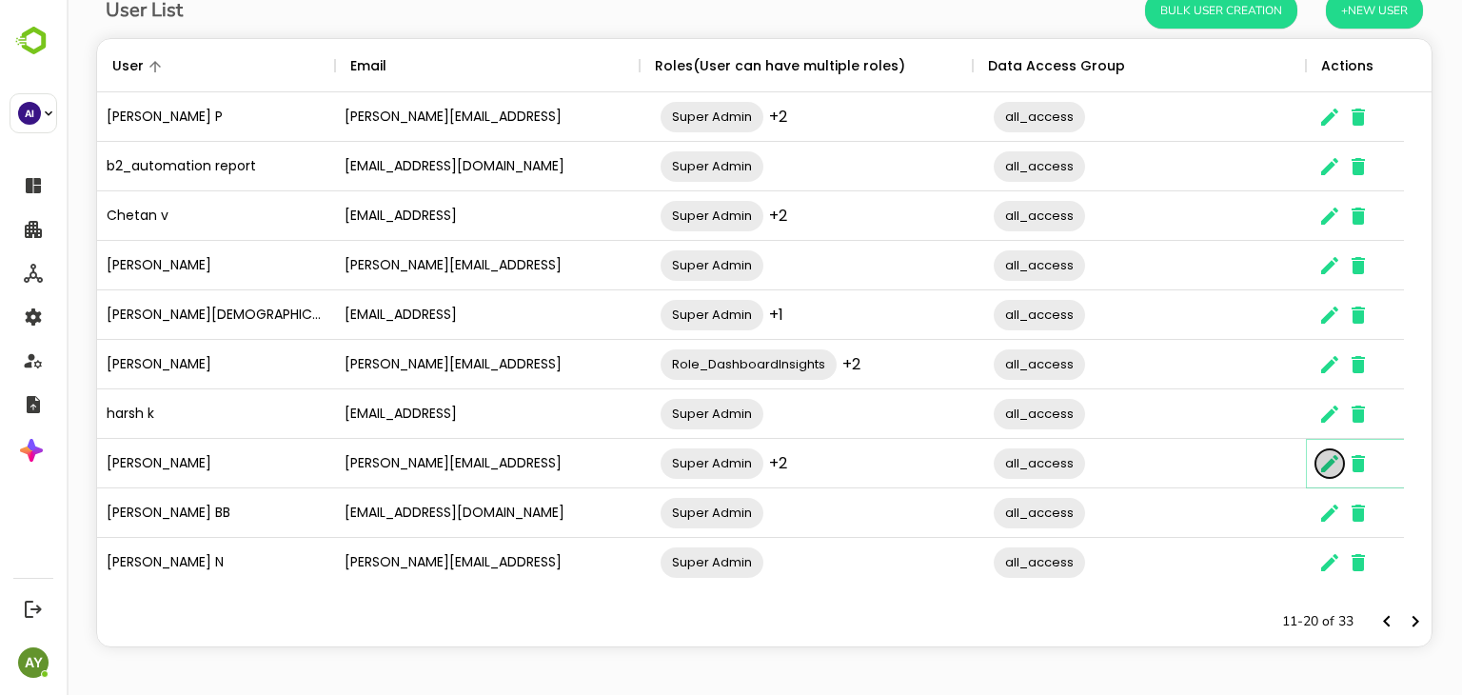
click at [1331, 466] on icon "The User Data" at bounding box center [1330, 463] width 23 height 23
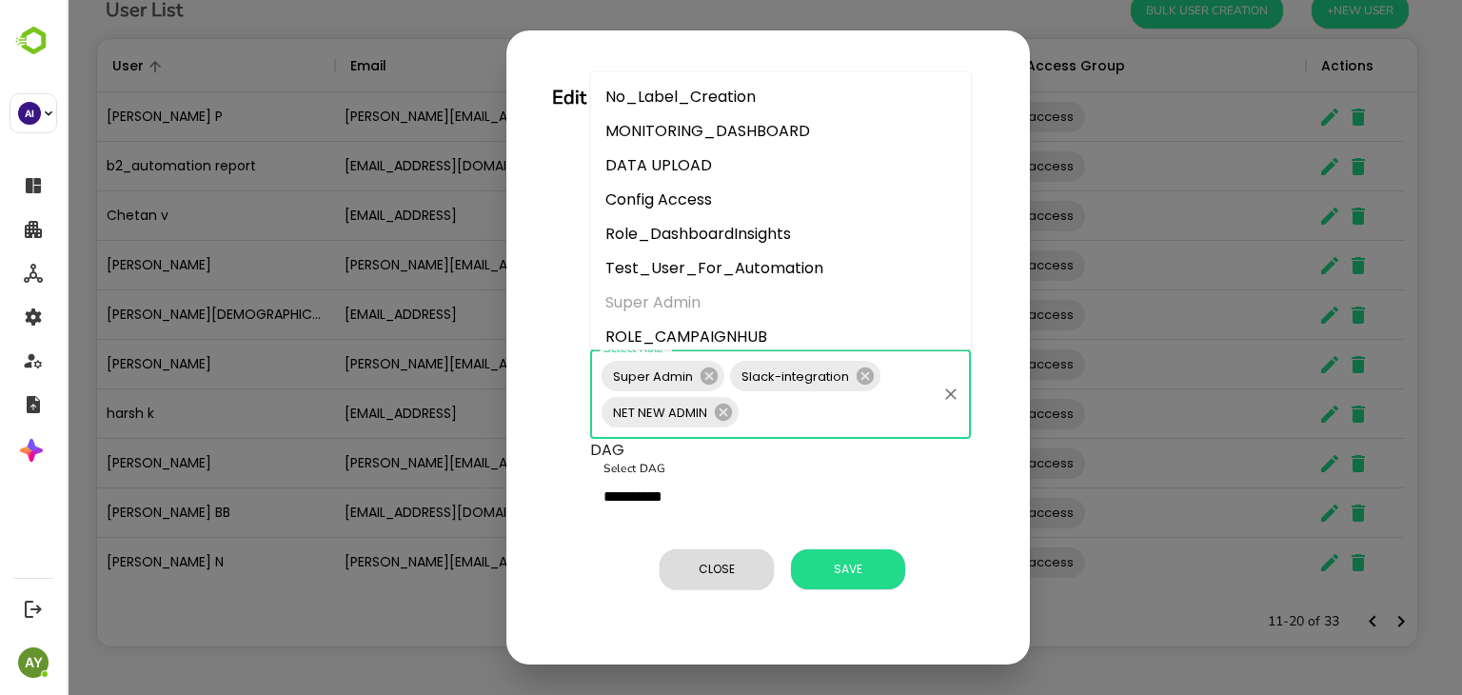
click at [834, 424] on input "Select Role" at bounding box center [838, 412] width 192 height 36
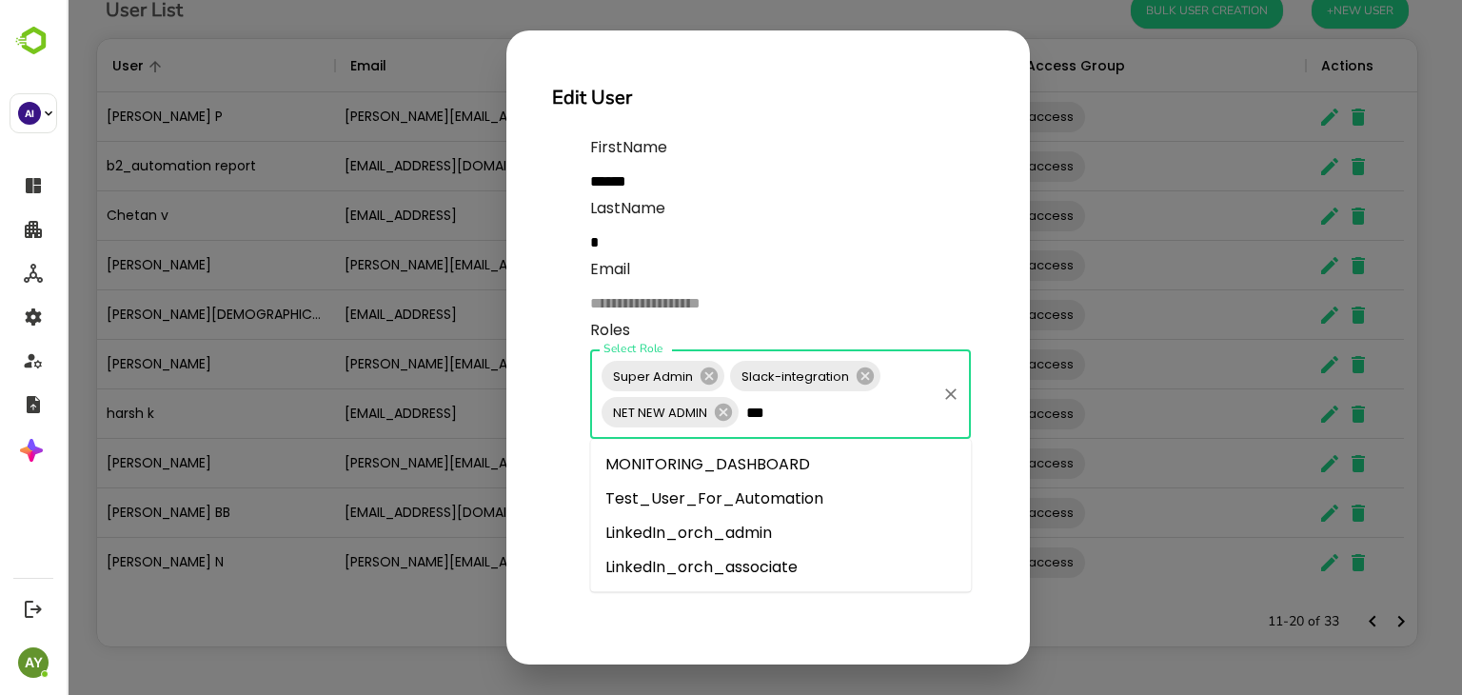
type input "****"
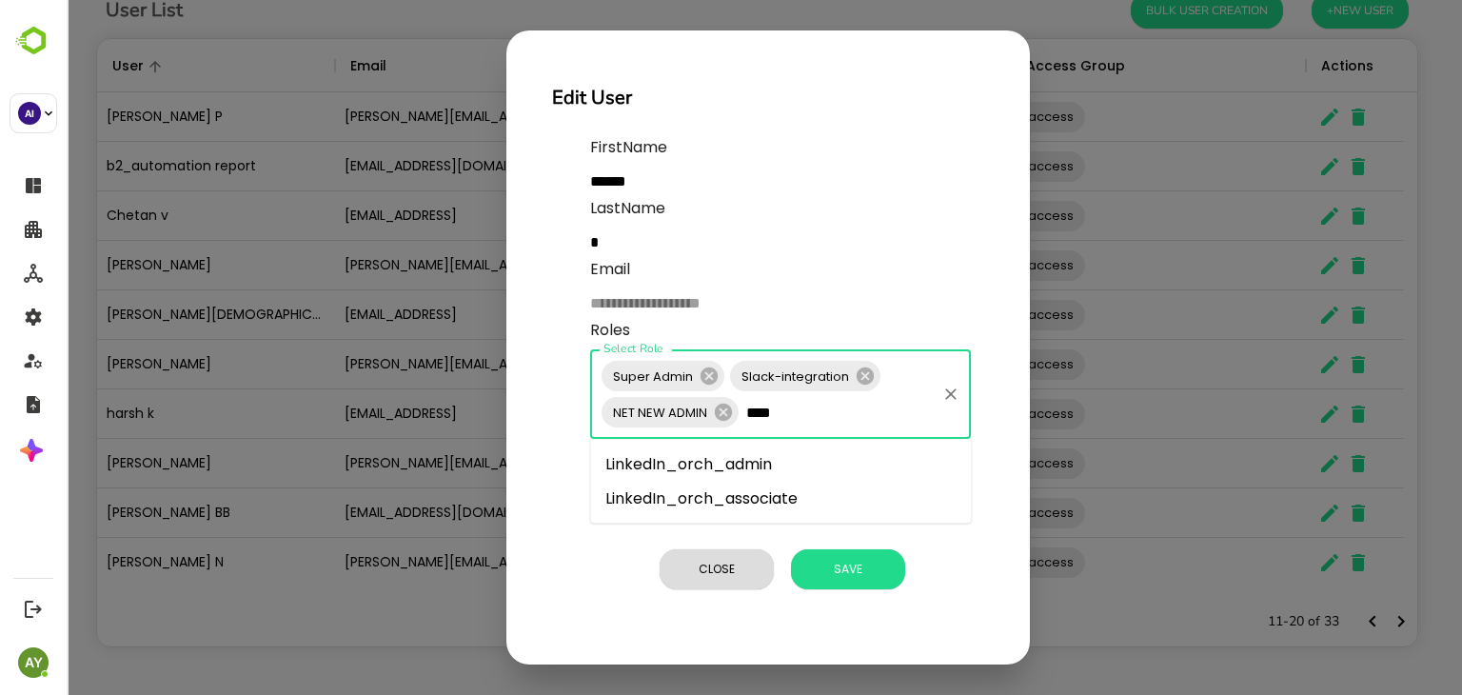
click at [842, 495] on li "LinkedIn_orch_associate" at bounding box center [780, 499] width 381 height 34
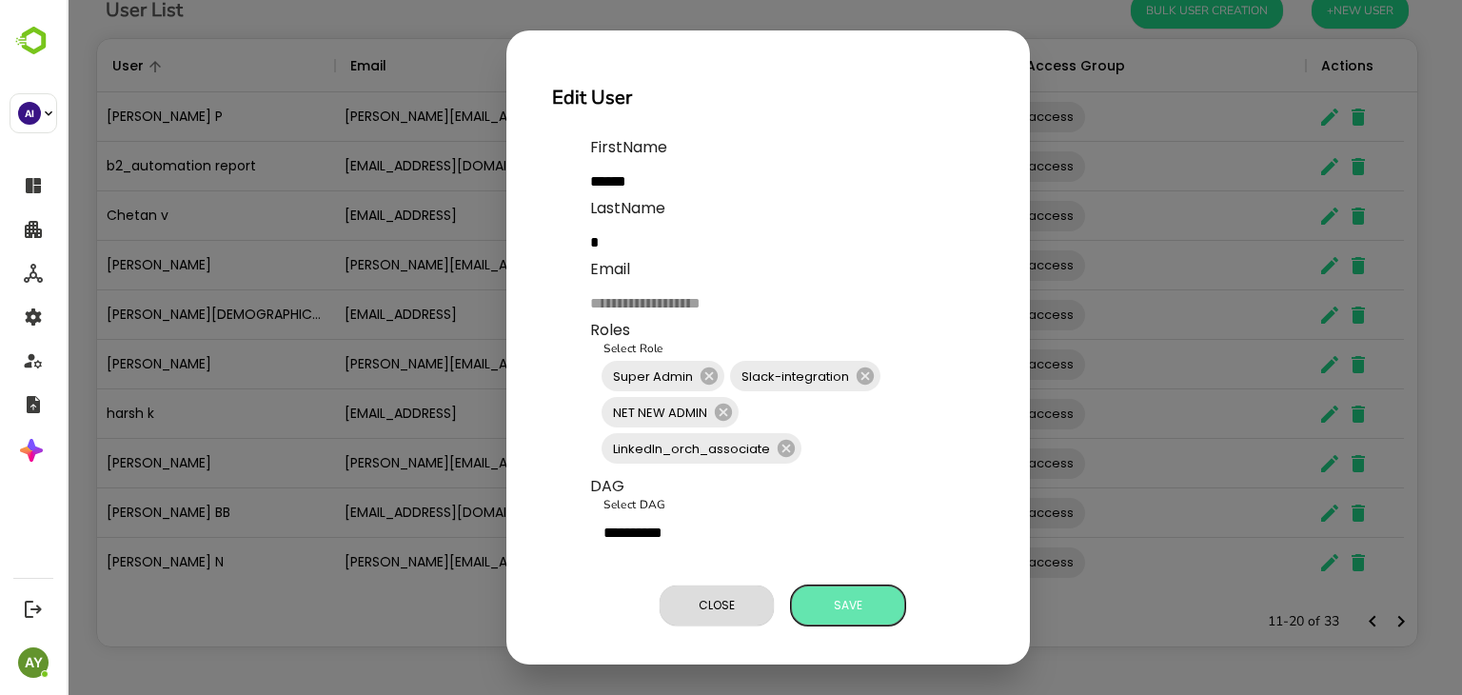
click at [848, 601] on span "Save" at bounding box center [848, 605] width 95 height 25
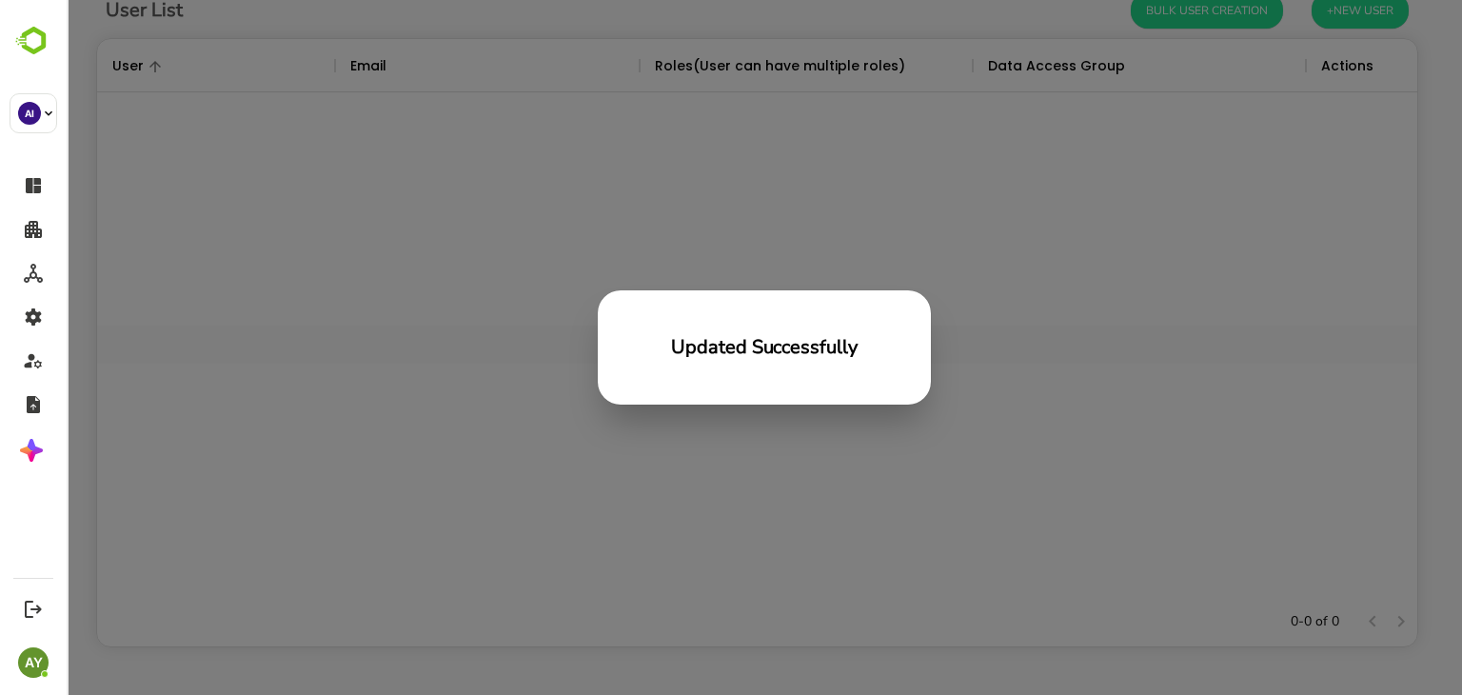
scroll to position [544, 1306]
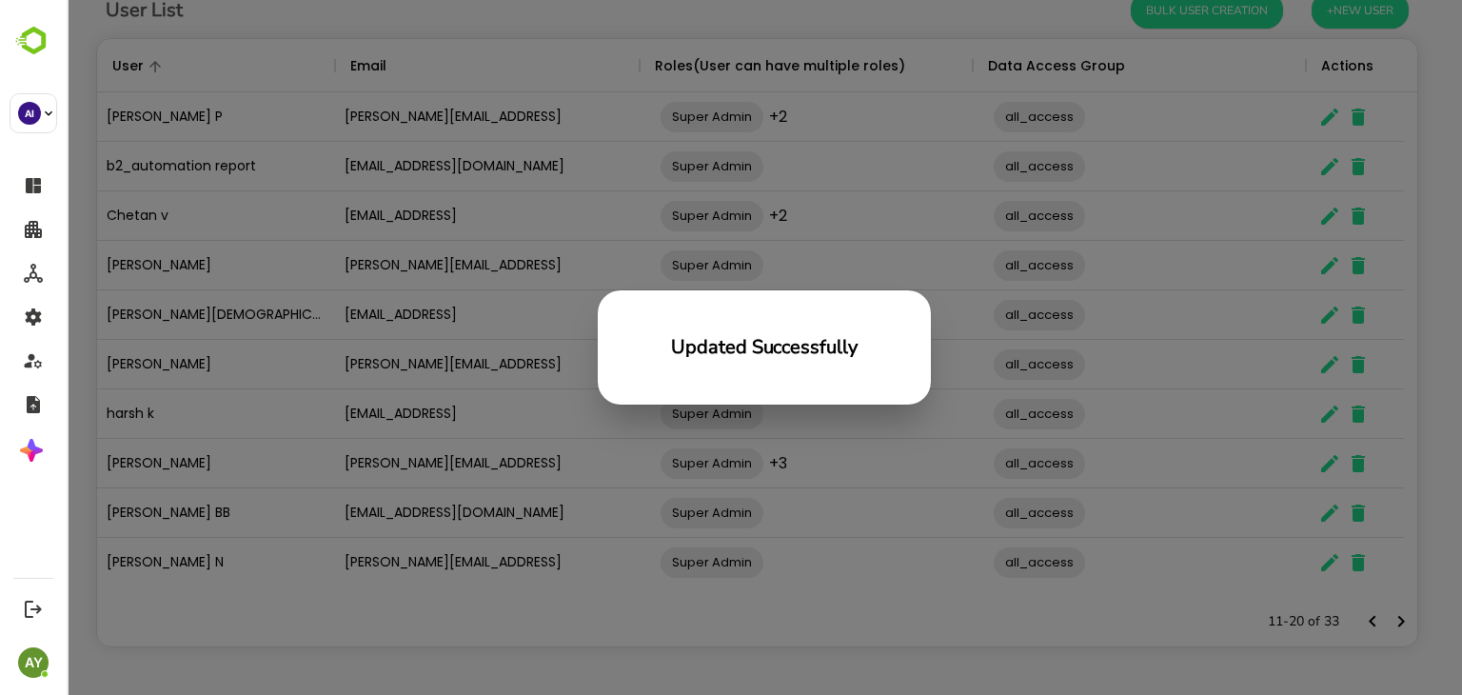
click at [1162, 406] on div "Updated Successfully" at bounding box center [765, 347] width 1396 height 695
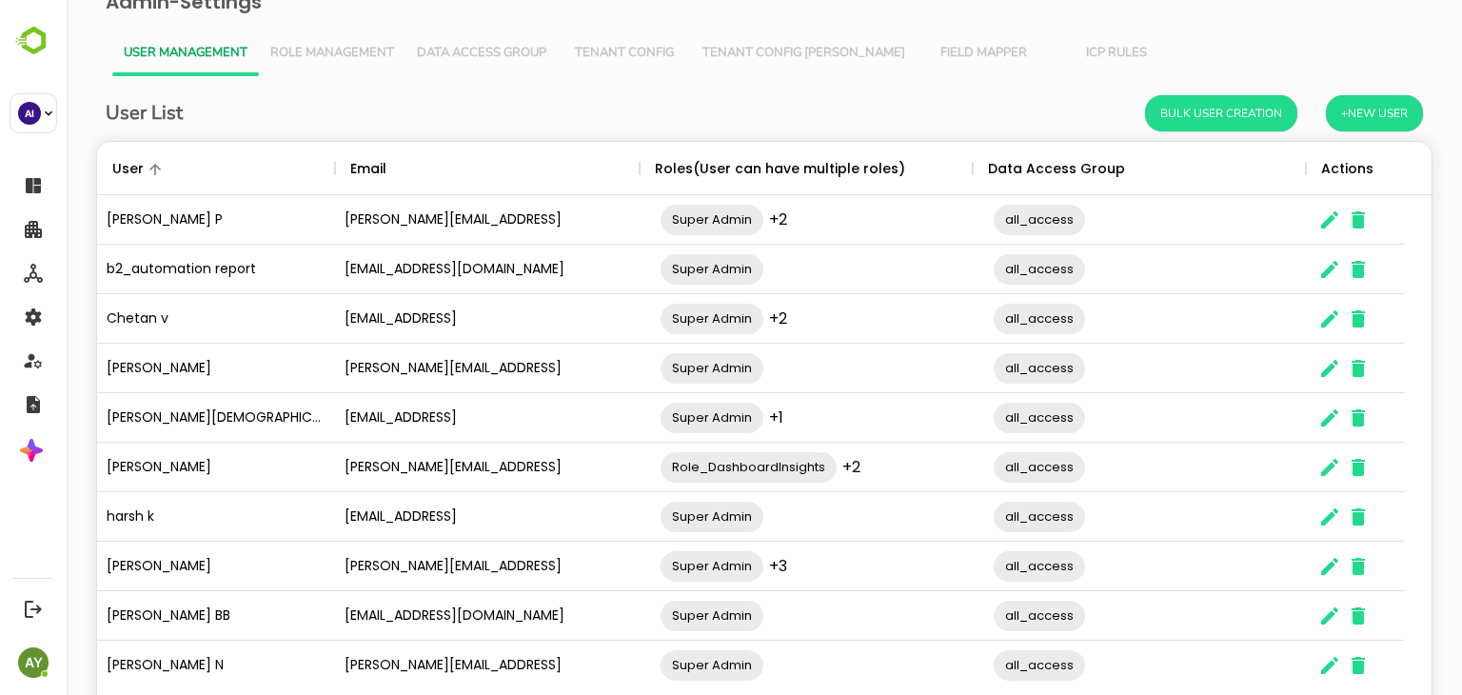
scroll to position [122, 0]
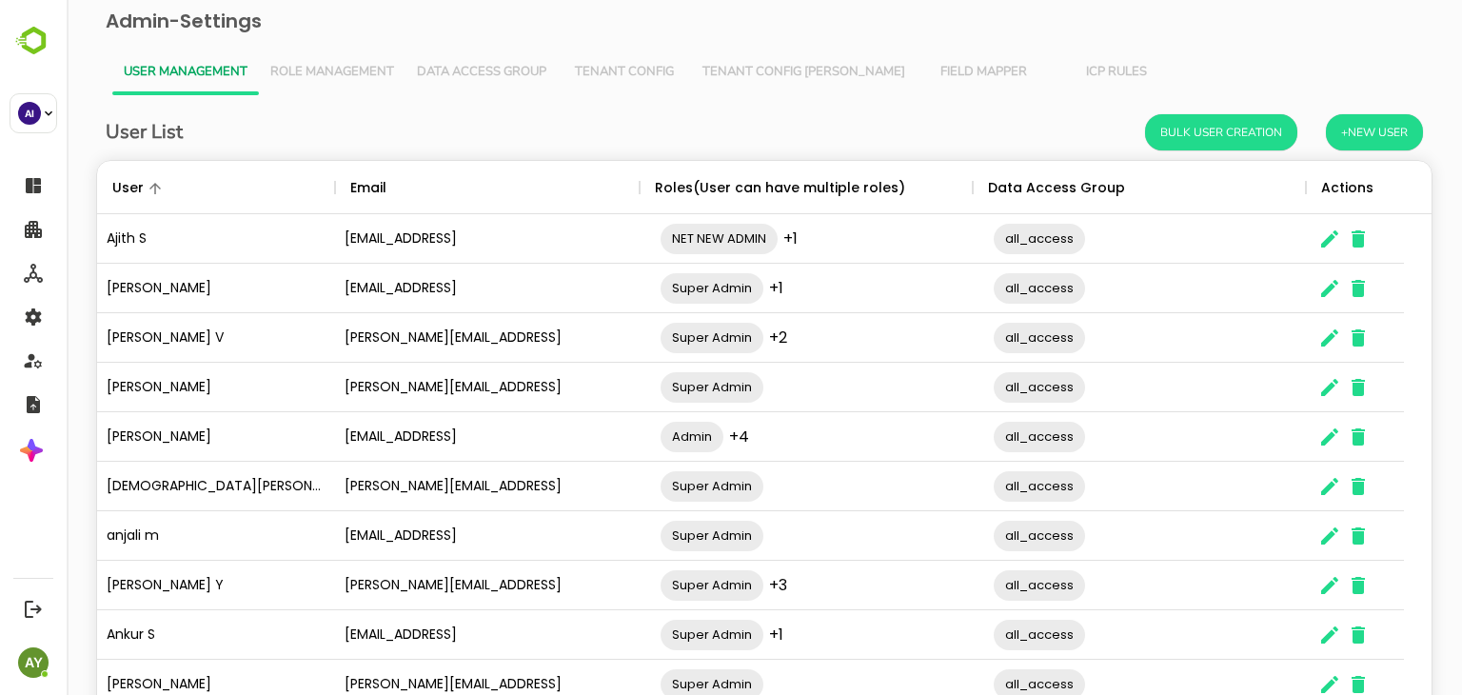
scroll to position [122, 0]
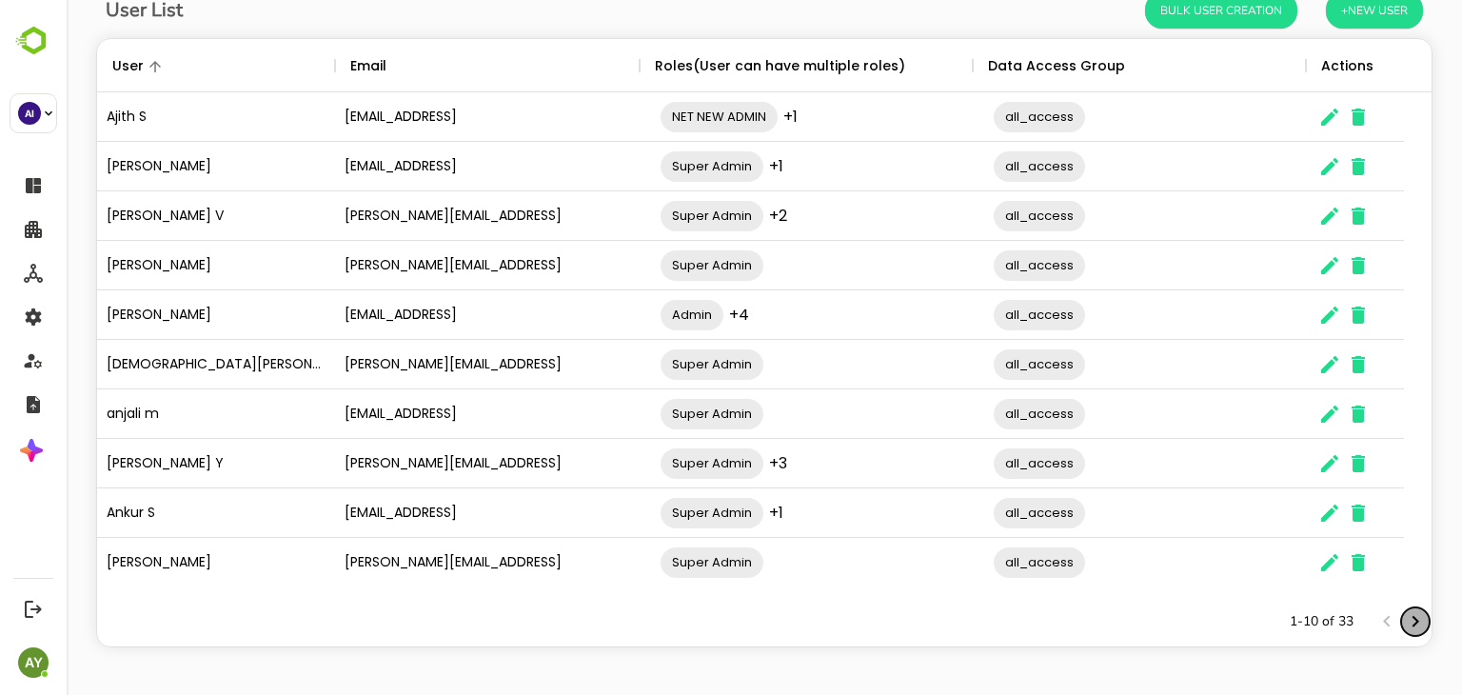
click at [1407, 629] on icon "Next page" at bounding box center [1415, 621] width 23 height 23
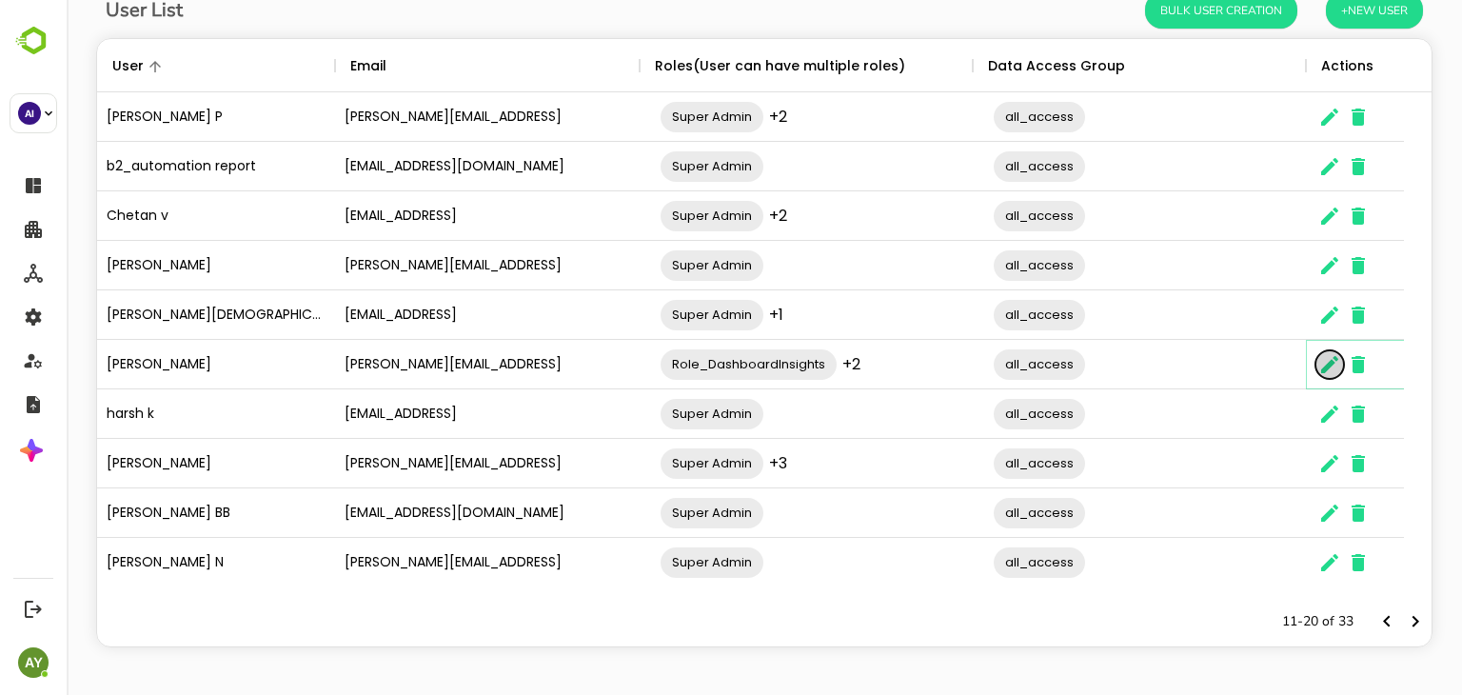
click at [1330, 361] on icon "The User Data" at bounding box center [1329, 364] width 17 height 17
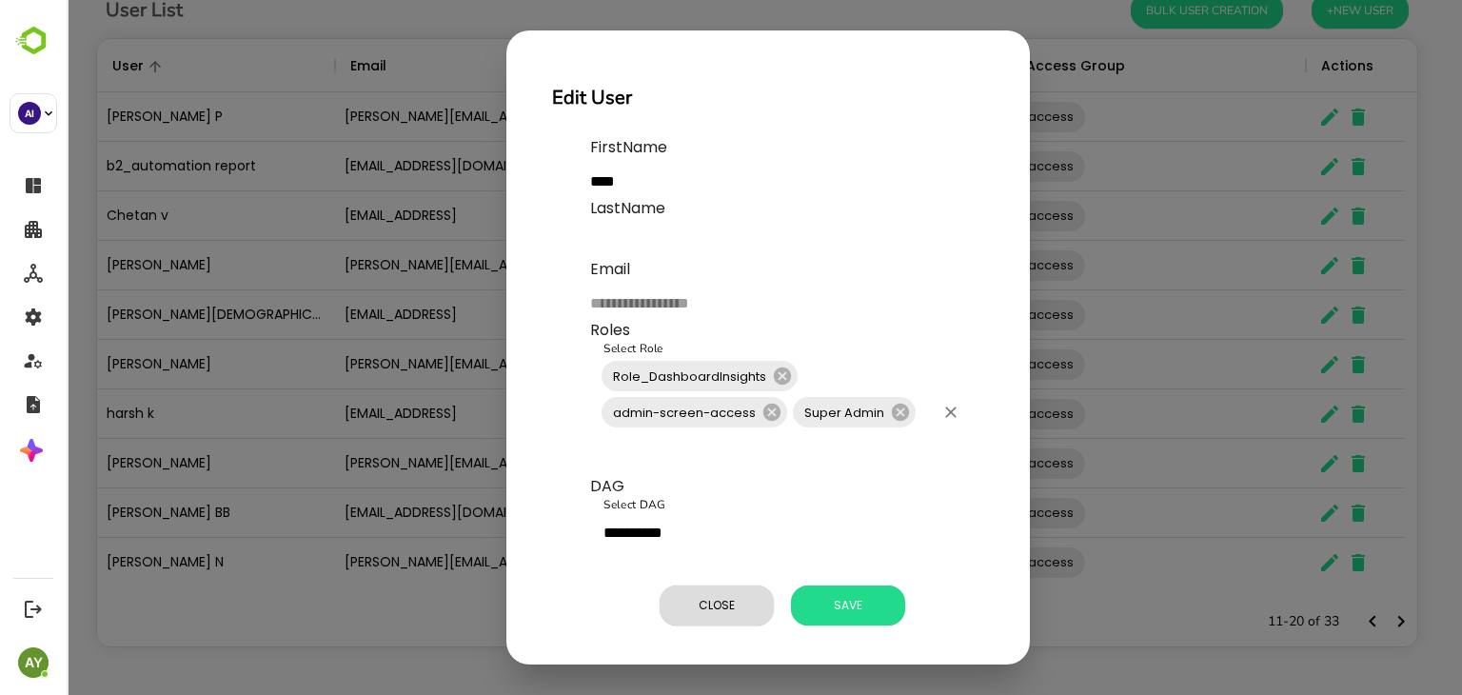
click at [934, 445] on div "Role_DashboardInsights admin-screen-access Super Admin Select Role" at bounding box center [780, 412] width 381 height 126
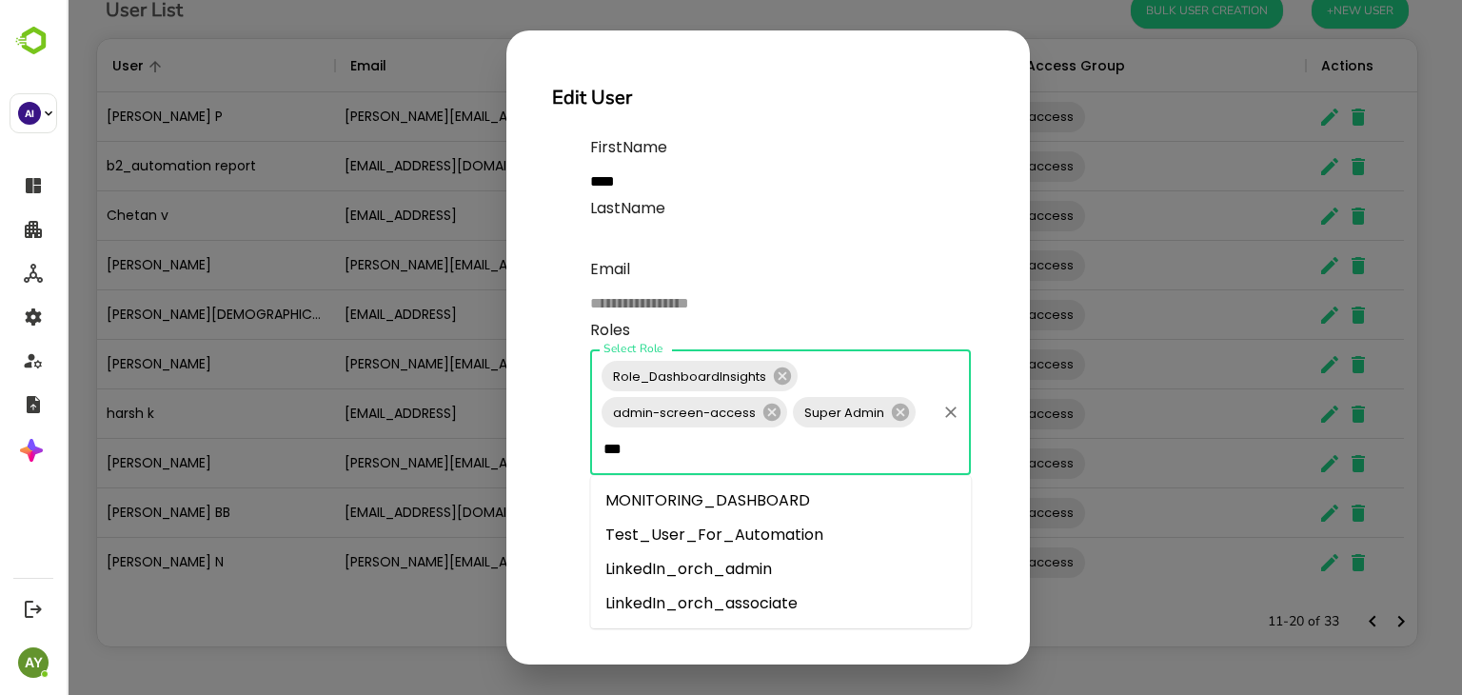
type input "****"
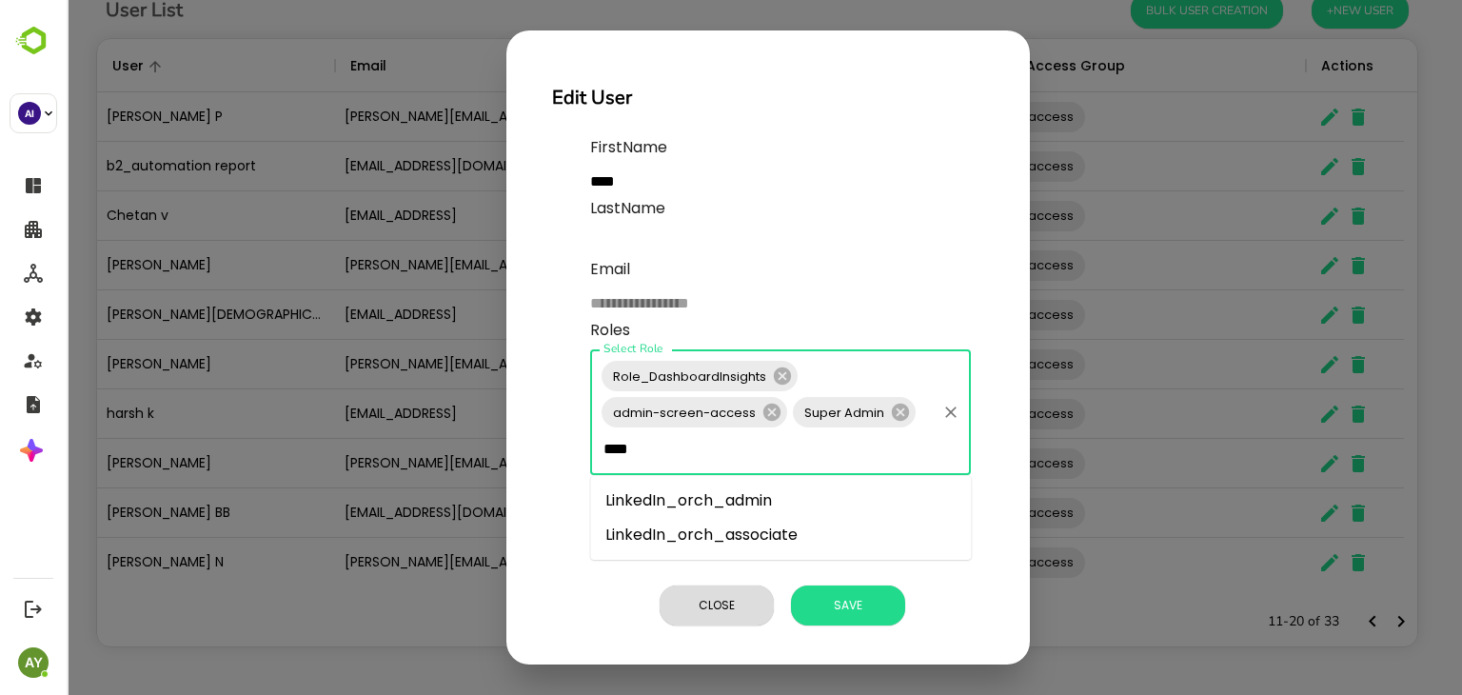
click at [838, 544] on li "LinkedIn_orch_associate" at bounding box center [780, 535] width 381 height 34
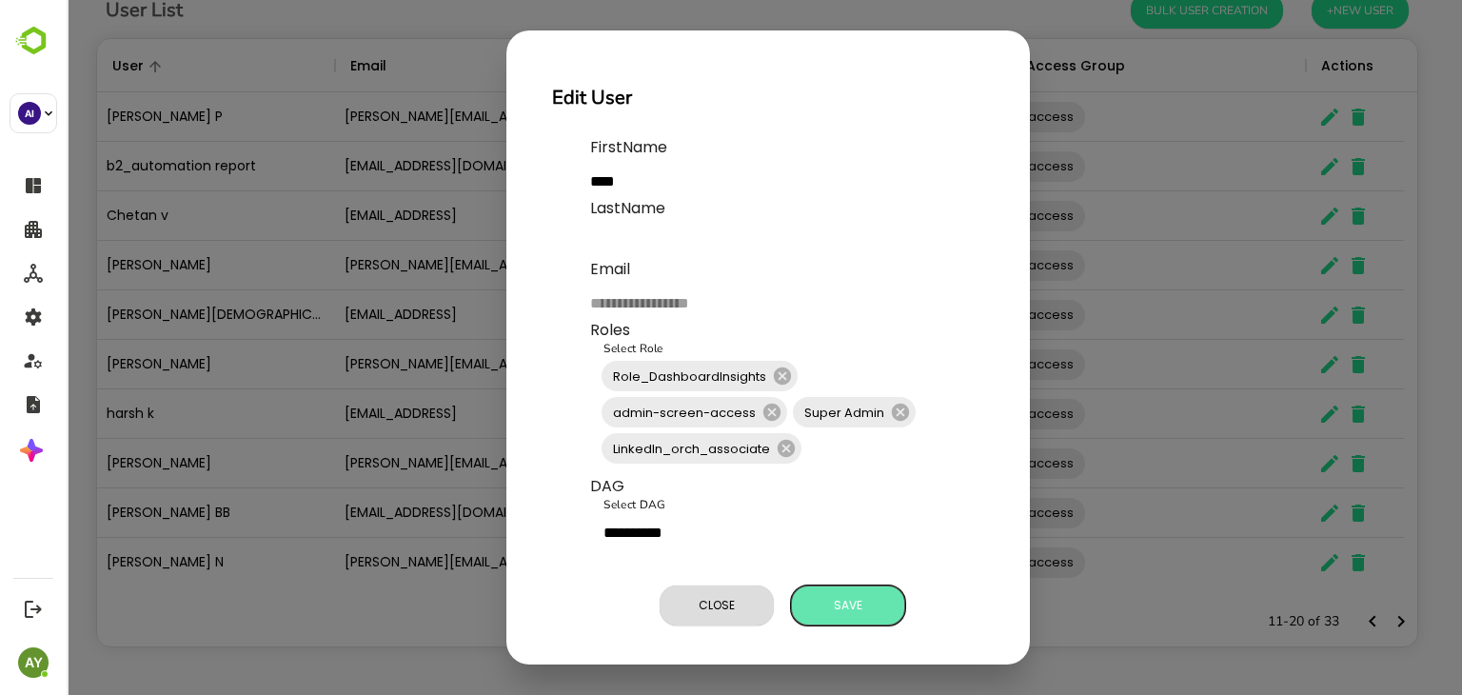
click at [851, 611] on span "Save" at bounding box center [848, 605] width 95 height 25
click at [851, 610] on span "Save" at bounding box center [848, 605] width 95 height 25
click at [727, 607] on span "Close" at bounding box center [716, 605] width 95 height 25
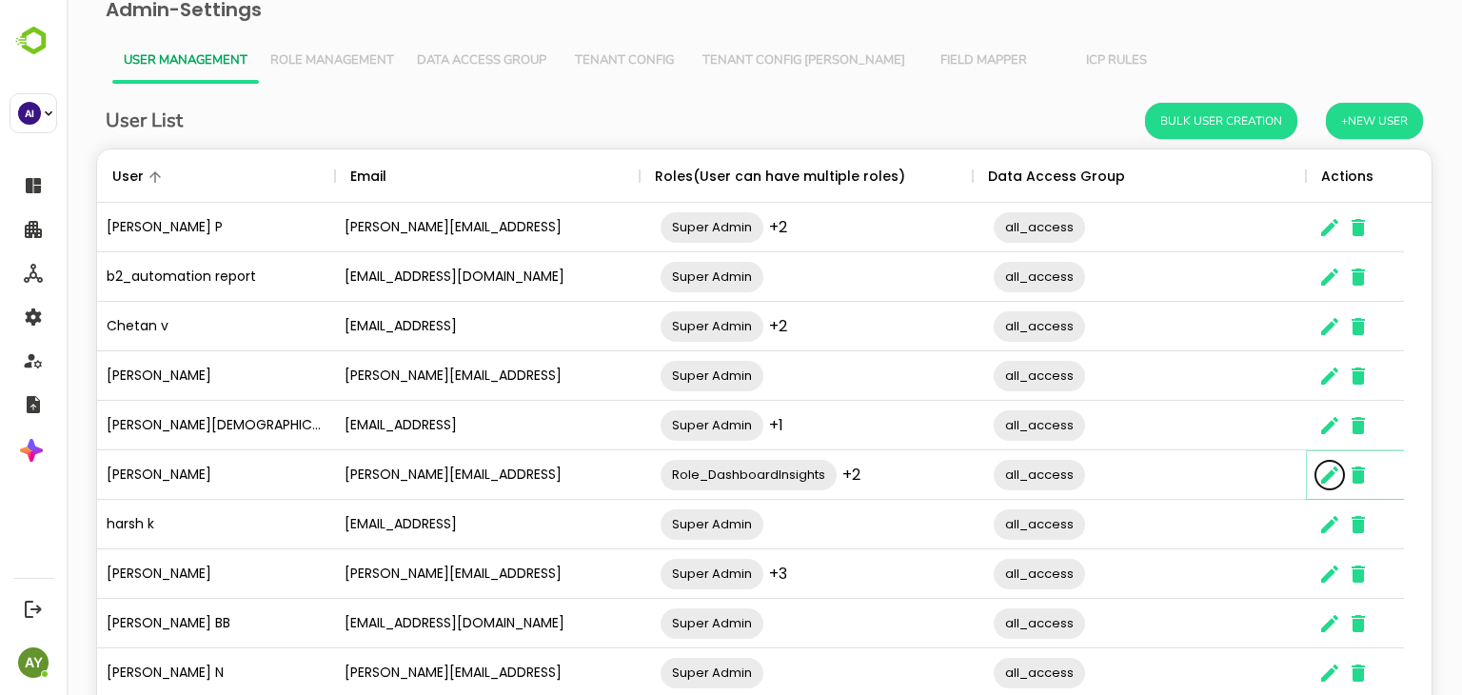
scroll to position [11, 0]
click at [1329, 326] on icon "The User Data" at bounding box center [1329, 326] width 17 height 17
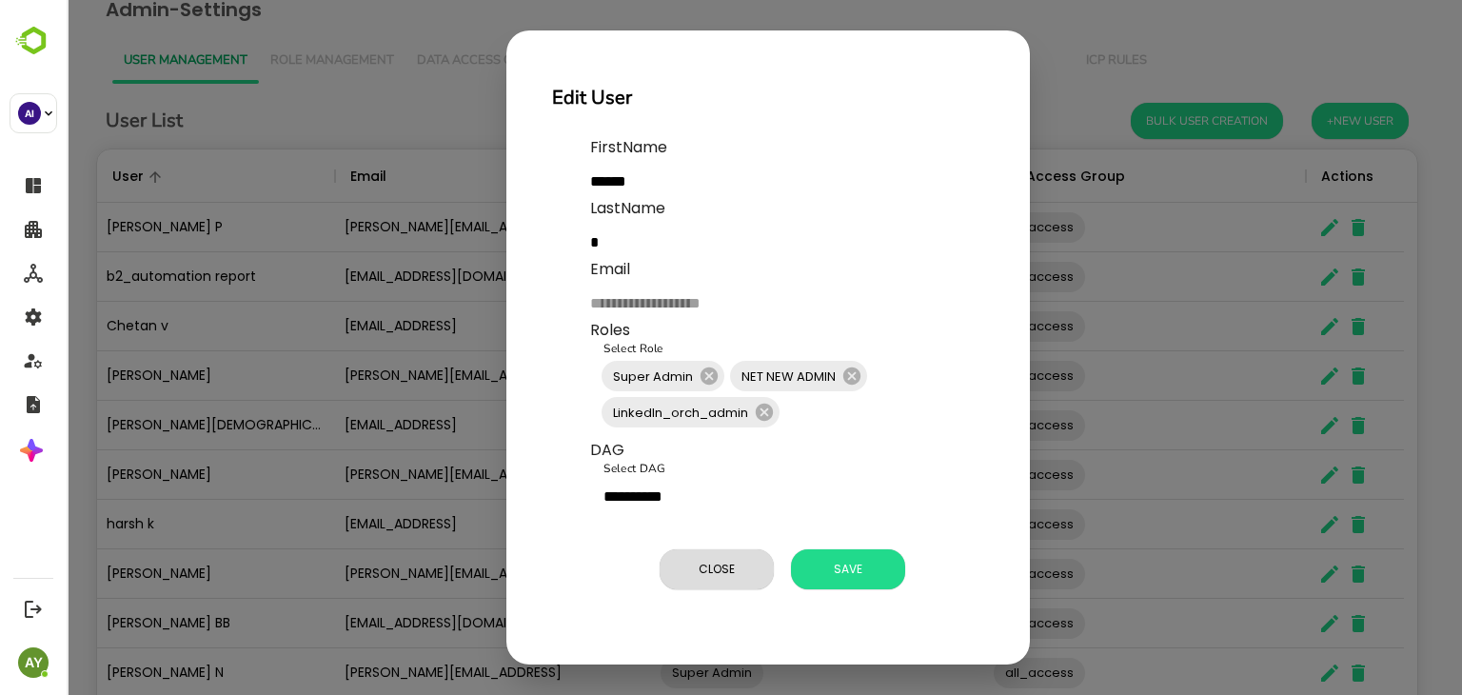
drag, startPoint x: 860, startPoint y: 449, endPoint x: 860, endPoint y: 439, distance: 10.5
click at [860, 439] on div "**********" at bounding box center [780, 481] width 381 height 84
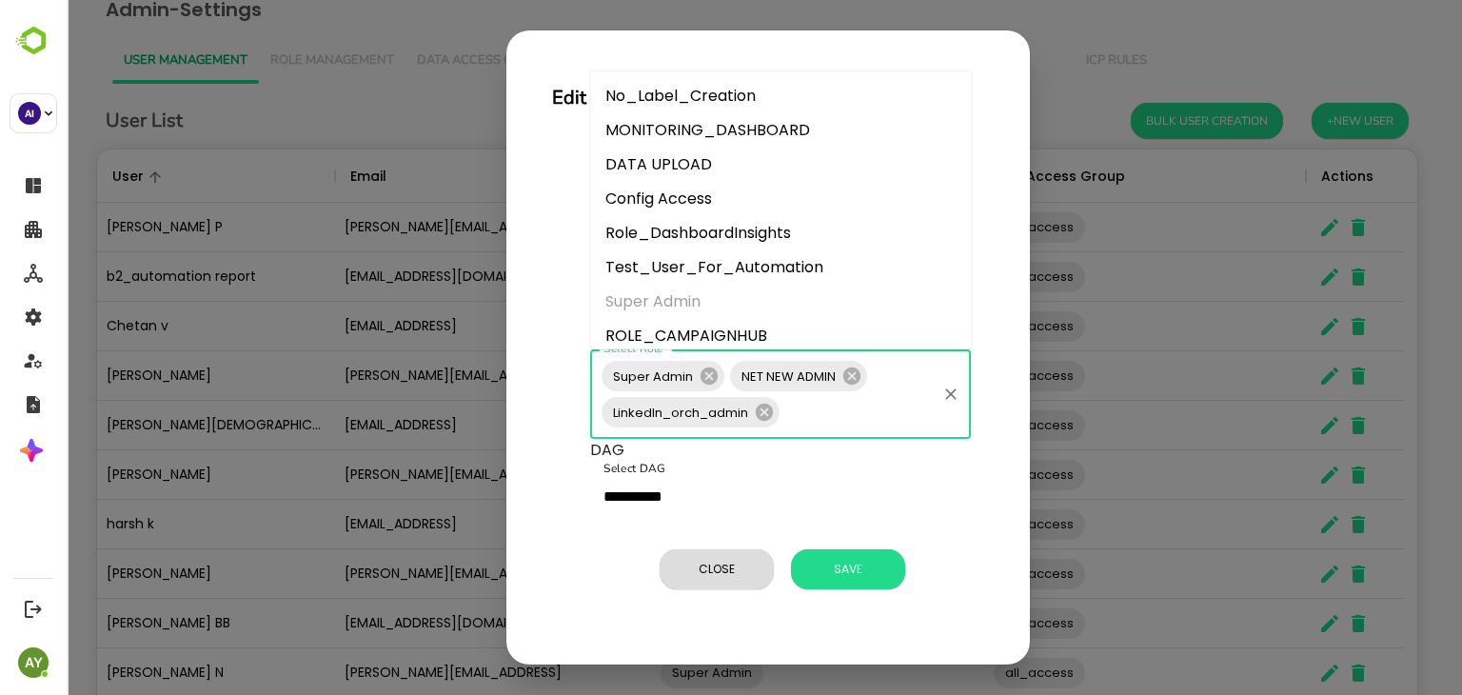
click at [859, 410] on input "Select Role" at bounding box center [858, 412] width 151 height 36
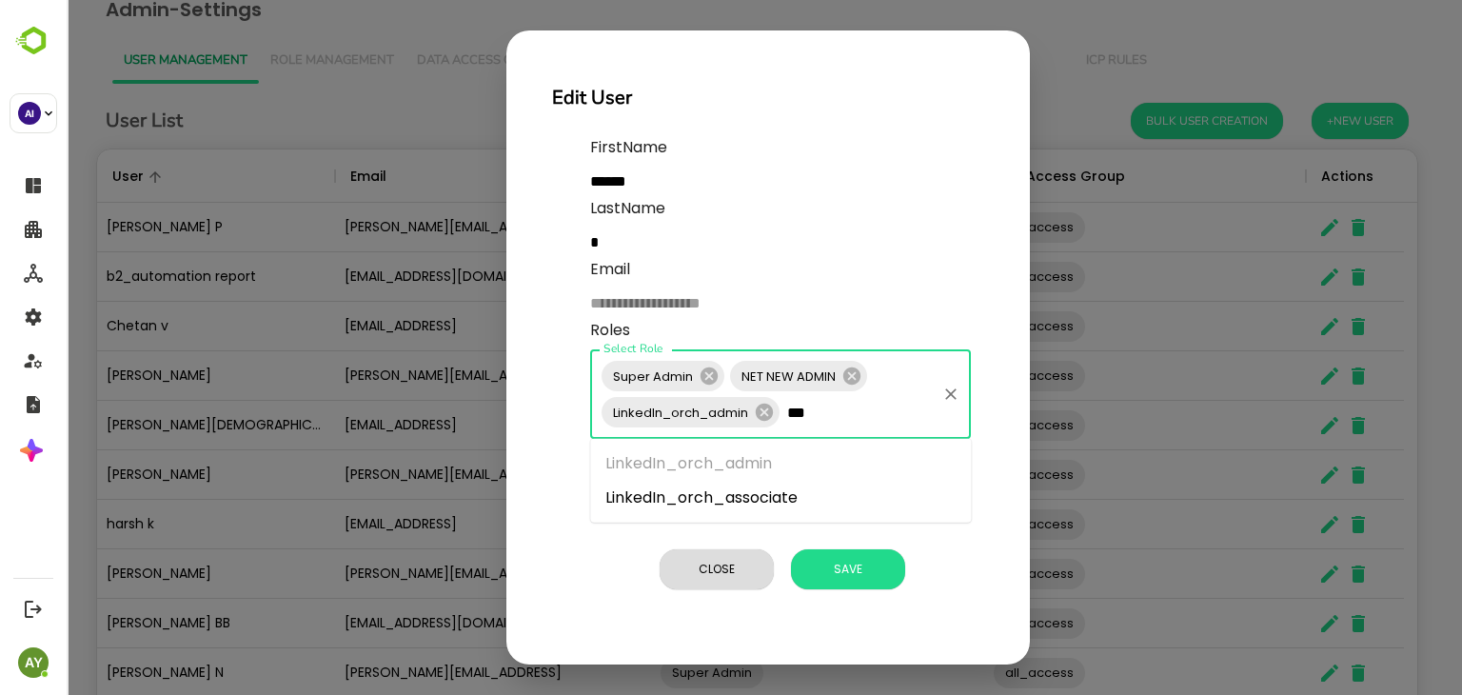
type input "****"
click at [831, 506] on li "LinkedIn_orch_associate" at bounding box center [780, 498] width 381 height 34
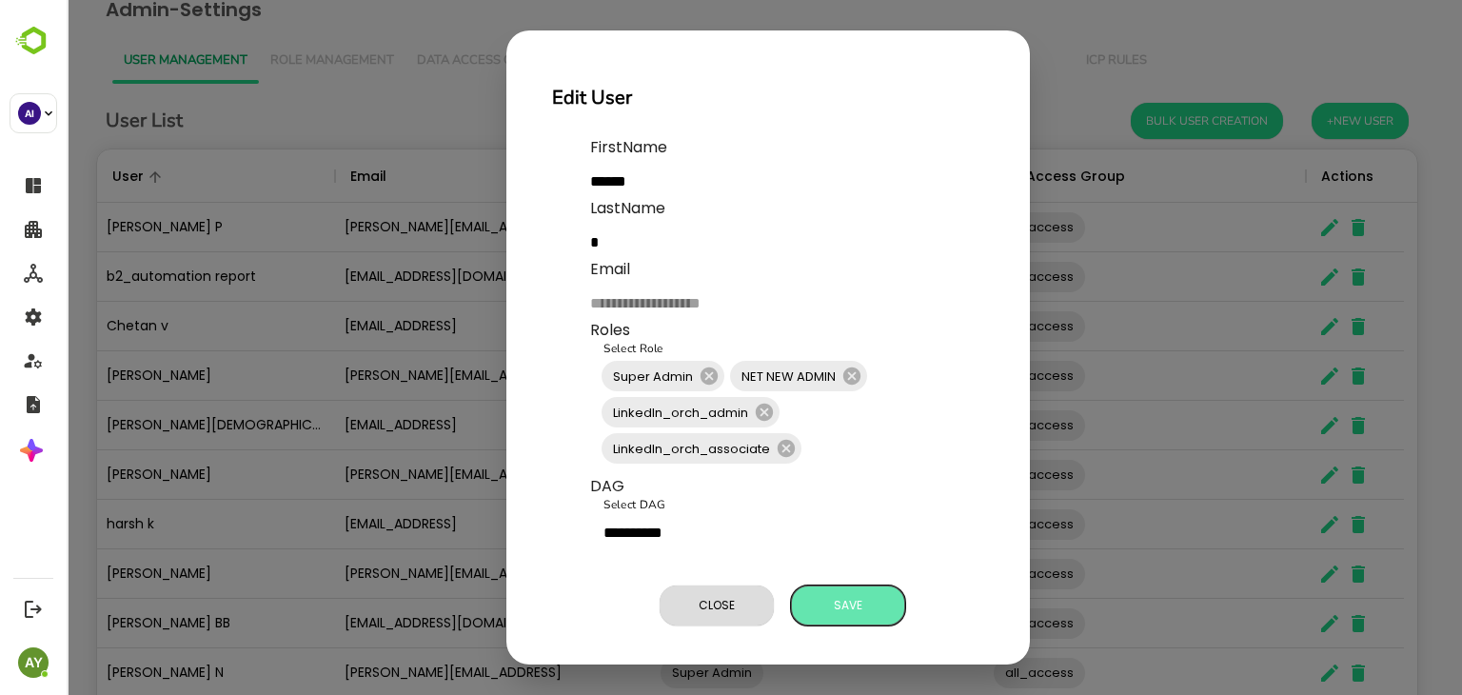
click at [849, 602] on span "Save" at bounding box center [848, 605] width 95 height 25
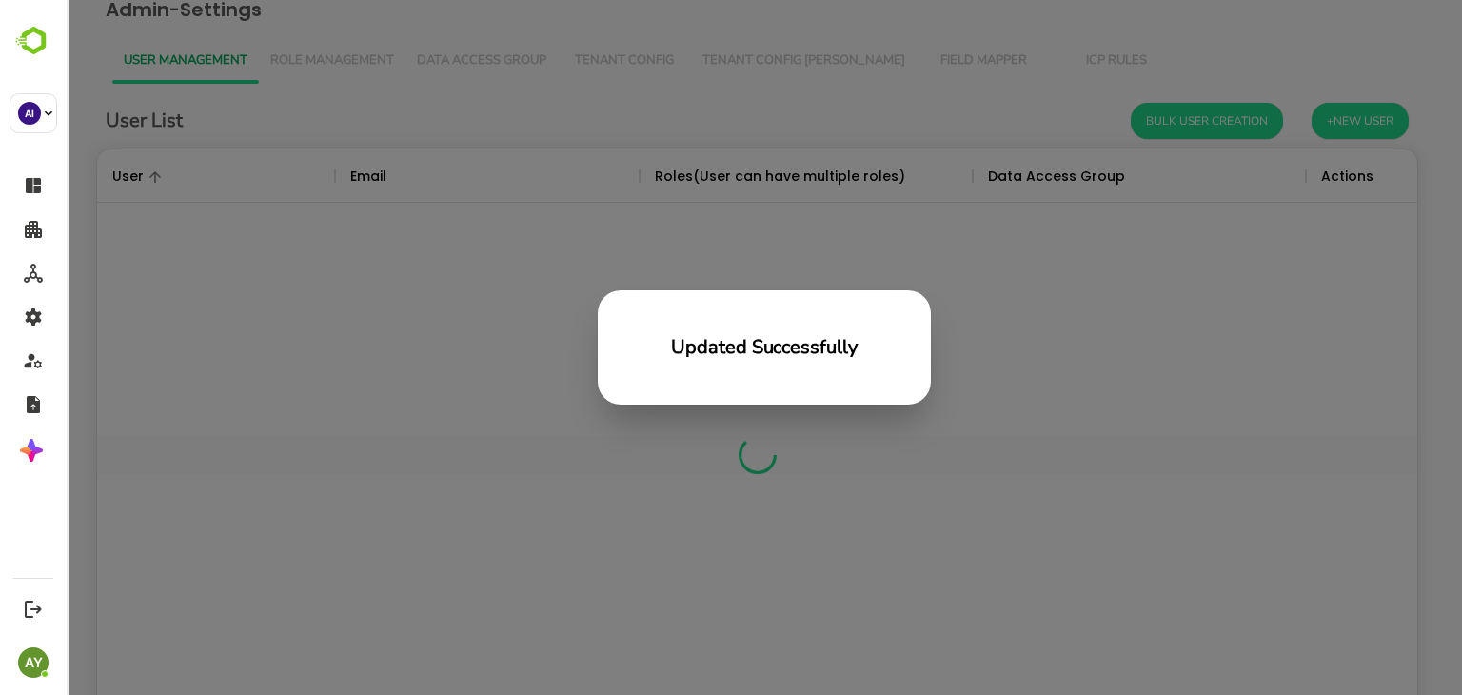
scroll to position [544, 1306]
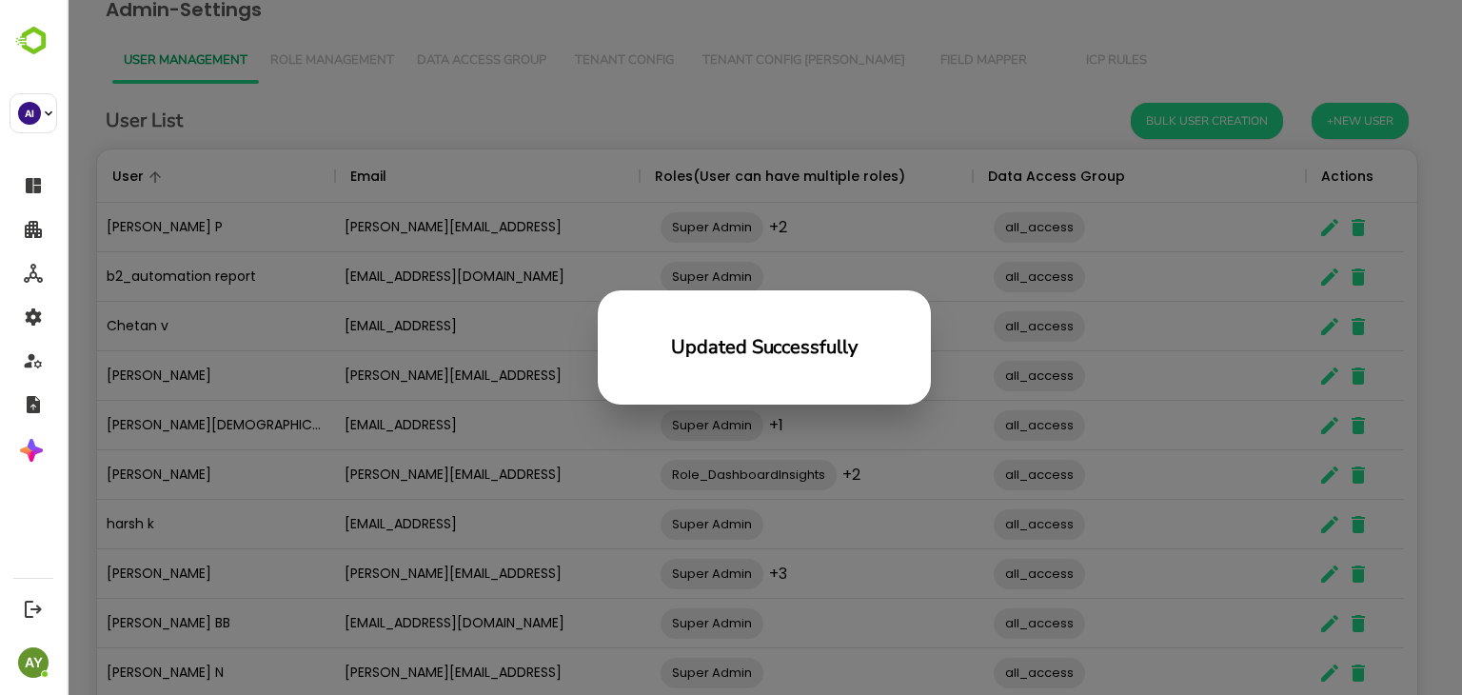
click at [849, 602] on div "Updated Successfully" at bounding box center [765, 347] width 1396 height 695
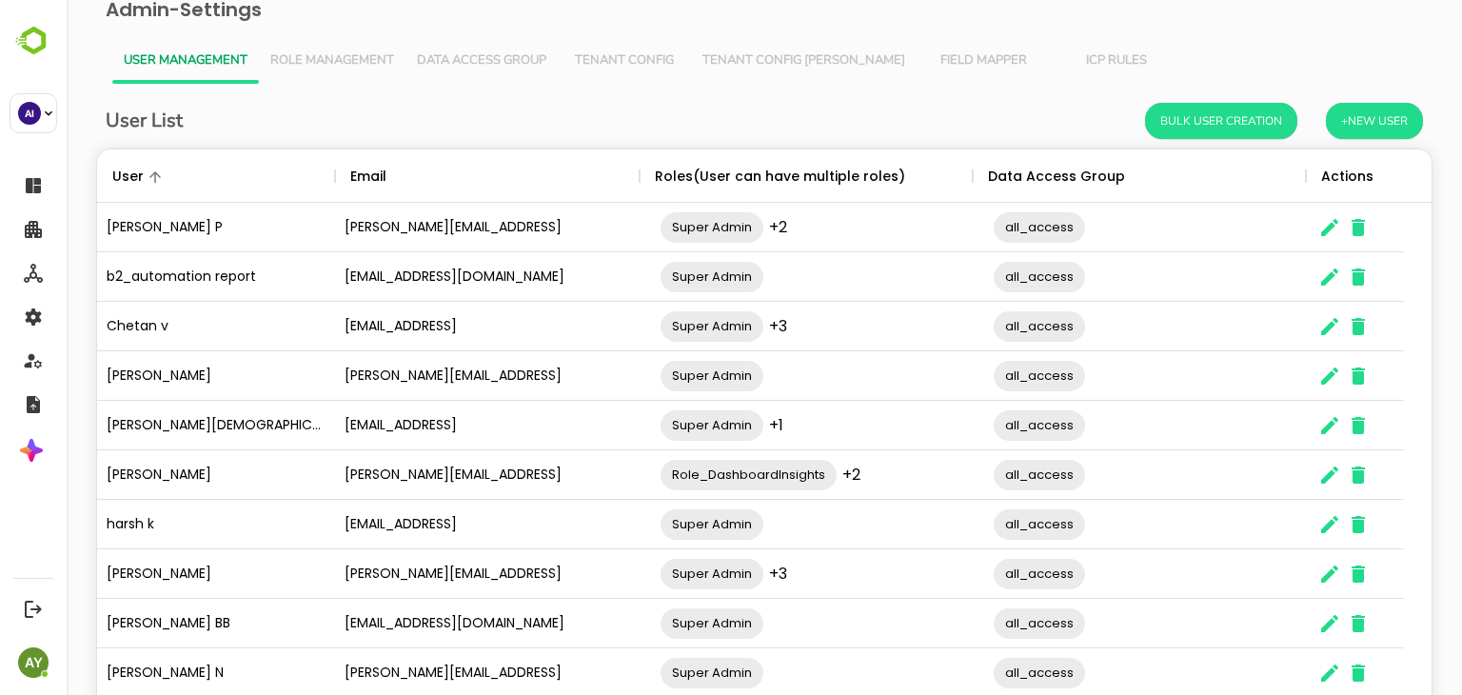
click at [849, 602] on div "Super Admin ​" at bounding box center [815, 623] width 333 height 53
